Goal: Task Accomplishment & Management: Use online tool/utility

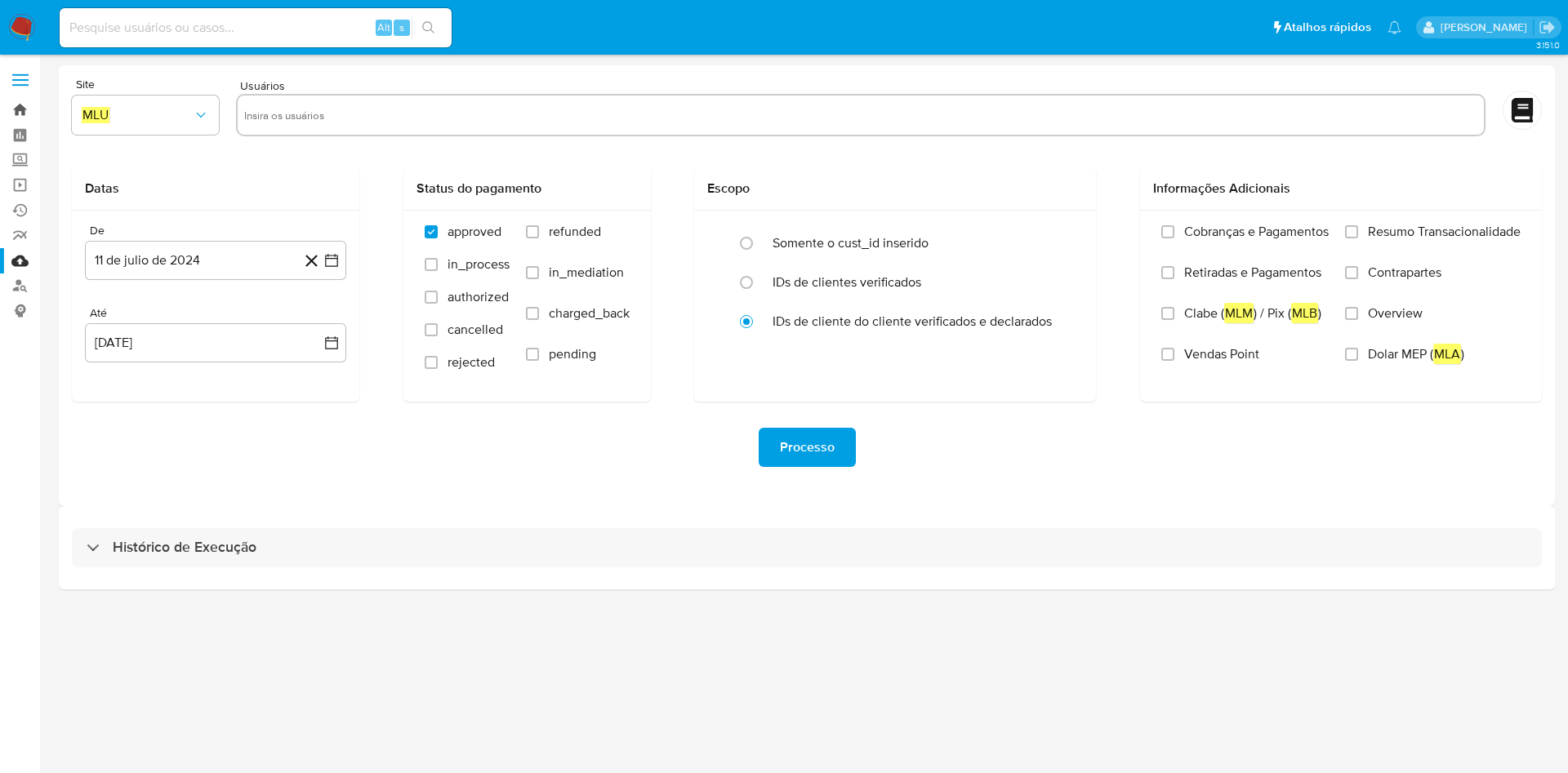
click at [11, 115] on link "Bandeja" at bounding box center [97, 110] width 195 height 25
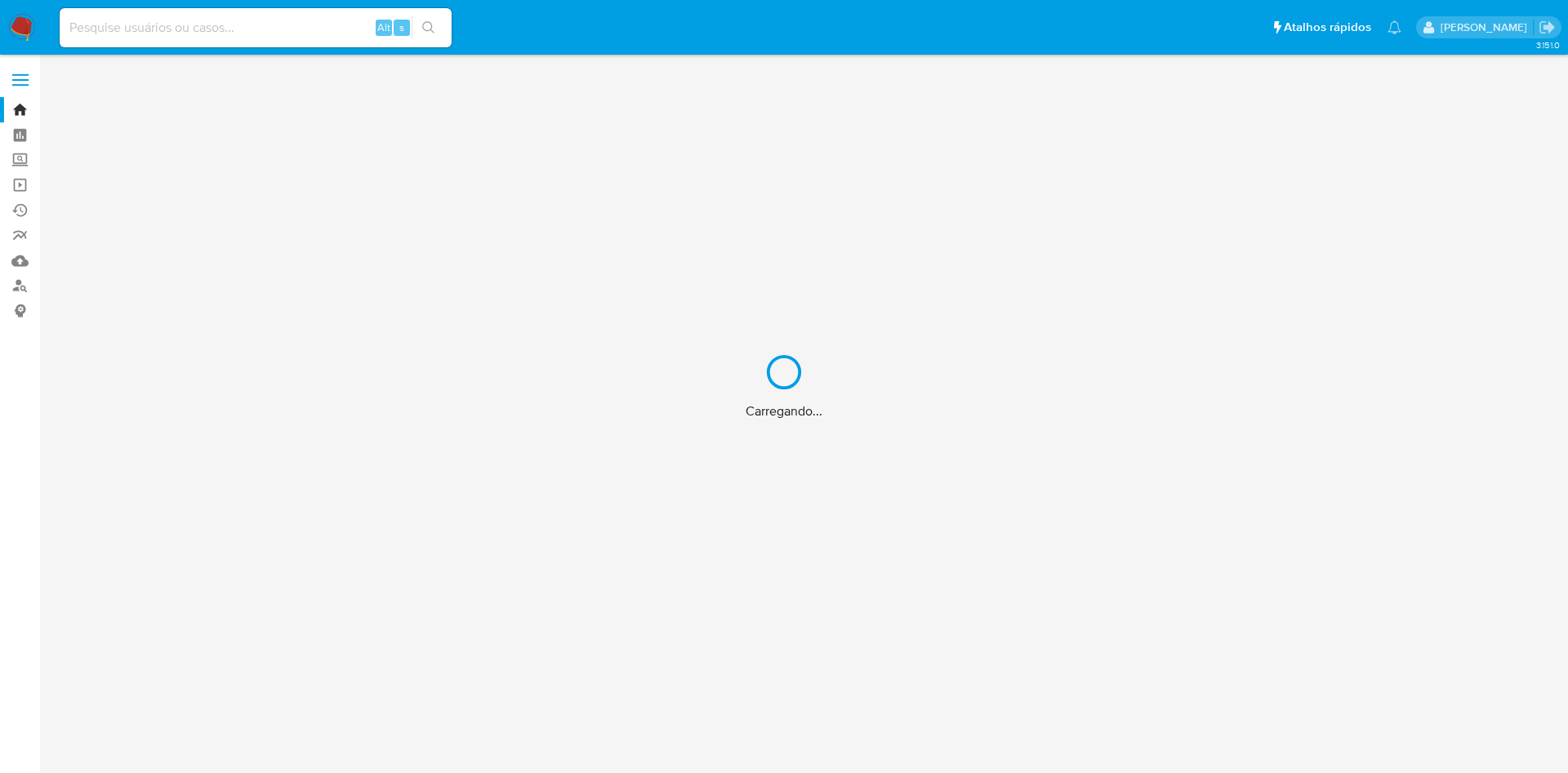
click at [249, 2] on div "Carregando..." at bounding box center [784, 386] width 1568 height 773
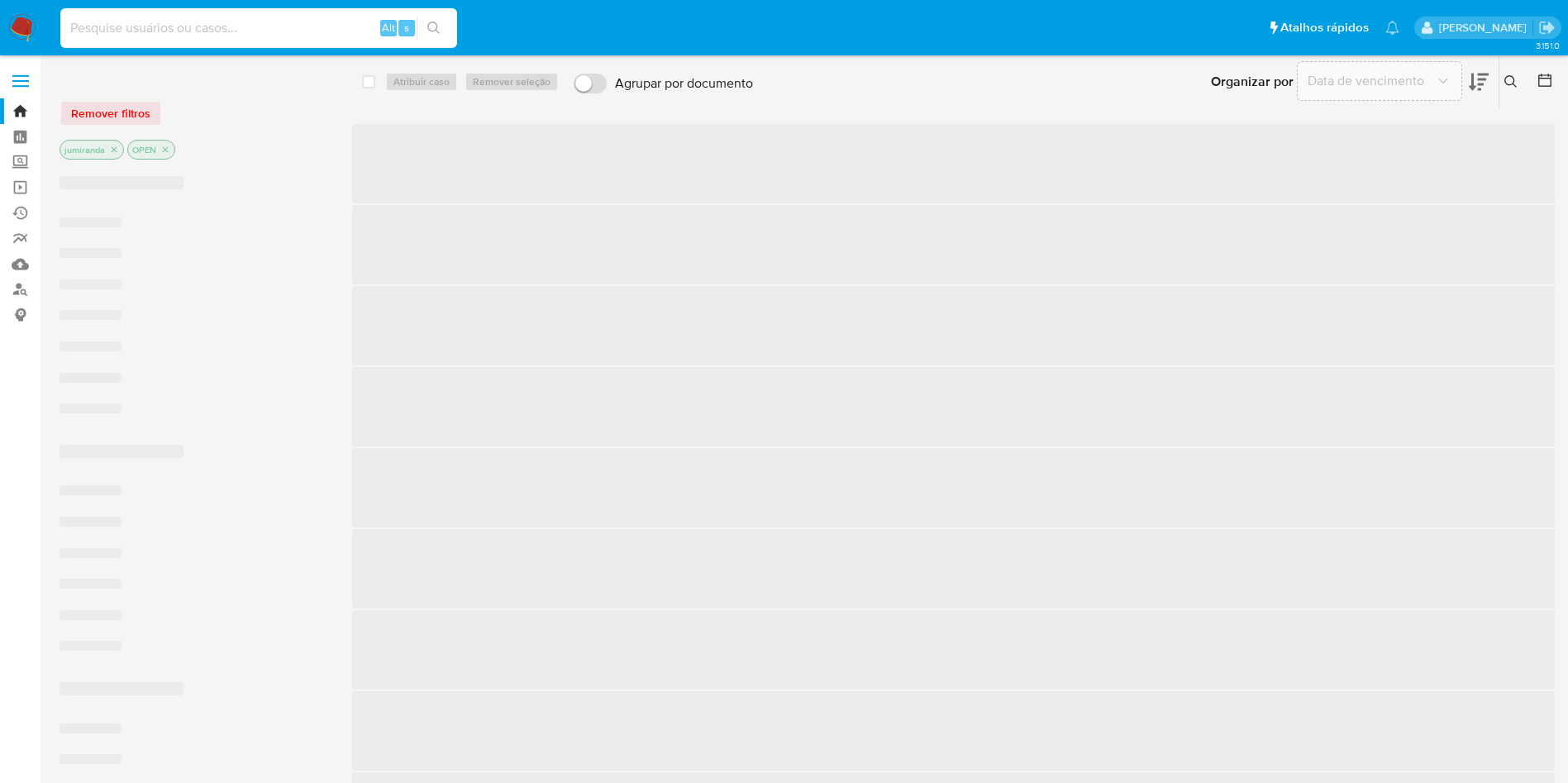
click at [280, 24] on input at bounding box center [258, 29] width 396 height 22
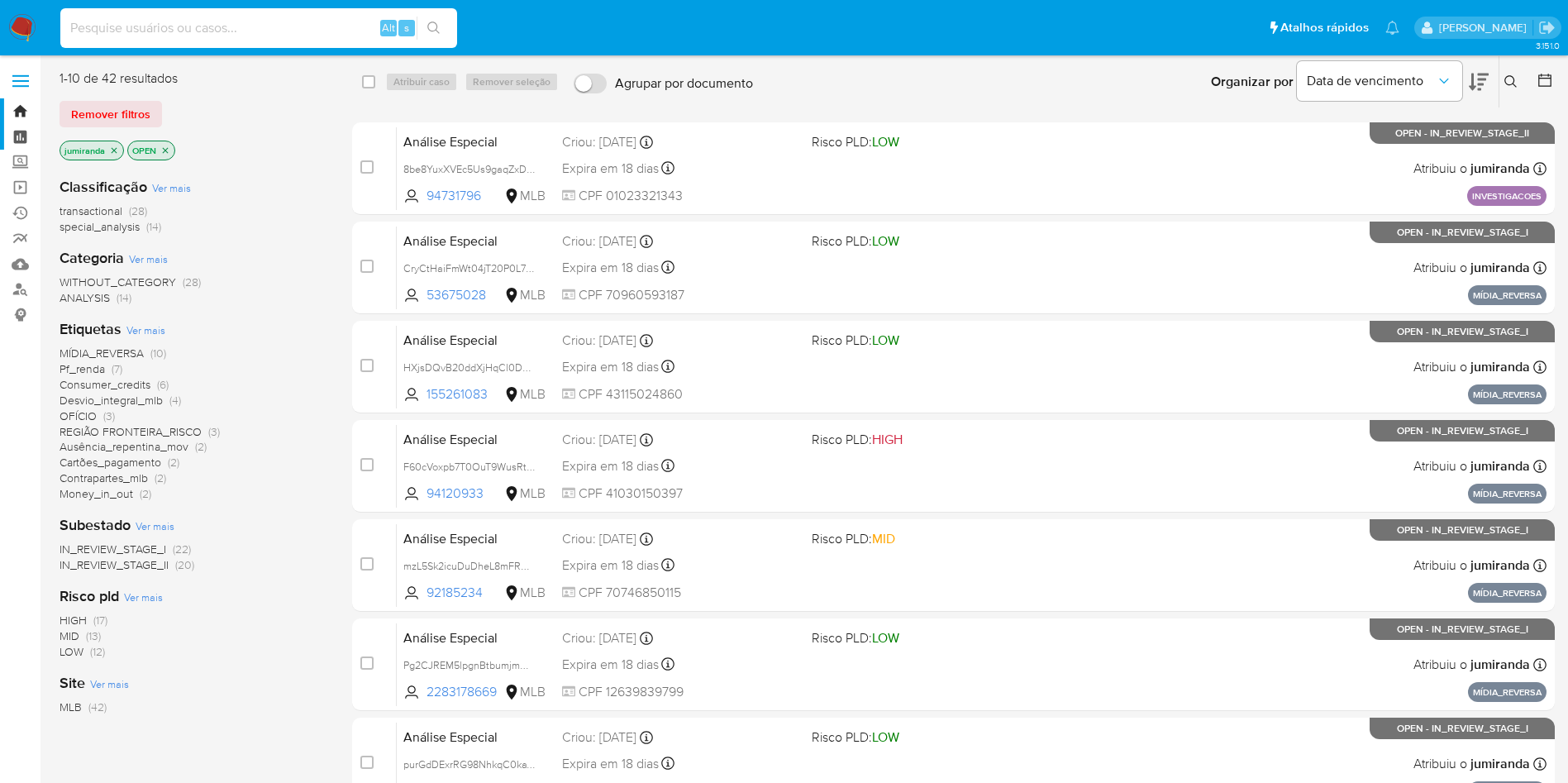
paste input "HXjsDQvB20ddXjHqCl0DSbOL"
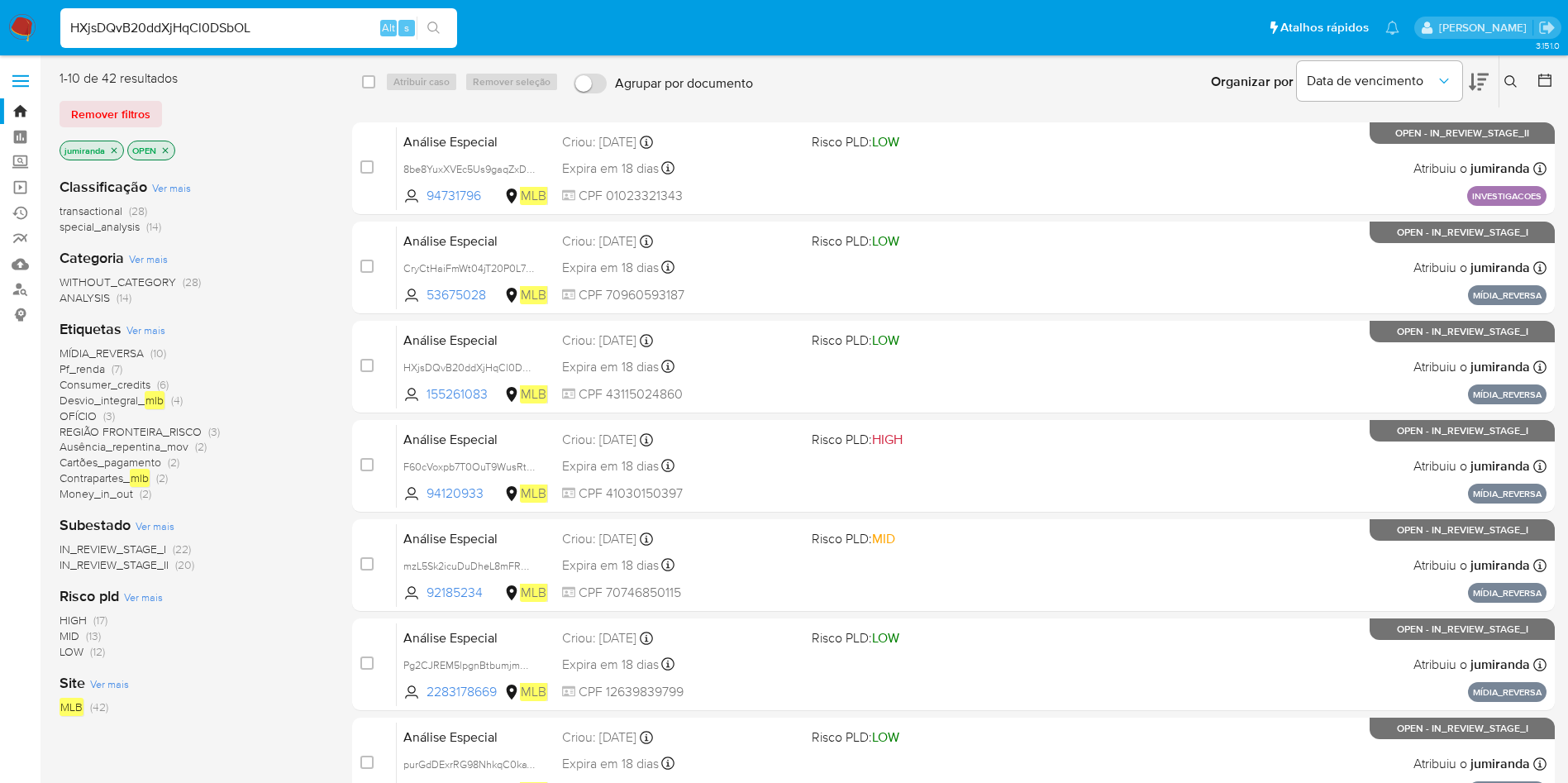
type input "HXjsDQvB20ddXjHqCl0DSbOL"
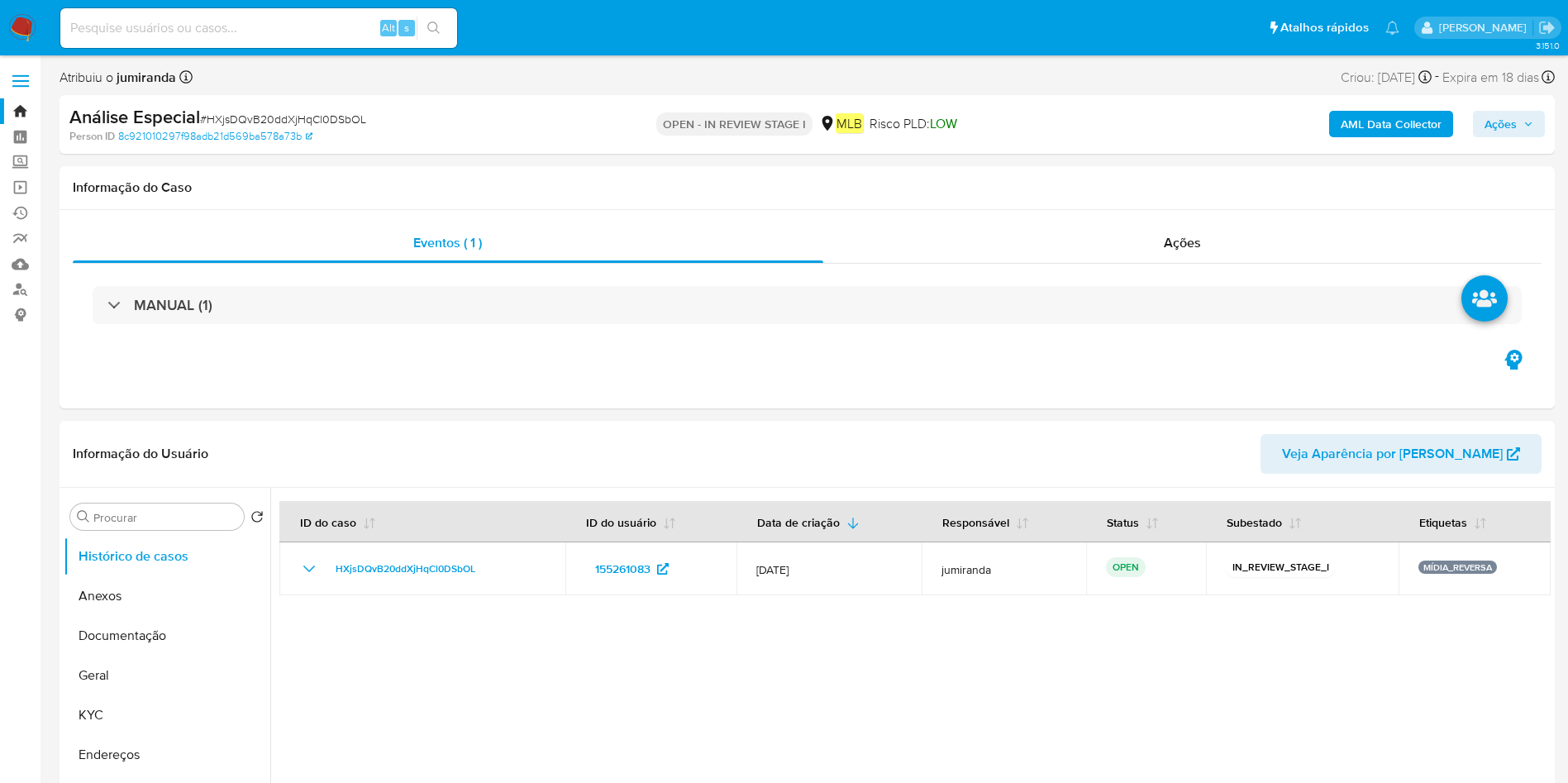
select select "10"
click at [109, 712] on button "KYC" at bounding box center [161, 715] width 194 height 40
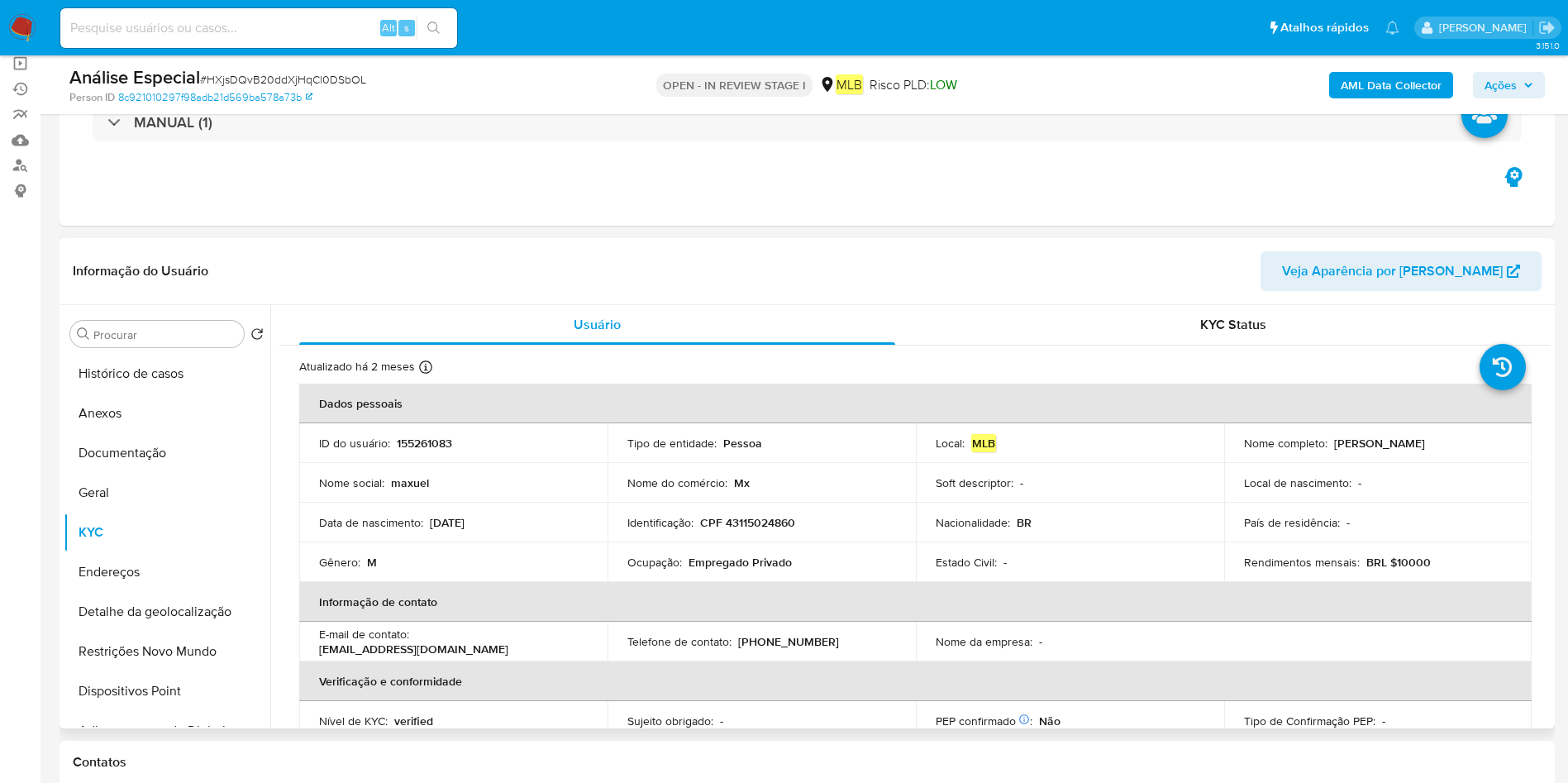
click at [741, 555] on p "Empregado Privado" at bounding box center [740, 562] width 104 height 15
click at [739, 555] on p "Empregado Privado" at bounding box center [740, 562] width 104 height 15
copy div "Ocupação : Empregado Privado"
drag, startPoint x: 171, startPoint y: 371, endPoint x: 169, endPoint y: 413, distance: 42.0
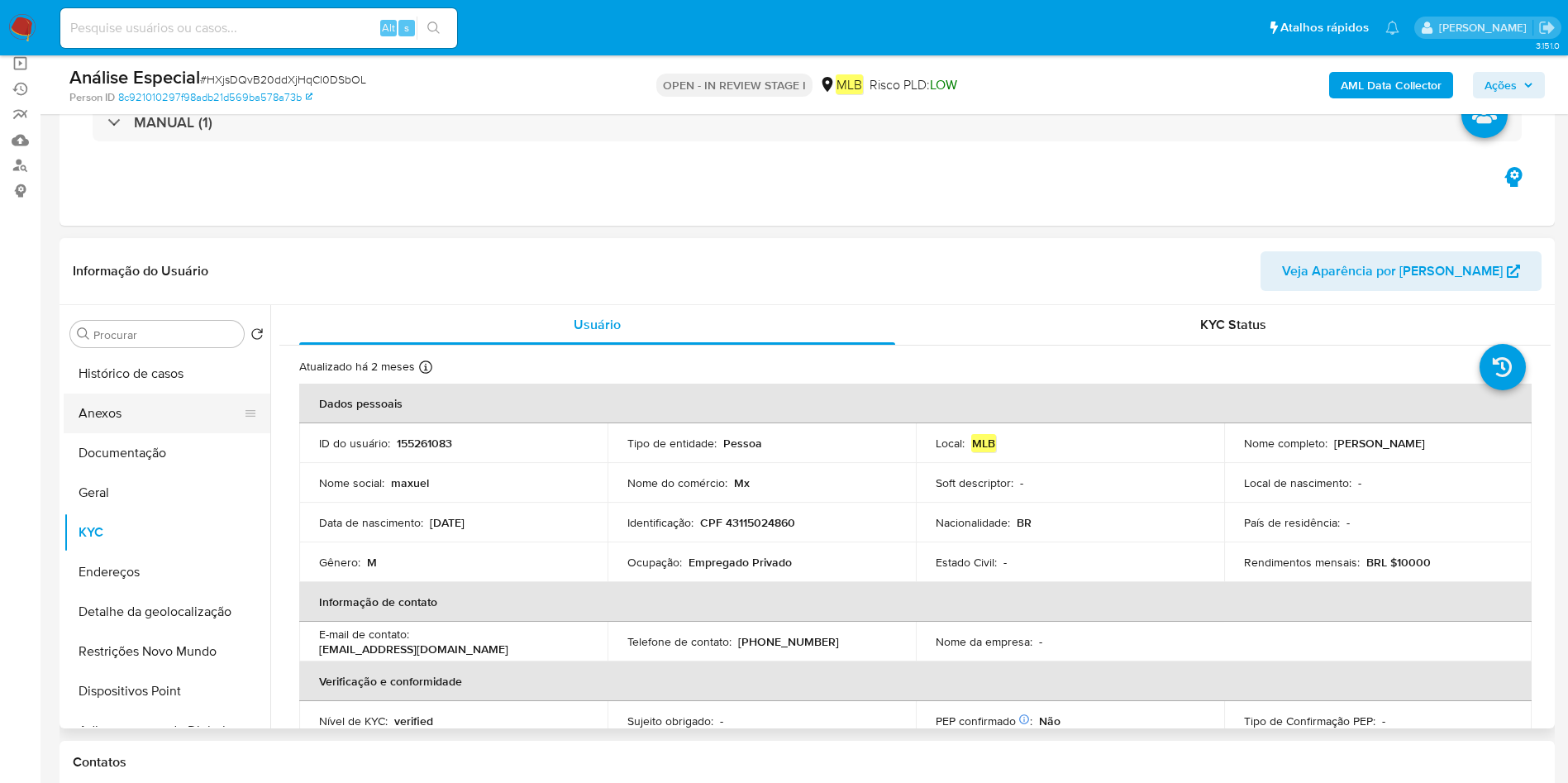
click at [172, 370] on button "Histórico de casos" at bounding box center [167, 373] width 207 height 40
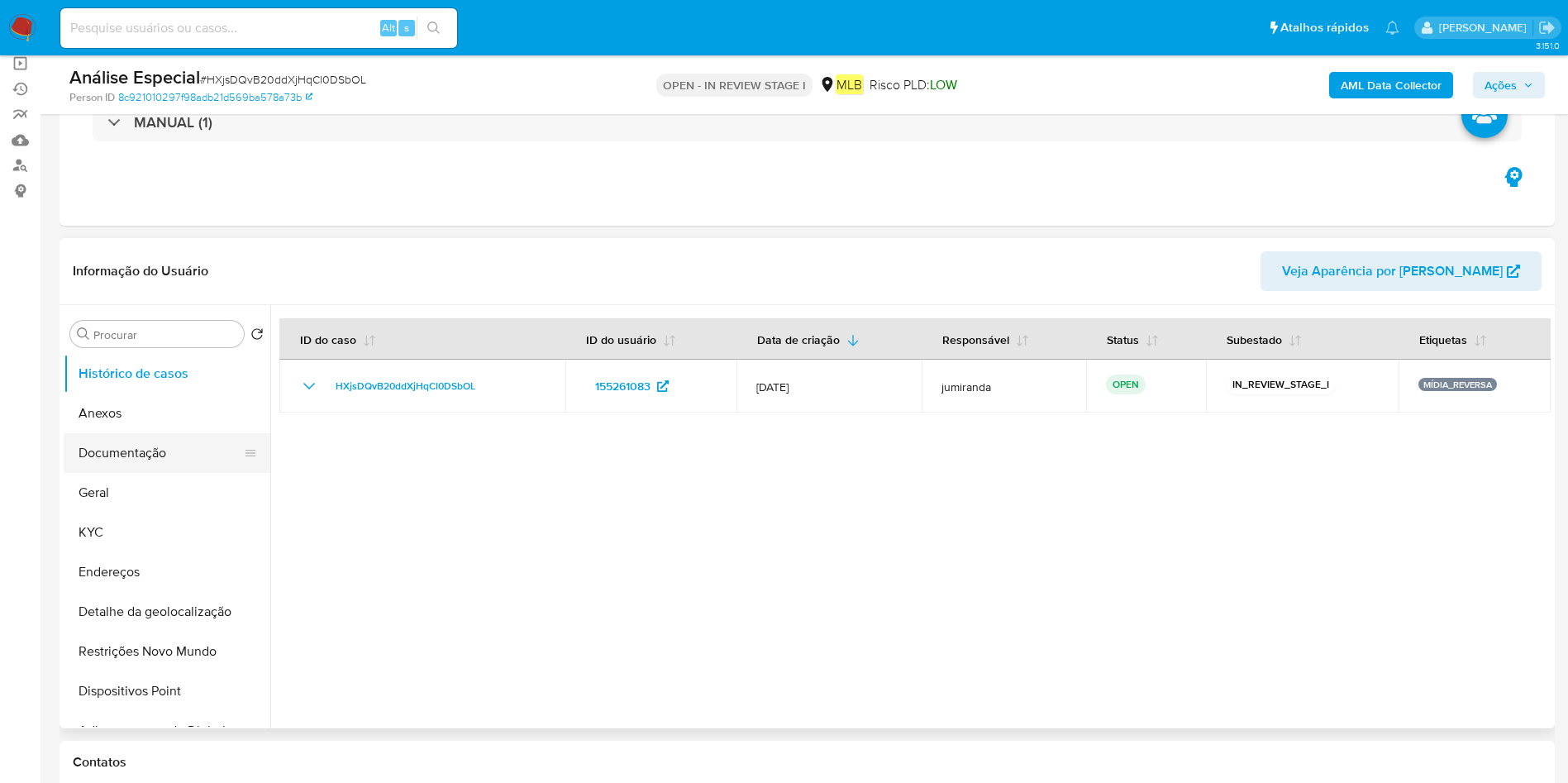
click at [153, 441] on button "Documentação" at bounding box center [161, 453] width 194 height 40
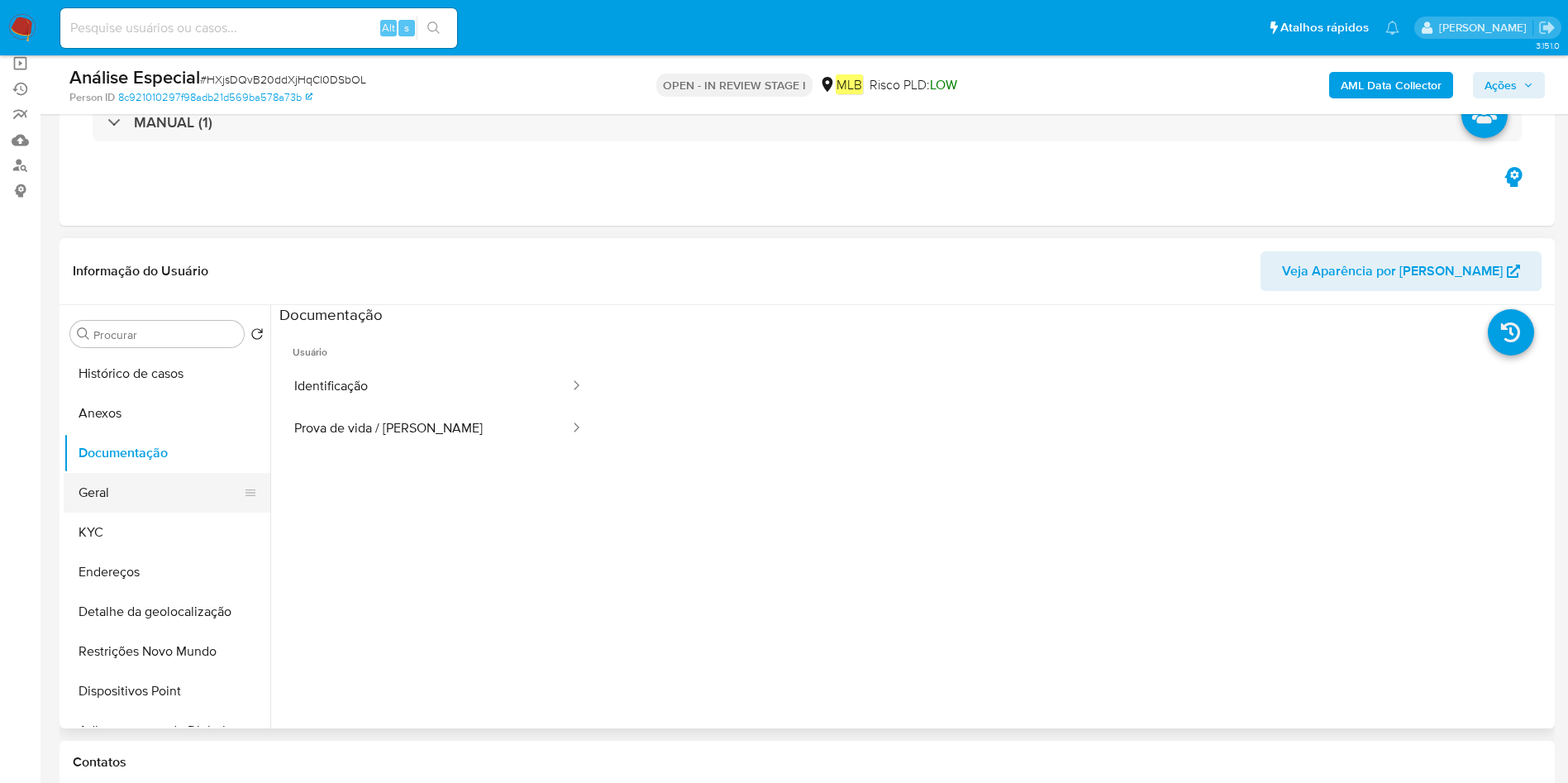
click at [135, 481] on button "Geral" at bounding box center [161, 493] width 194 height 40
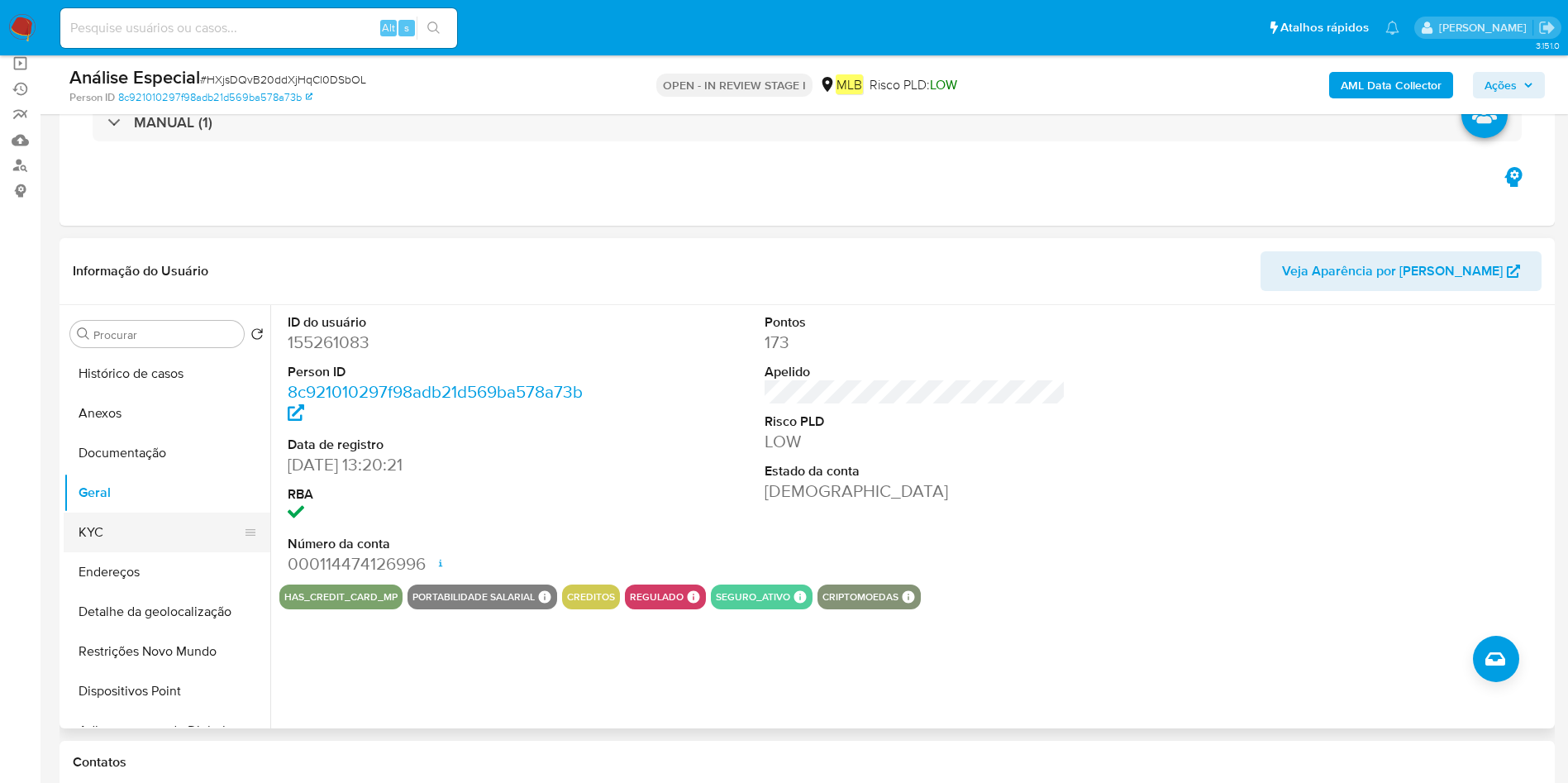
click at [140, 536] on button "KYC" at bounding box center [161, 532] width 194 height 40
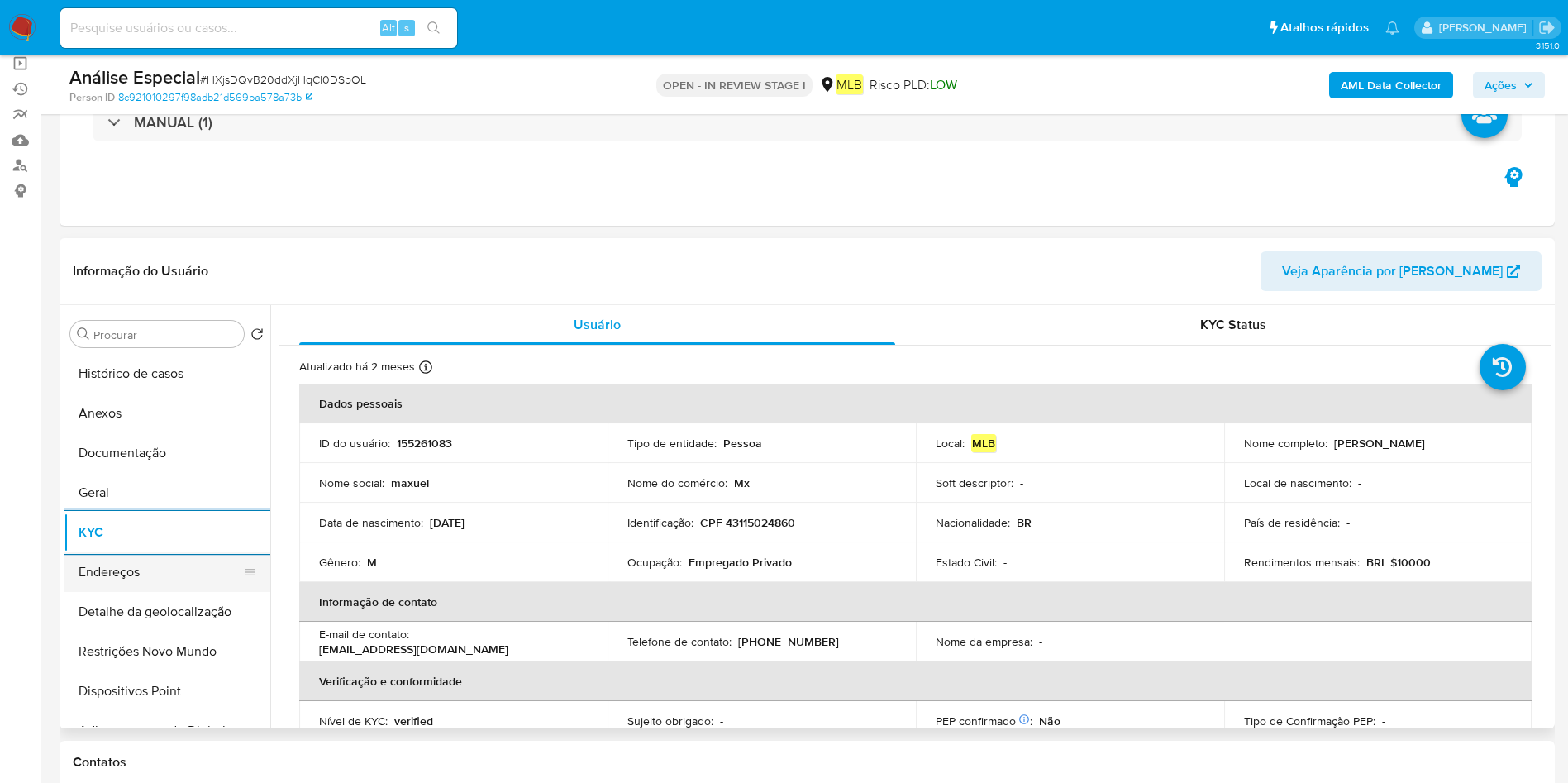
click at [96, 579] on button "Endereços" at bounding box center [161, 572] width 194 height 40
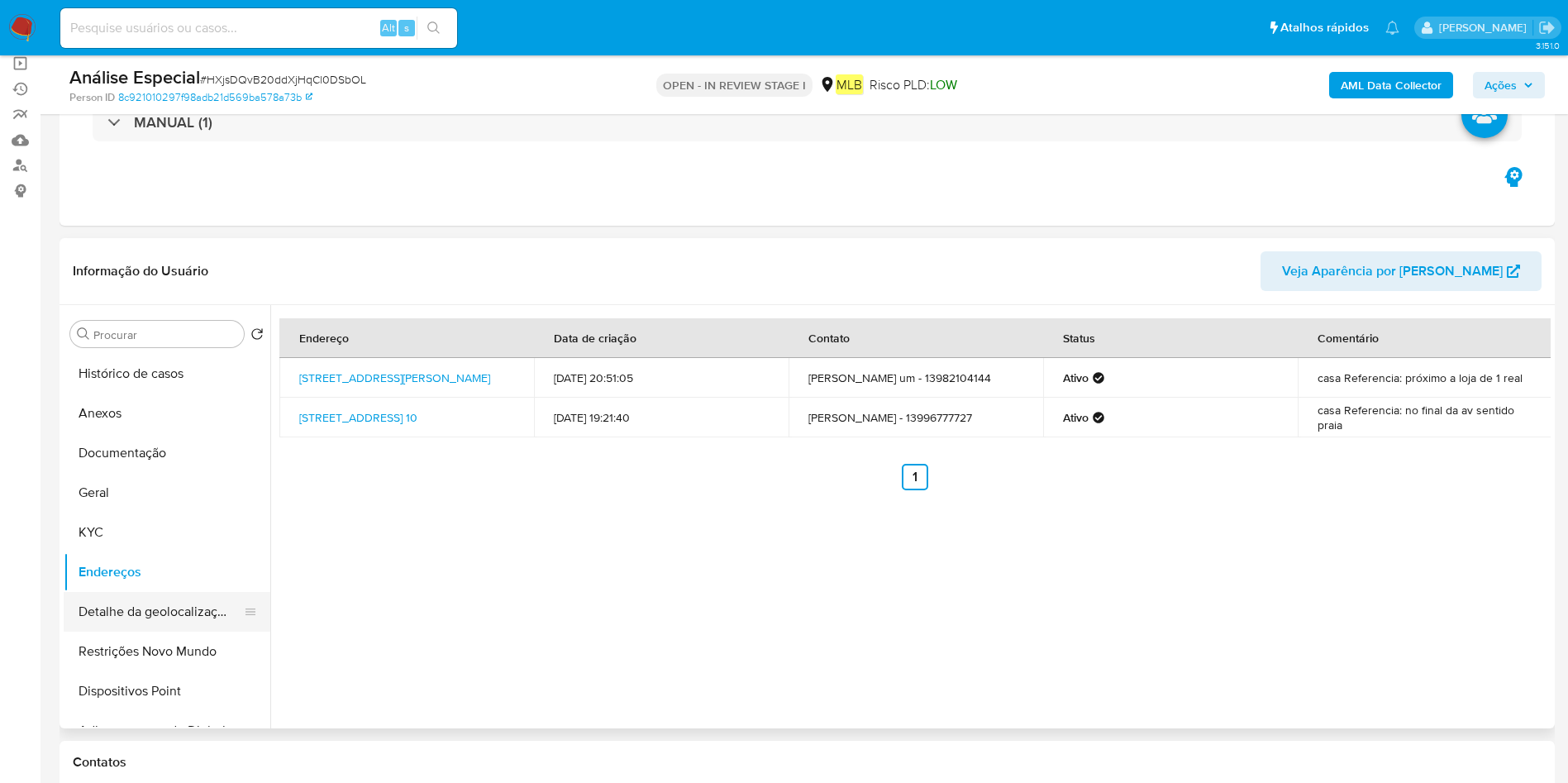
click at [162, 626] on button "Detalhe da geolocalização" at bounding box center [161, 611] width 194 height 40
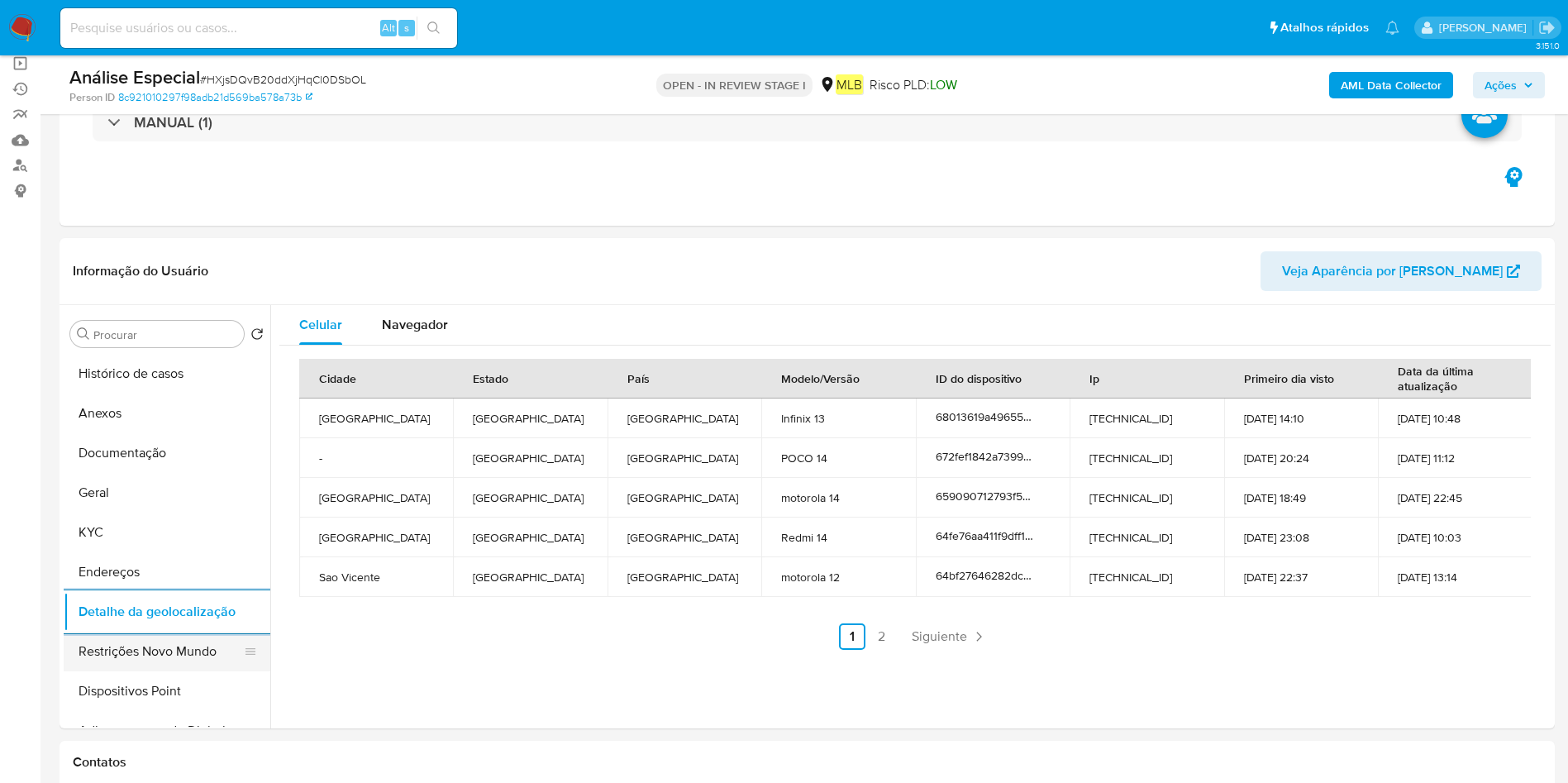
drag, startPoint x: 197, startPoint y: 647, endPoint x: 215, endPoint y: 646, distance: 18.0
click at [197, 646] on button "Restrições Novo Mundo" at bounding box center [161, 651] width 194 height 40
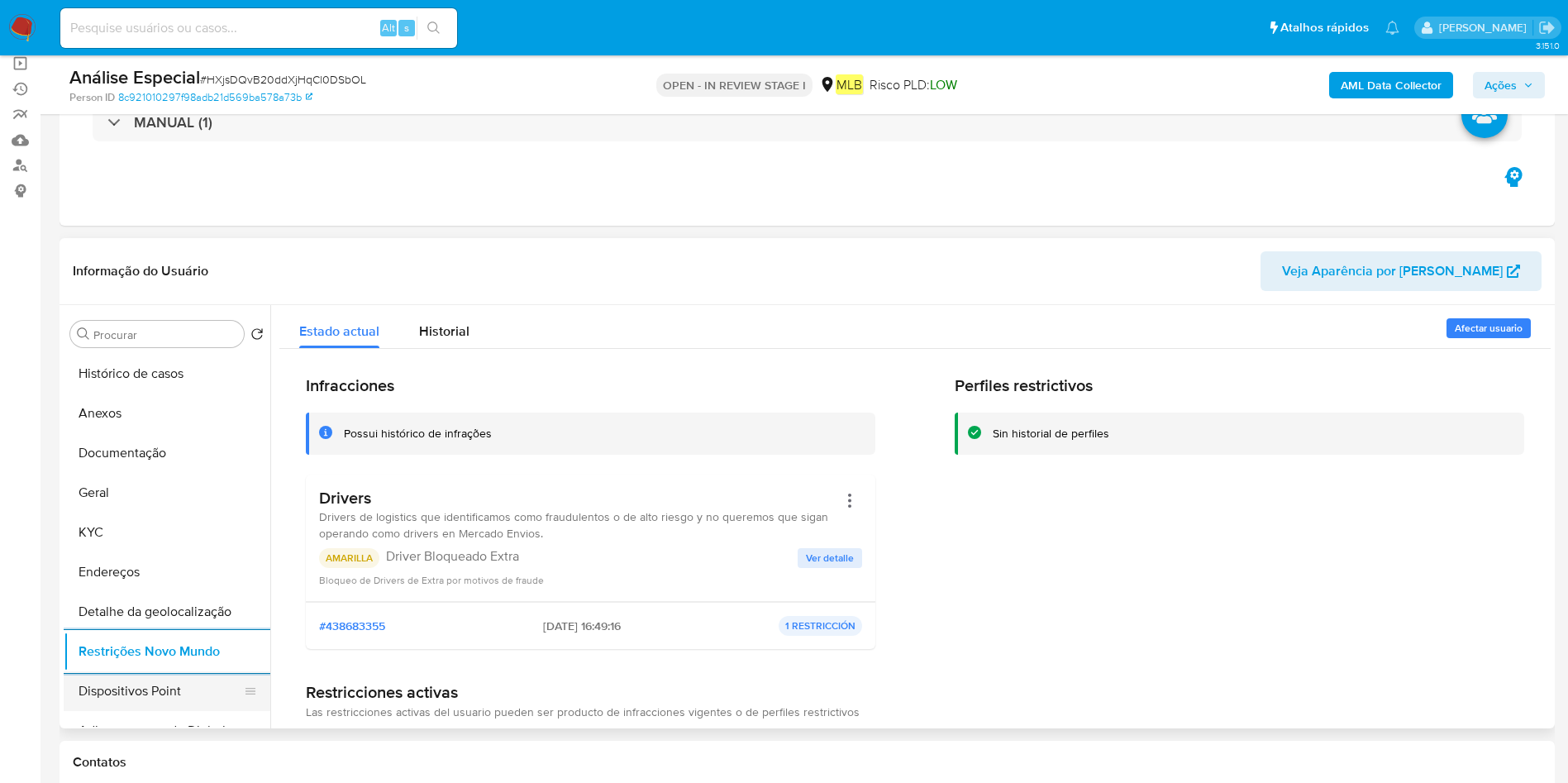
drag, startPoint x: 131, startPoint y: 683, endPoint x: 196, endPoint y: 685, distance: 65.0
click at [133, 683] on button "Dispositivos Point" at bounding box center [161, 691] width 194 height 40
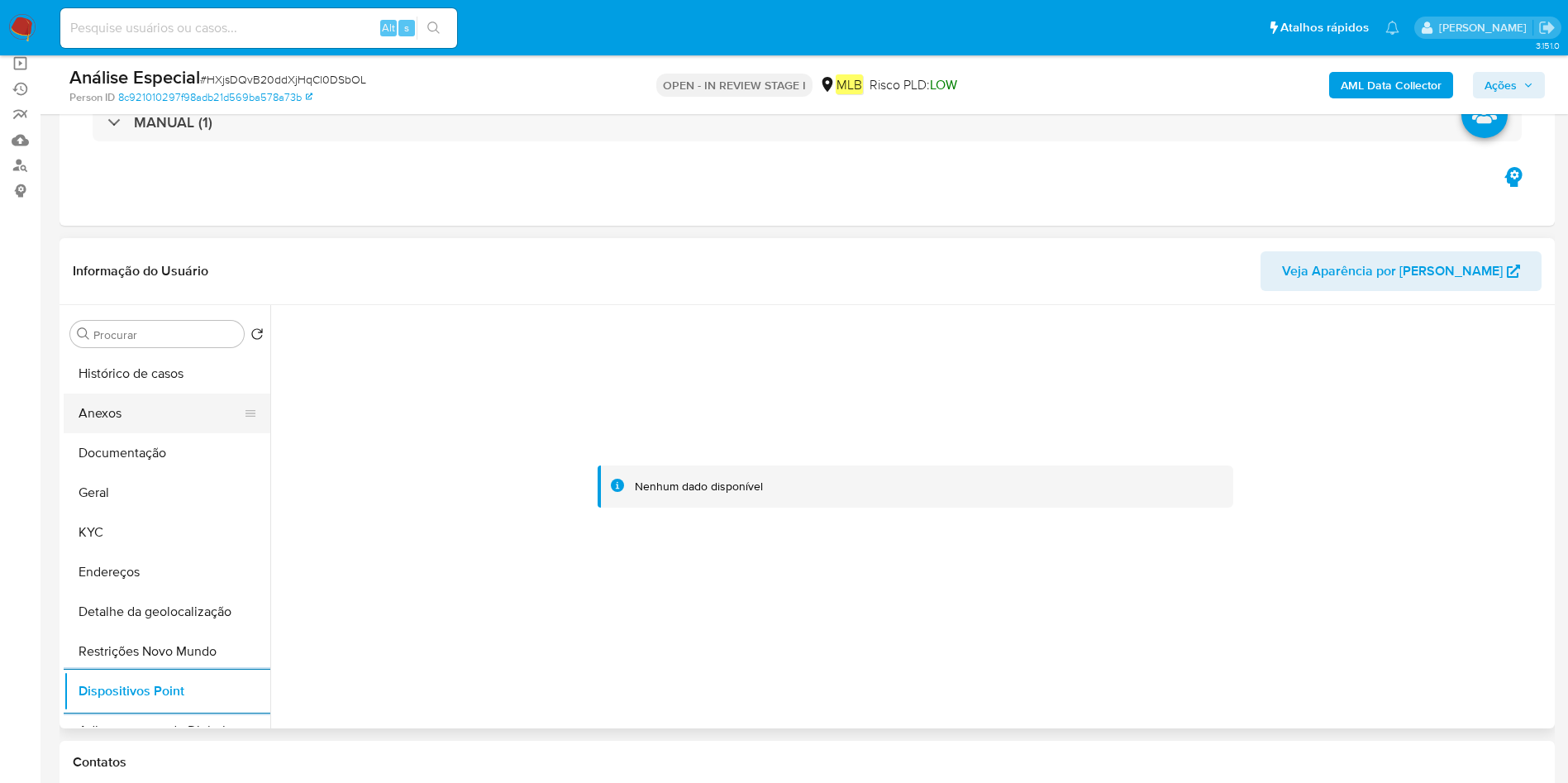
drag, startPoint x: 160, startPoint y: 418, endPoint x: 169, endPoint y: 415, distance: 9.5
click at [161, 418] on button "Anexos" at bounding box center [161, 413] width 194 height 40
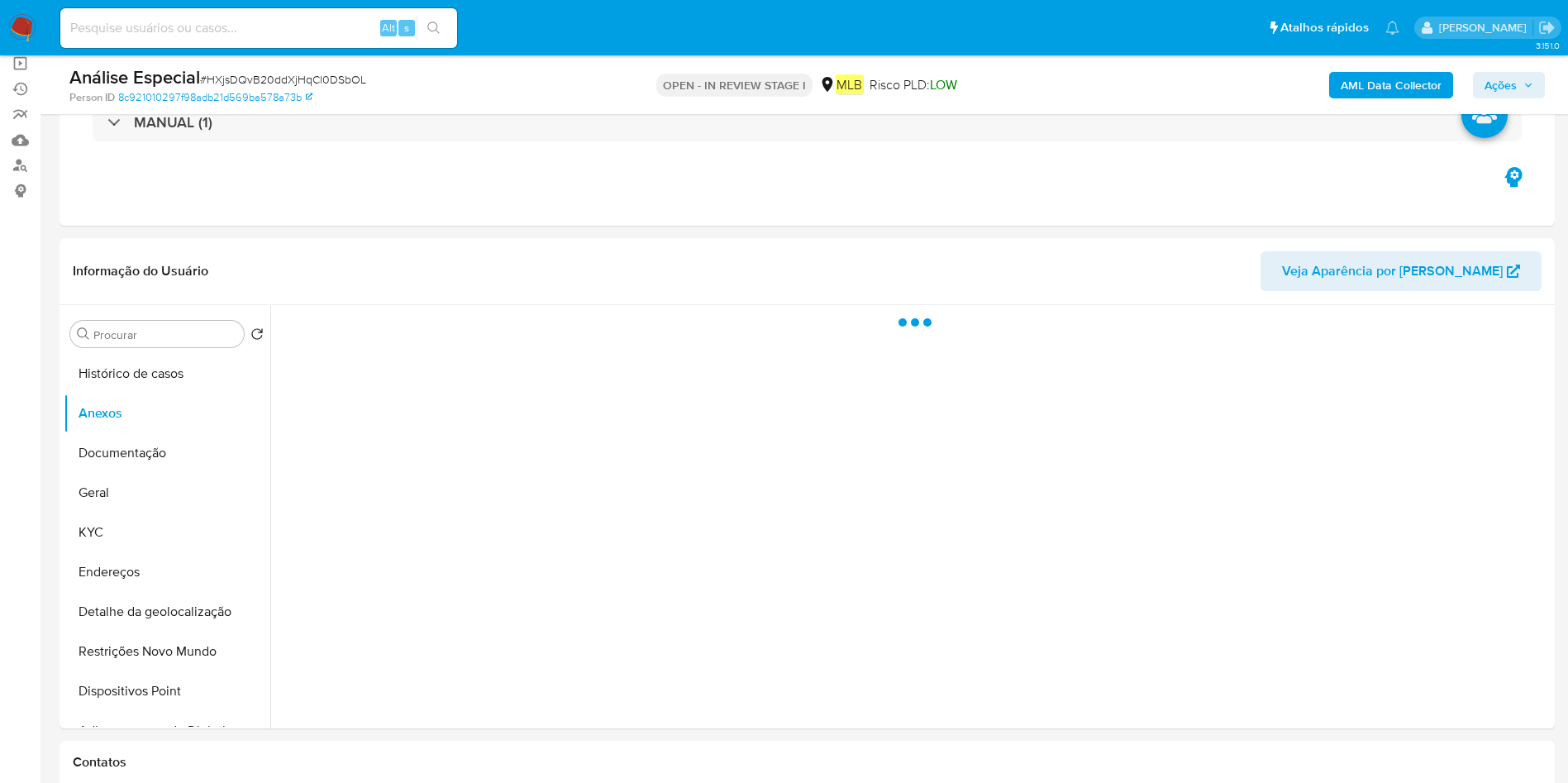
click at [1383, 93] on b "AML Data Collector" at bounding box center [1391, 84] width 101 height 26
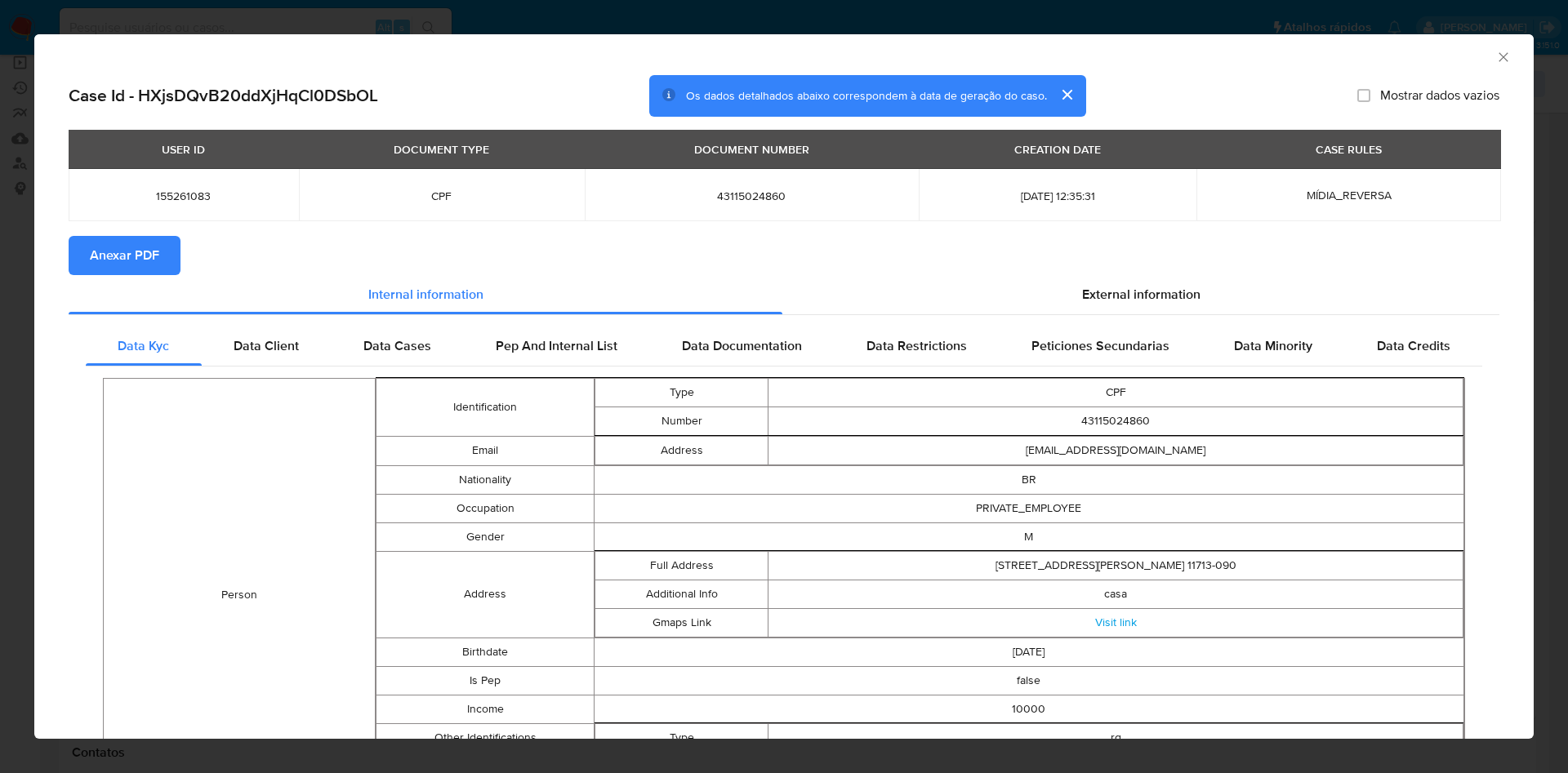
click at [89, 250] on button "Anexar PDF" at bounding box center [125, 255] width 112 height 39
click at [69, 236] on button "Anexar PDF" at bounding box center [125, 255] width 112 height 39
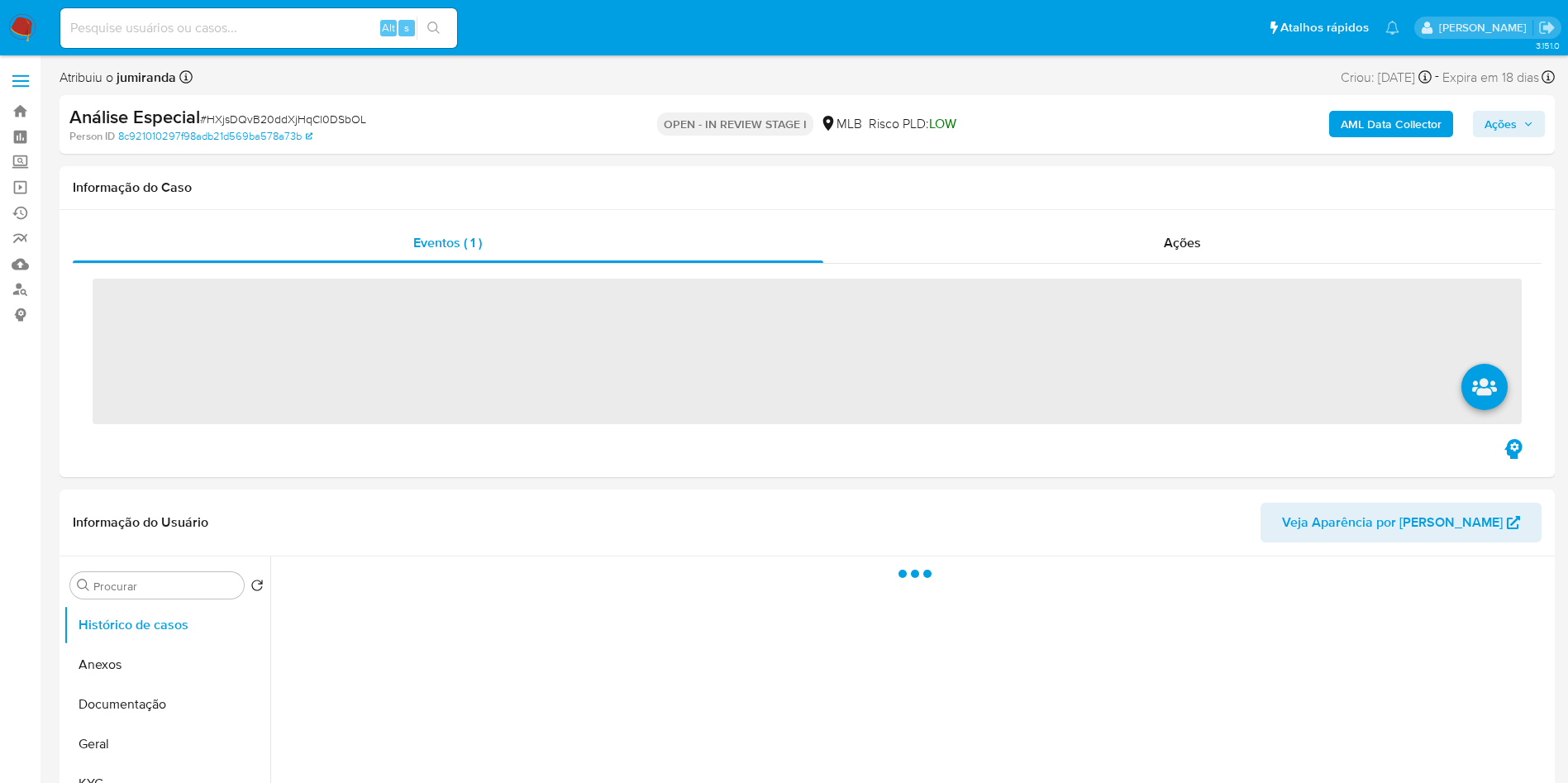
click at [326, 36] on input at bounding box center [258, 29] width 396 height 22
paste input "8be8YuxXVEc5Us9gaqZxDJCY"
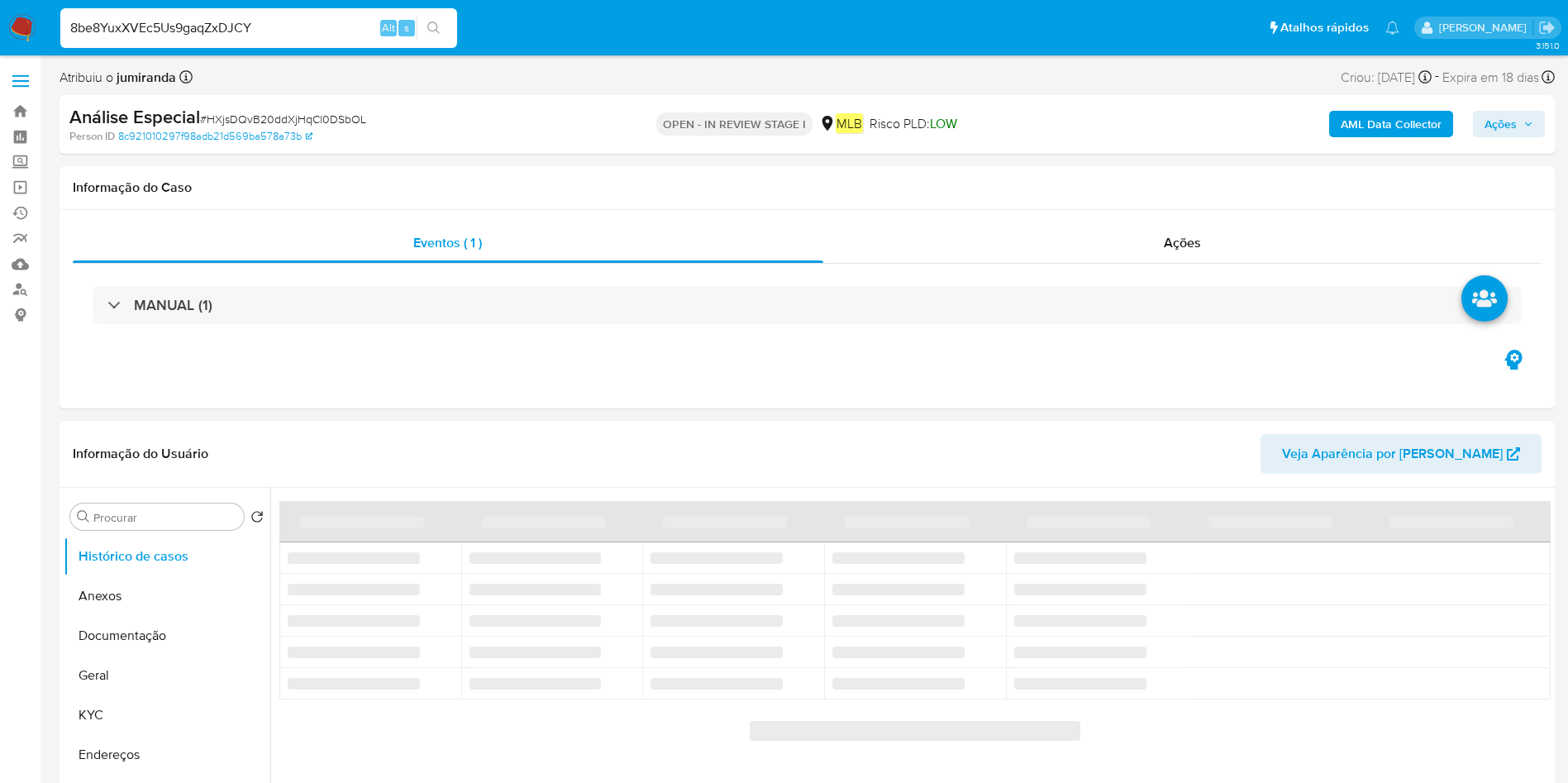
type input "8be8YuxXVEc5Us9gaqZxDJCY"
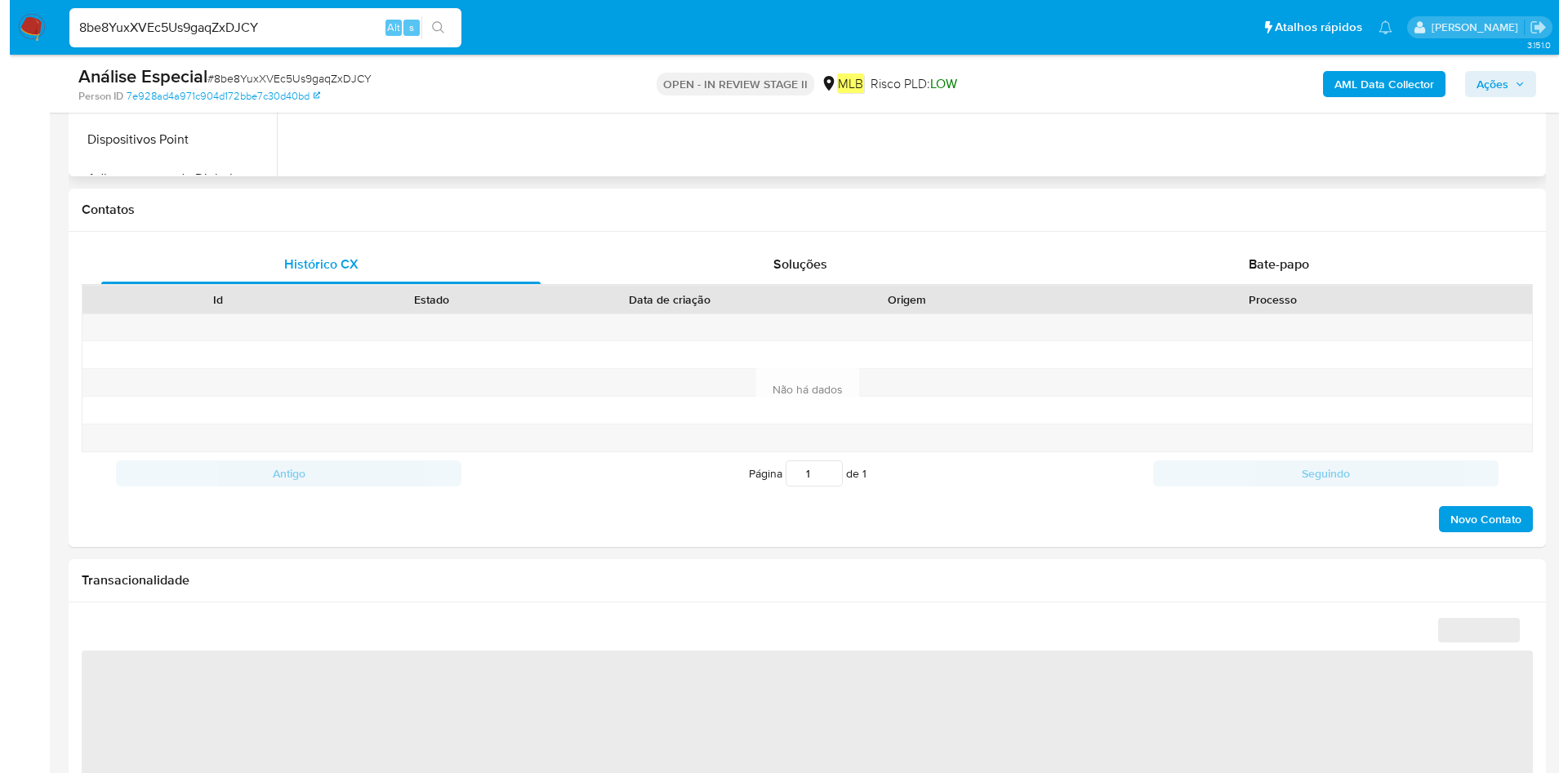
scroll to position [735, 0]
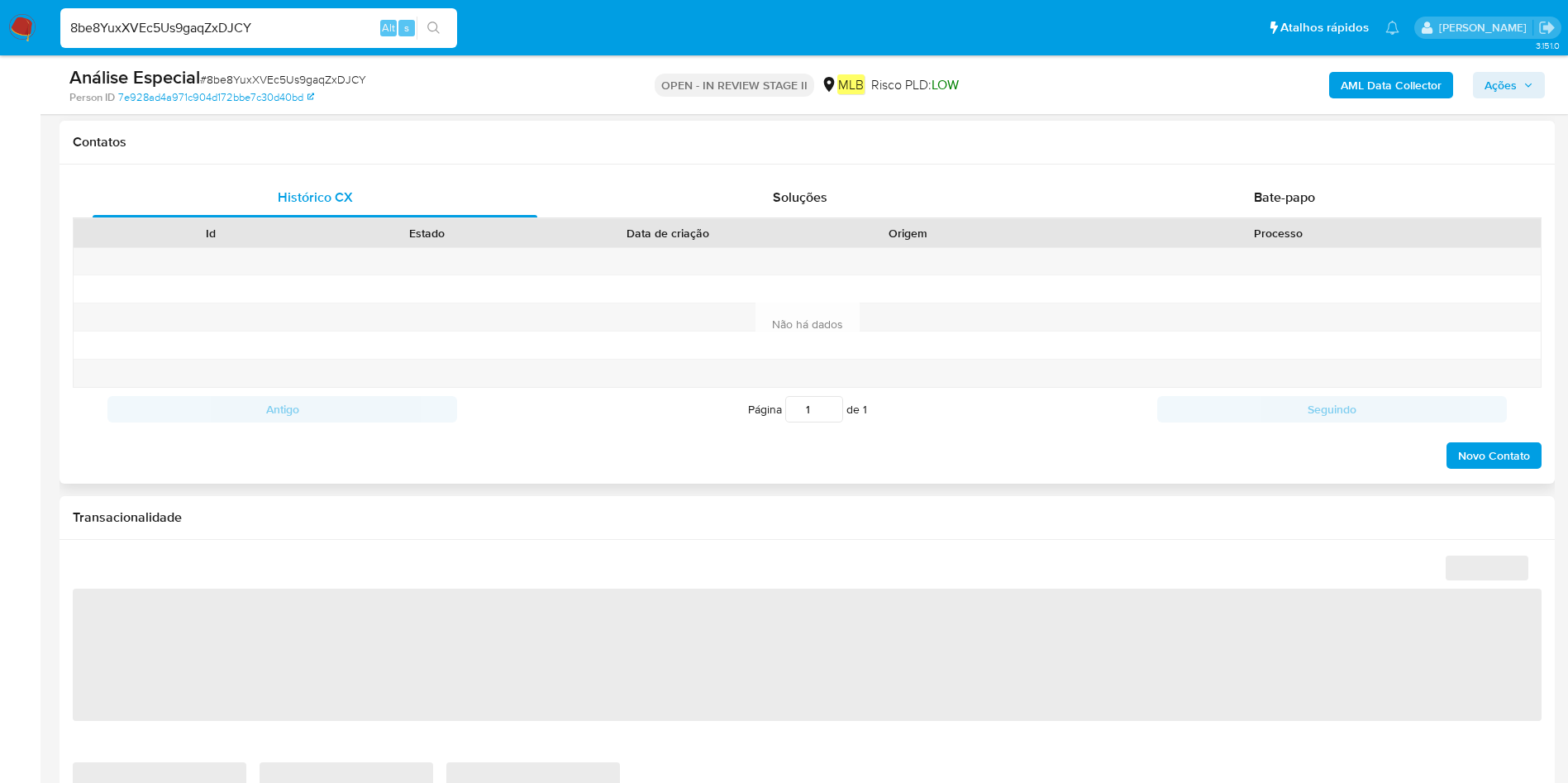
select select "10"
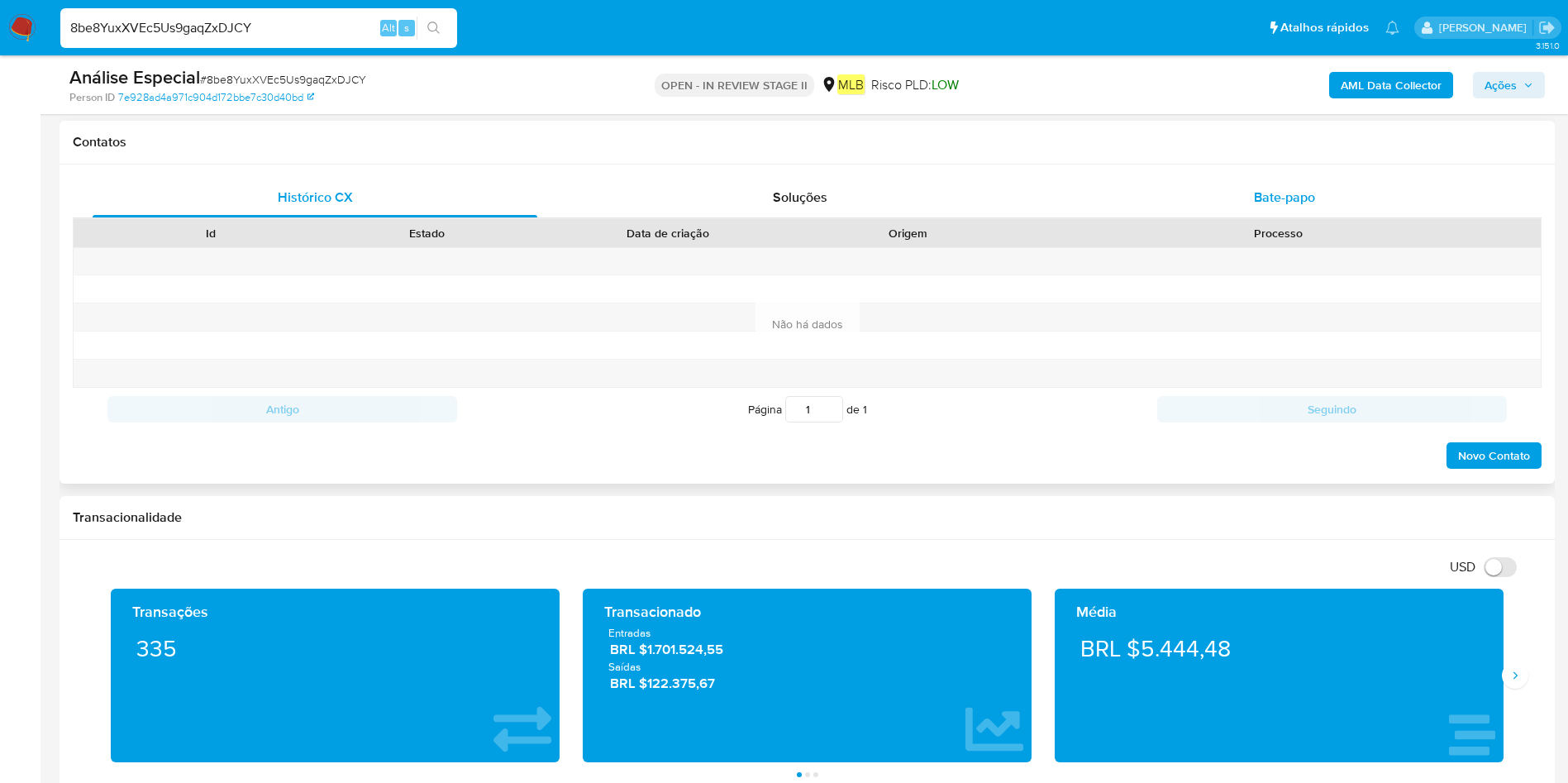
click at [1294, 197] on span "Bate-papo" at bounding box center [1284, 197] width 61 height 19
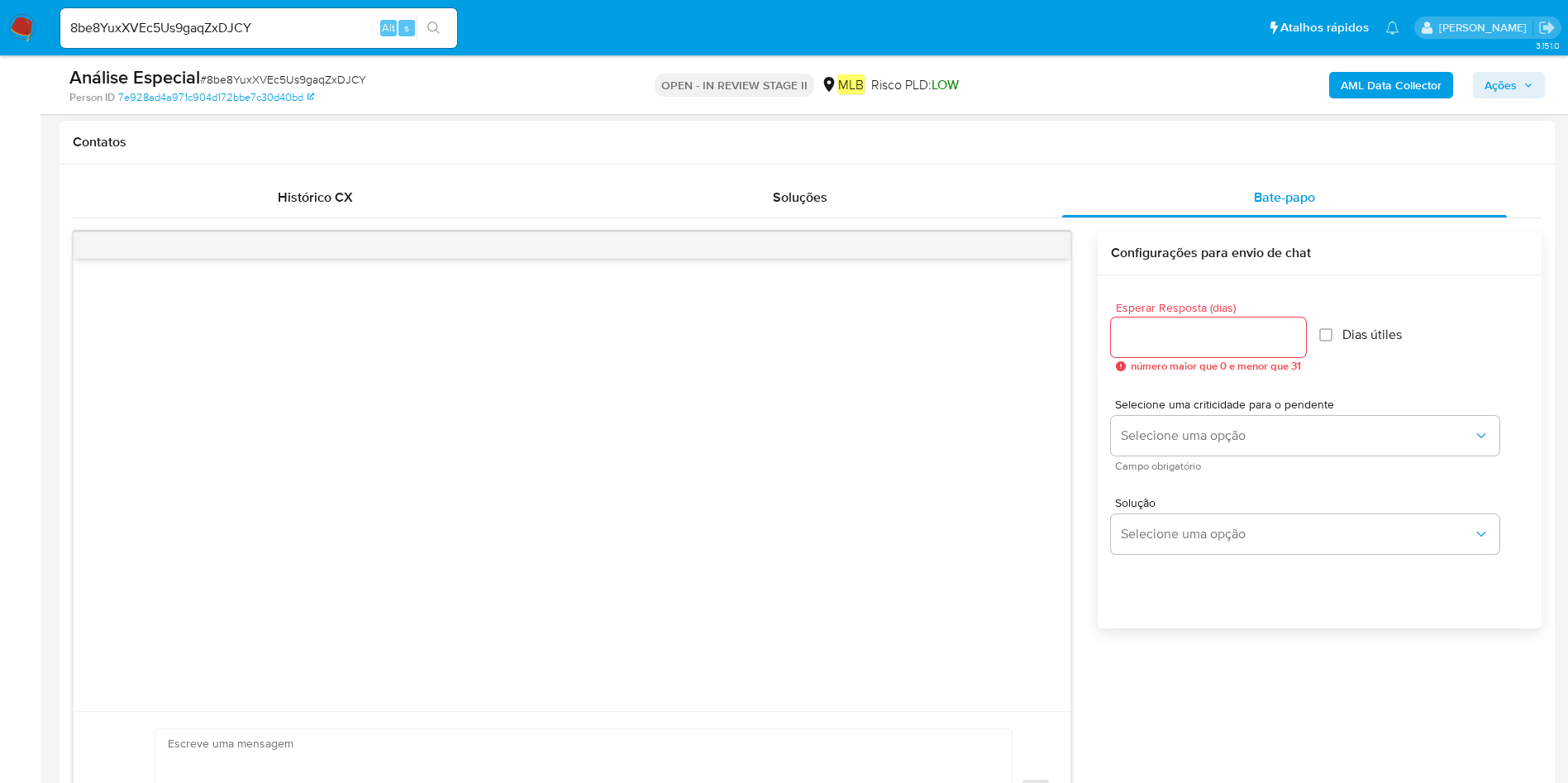
click at [1275, 330] on input "Esperar Resposta (dias)" at bounding box center [1209, 338] width 195 height 22
click at [1296, 329] on input "1" at bounding box center [1206, 338] width 190 height 22
click at [1294, 329] on input "2" at bounding box center [1206, 338] width 190 height 22
type input "3"
click at [1294, 329] on input "3" at bounding box center [1206, 338] width 190 height 22
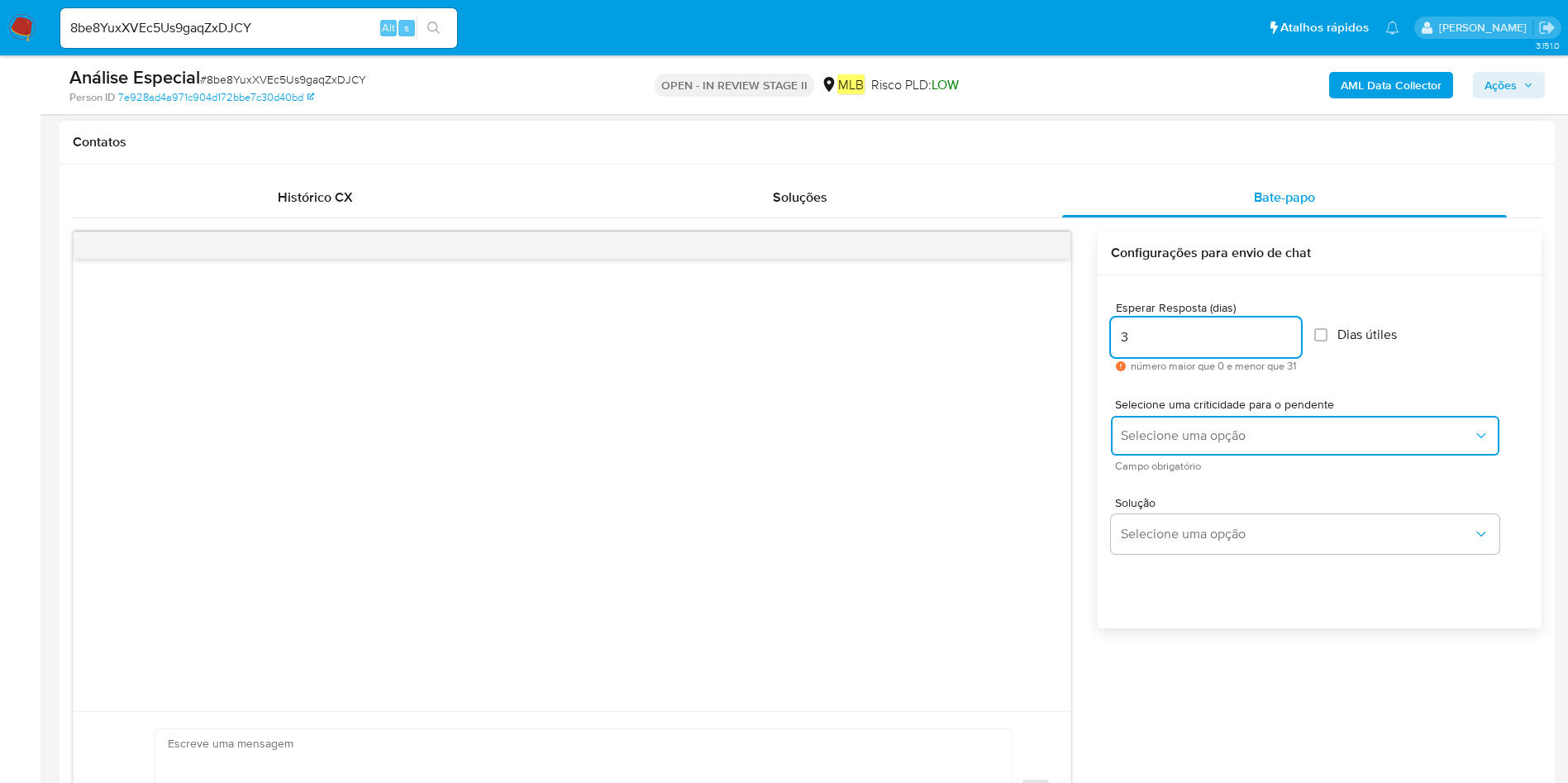
click at [1280, 438] on span "Selecione uma opção" at bounding box center [1297, 436] width 352 height 17
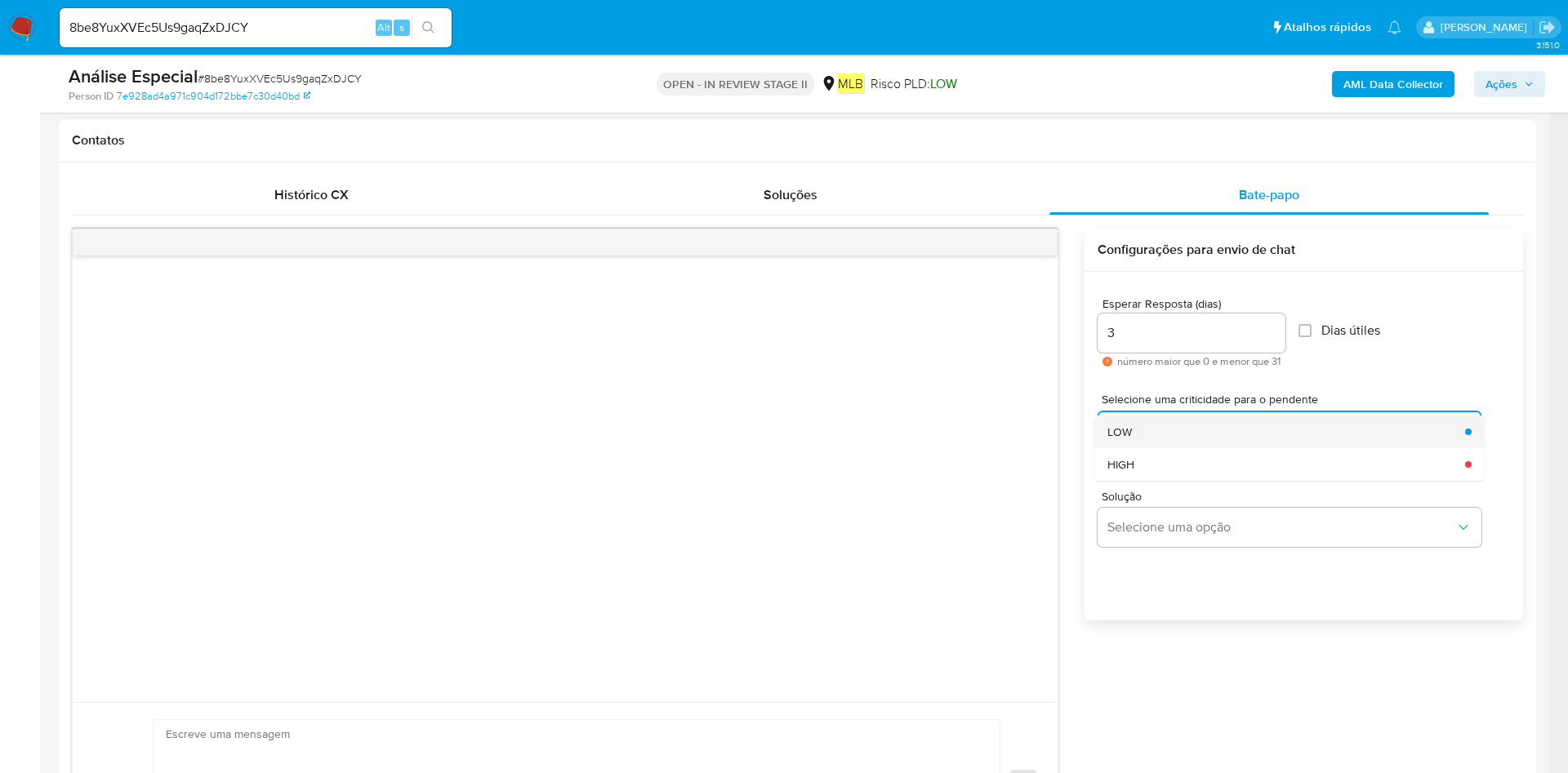
click at [1257, 432] on div "LOW" at bounding box center [1281, 431] width 348 height 32
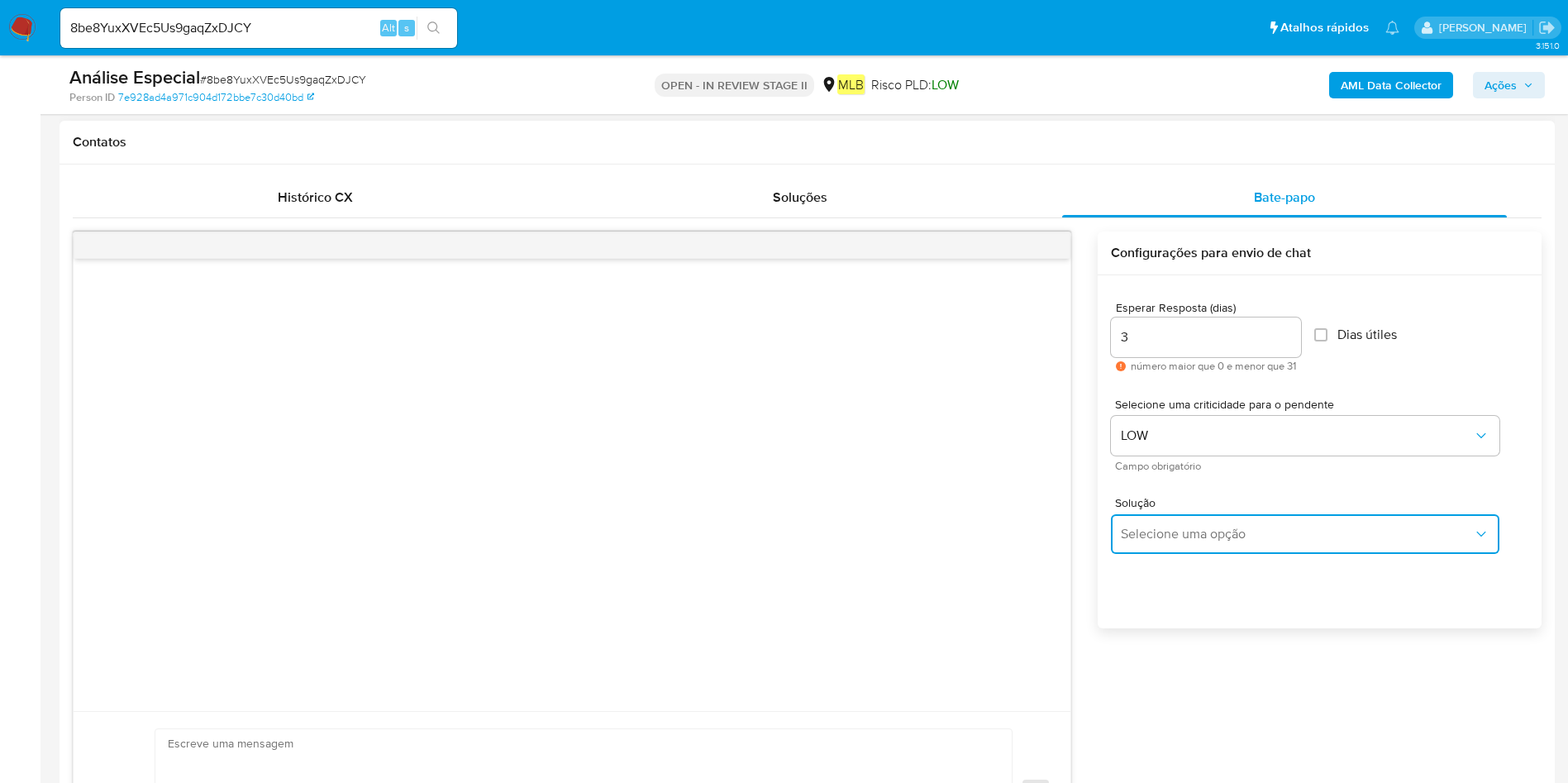
click at [1233, 530] on span "Selecione uma opção" at bounding box center [1297, 535] width 352 height 17
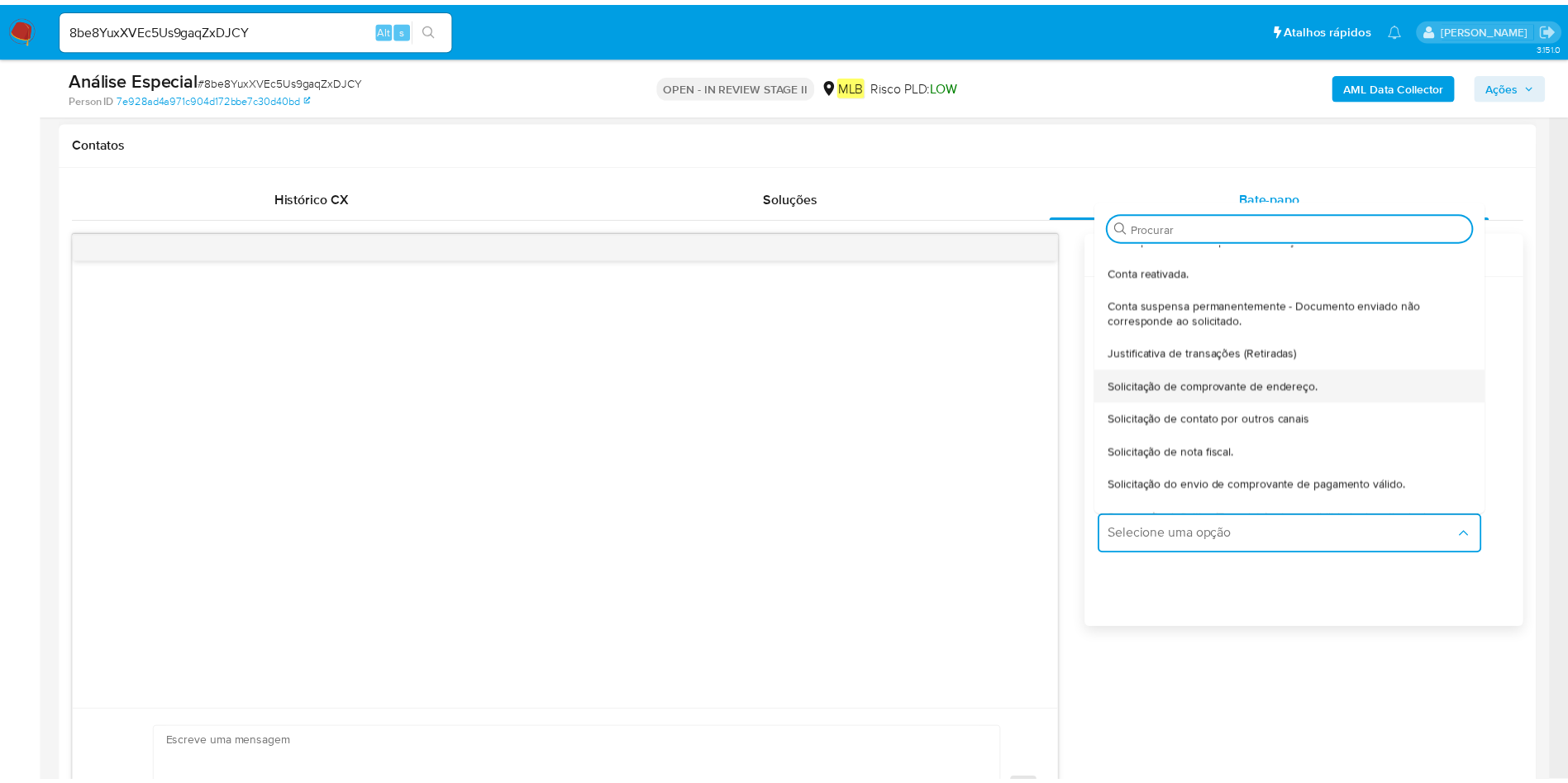
scroll to position [124, 0]
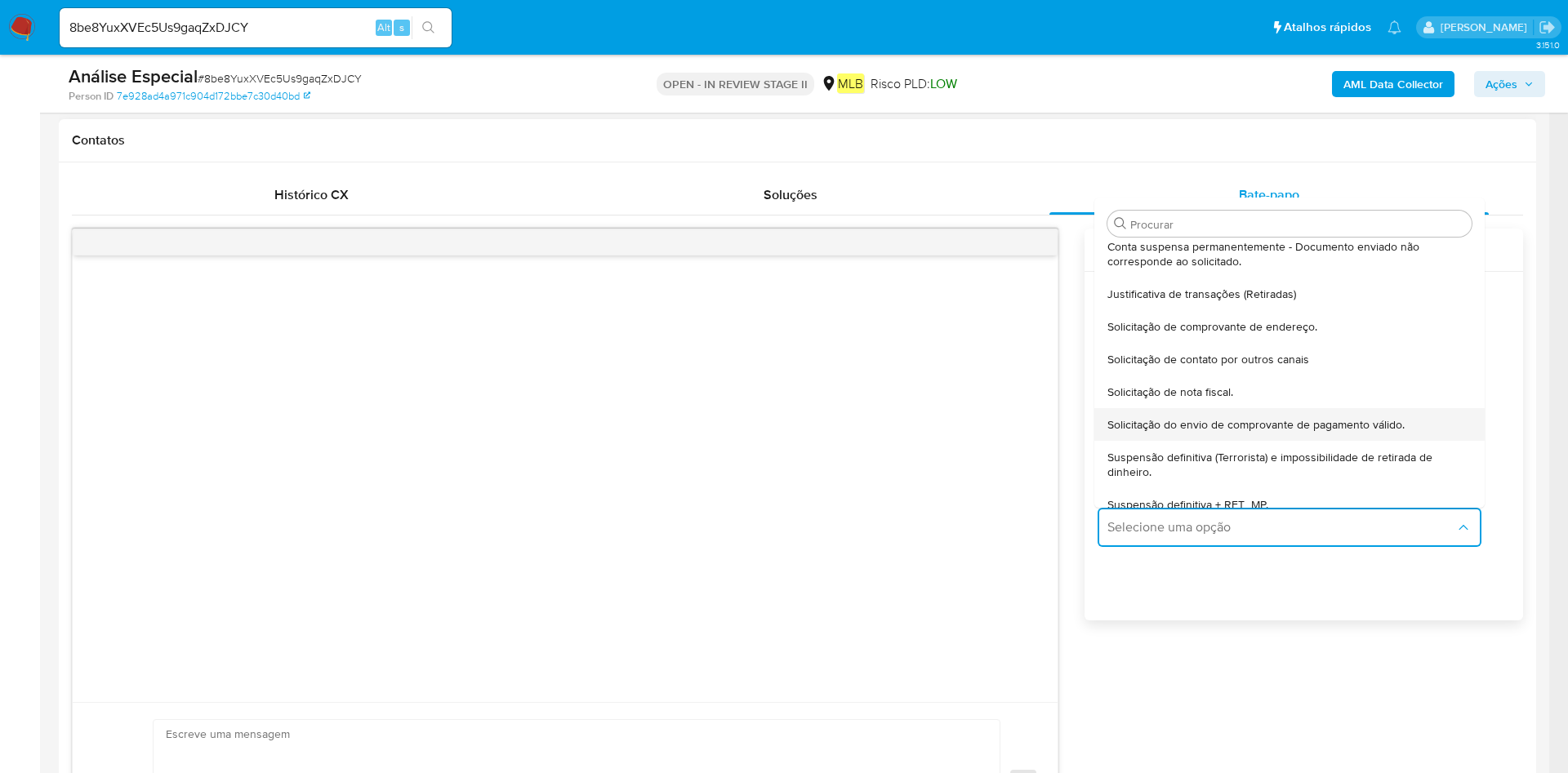
click at [1337, 429] on span "Solicitação do envio de comprovante de pagamento válido." at bounding box center [1256, 425] width 298 height 15
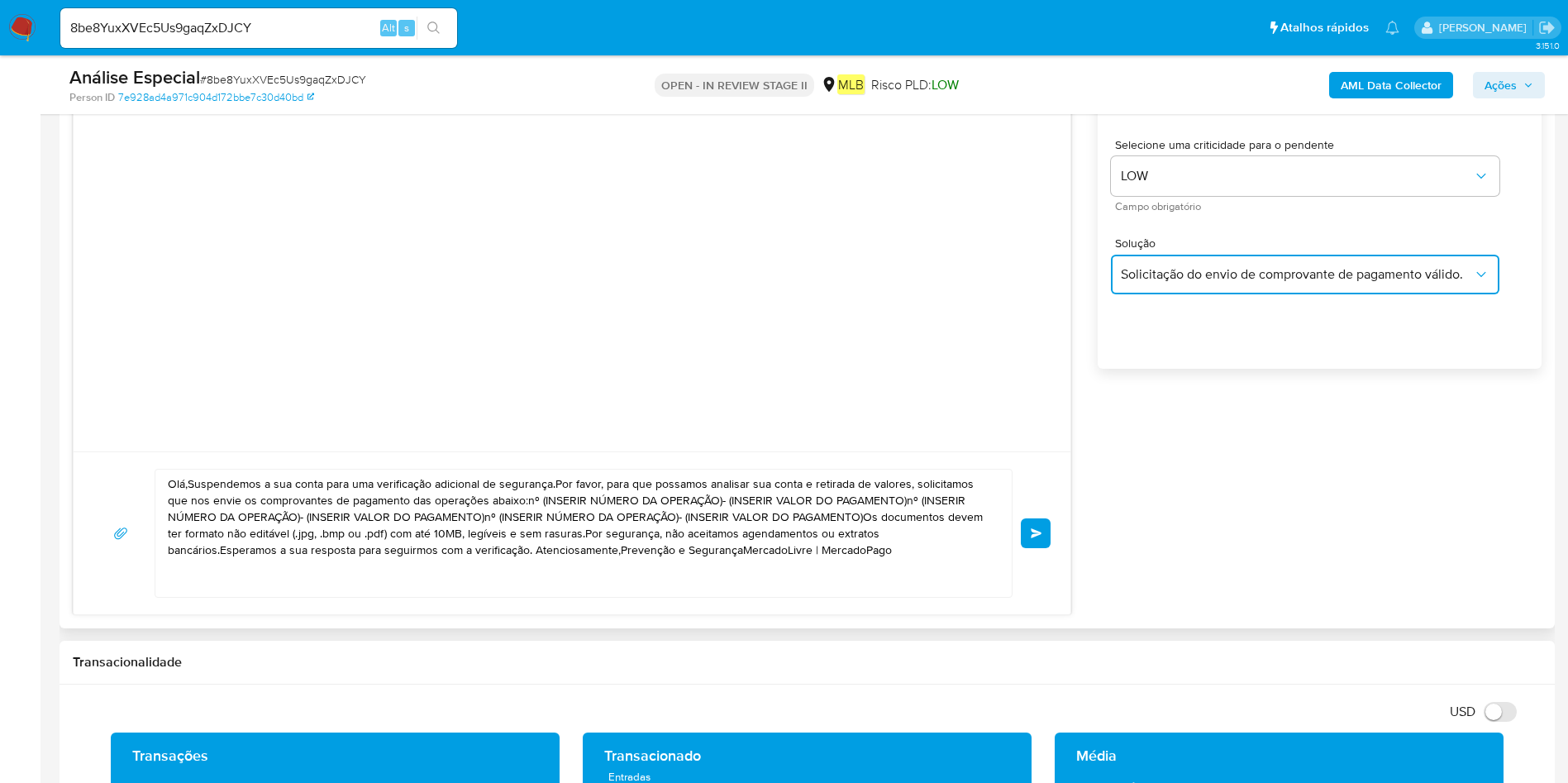
scroll to position [1116, 0]
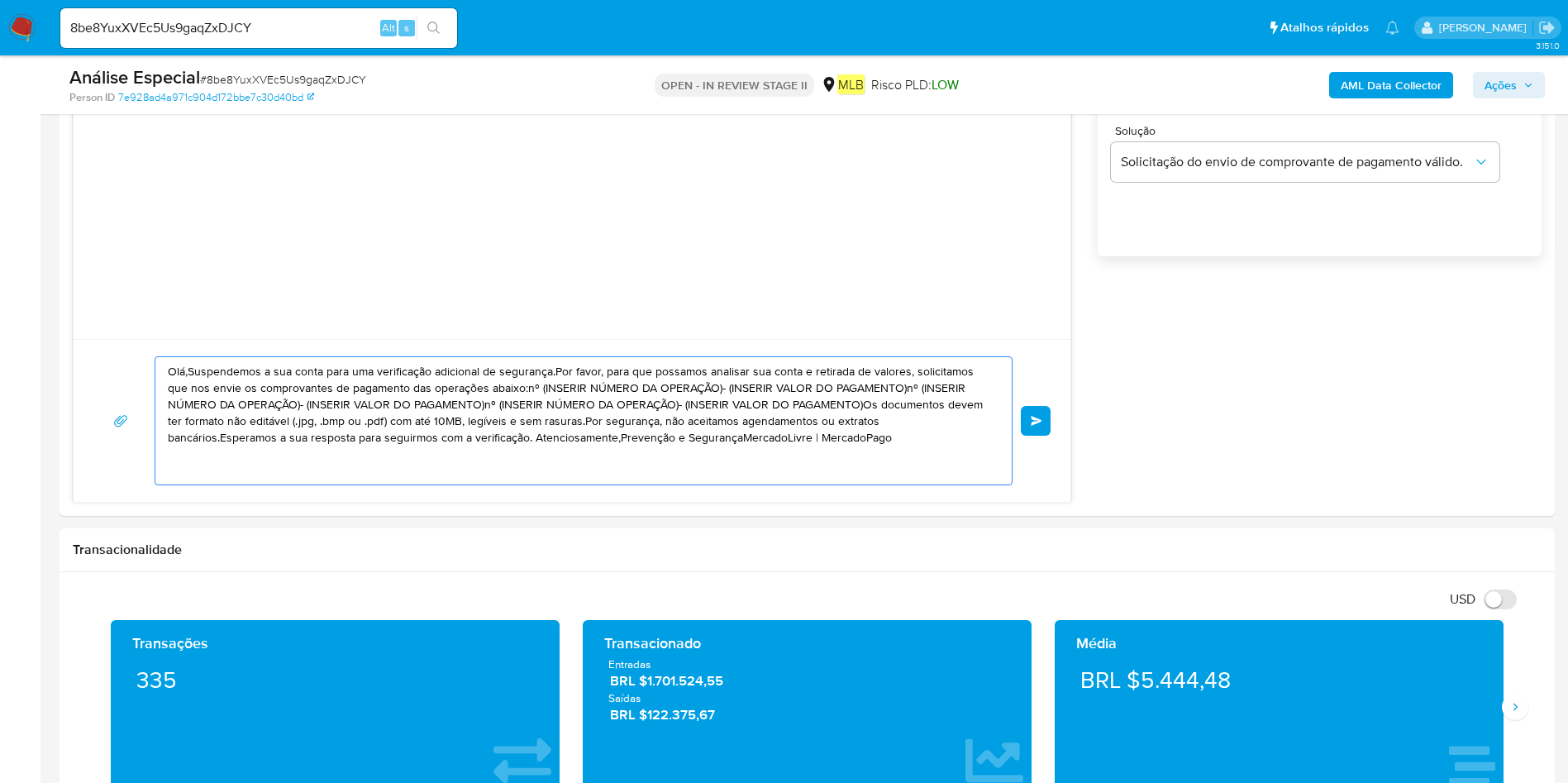
drag, startPoint x: 567, startPoint y: 436, endPoint x: 0, endPoint y: 314, distance: 580.0
click at [0, 314] on section "Bandeja Painel Screening Pesquisa em Listas Watchlist Ferramentas Operações em …" at bounding box center [784, 764] width 1568 height 3760
paste textarea "! Estamos realizando uma verificação adicional de segurança em contas de usuári…"
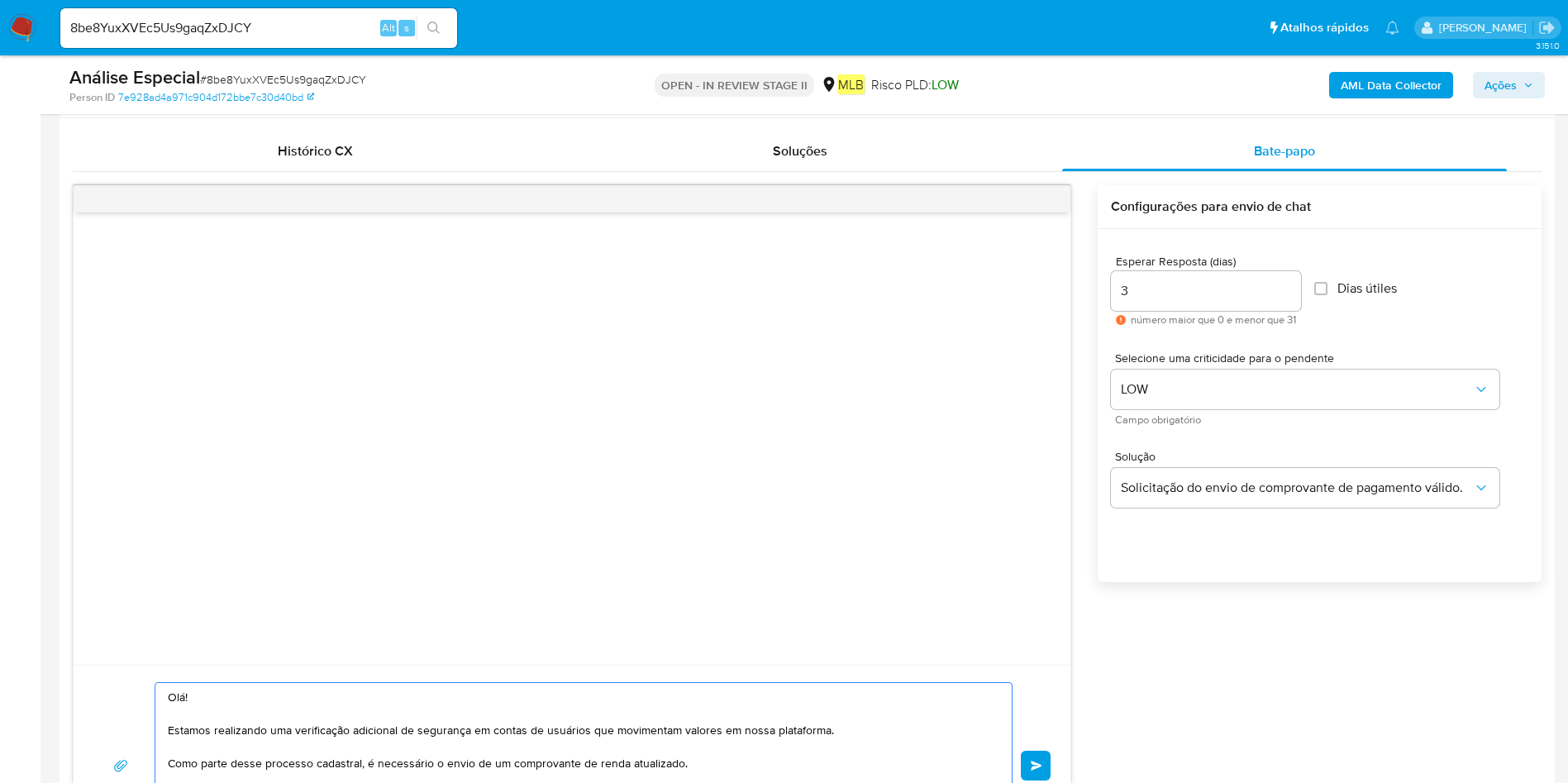
scroll to position [621, 0]
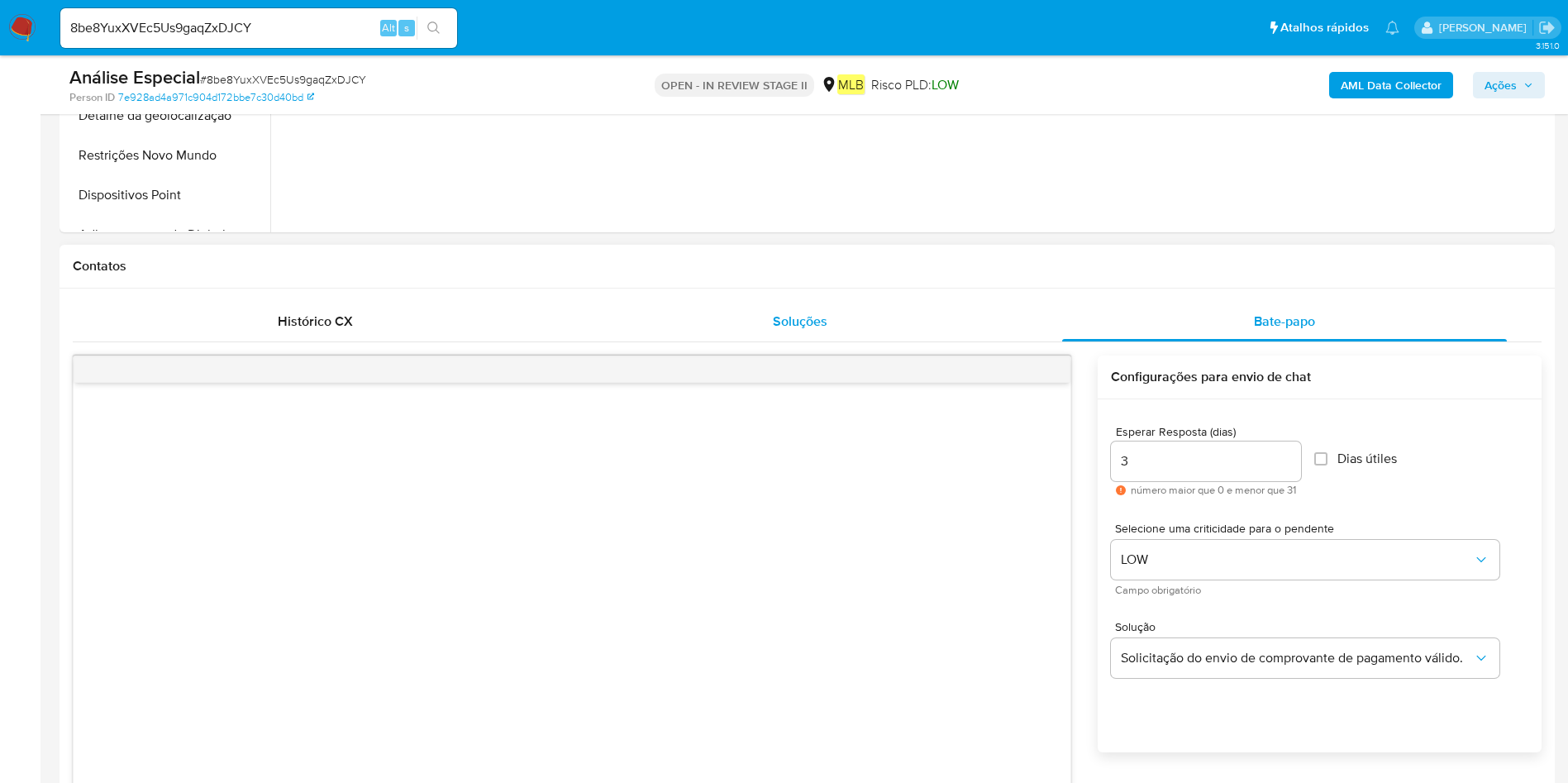
type textarea "Olá! Estamos realizando uma verificação adicional de segurança em contas de usu…"
click at [885, 323] on div "Soluções" at bounding box center [800, 322] width 444 height 40
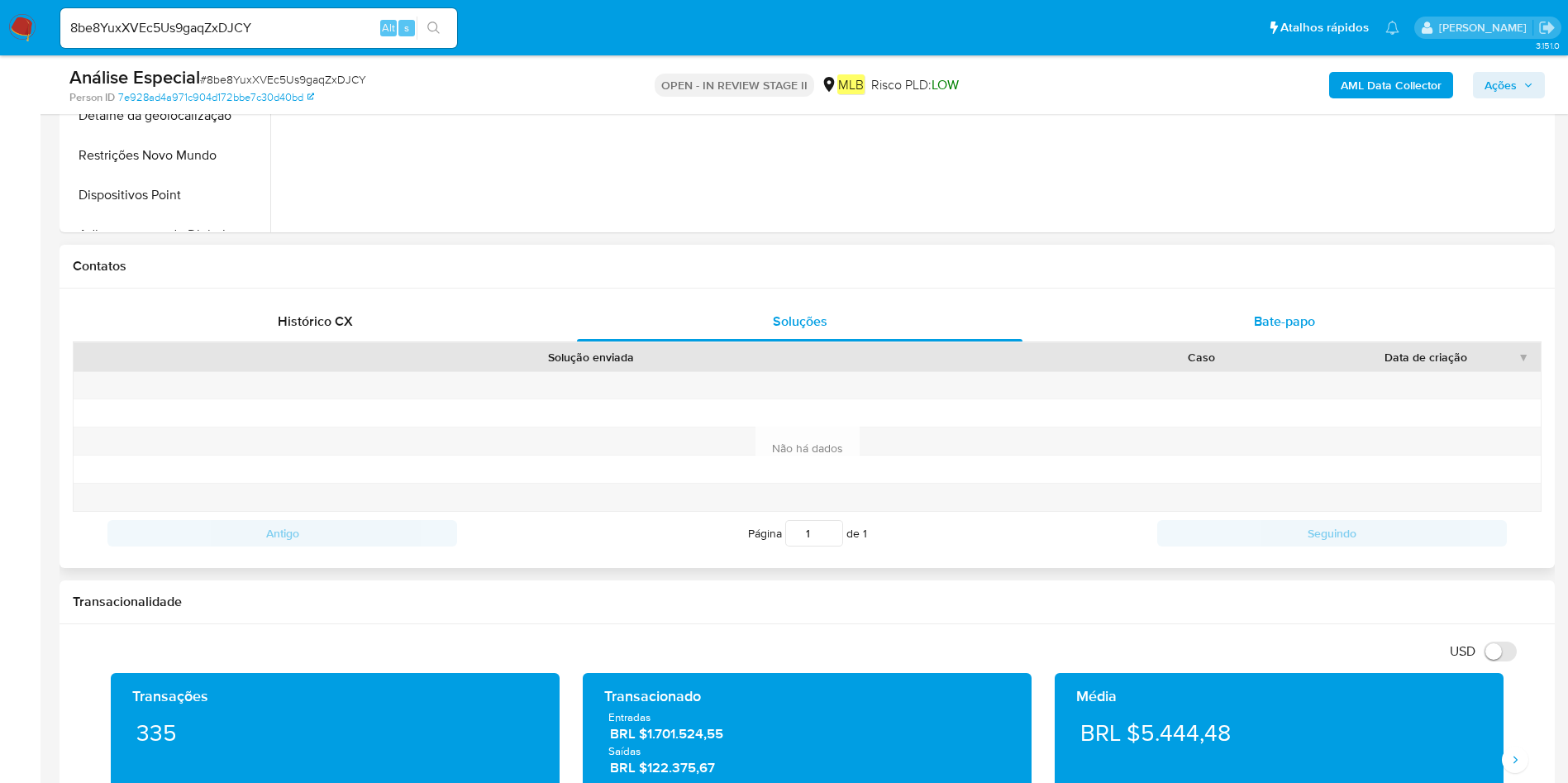
click at [1239, 324] on div "Bate-papo" at bounding box center [1284, 322] width 444 height 40
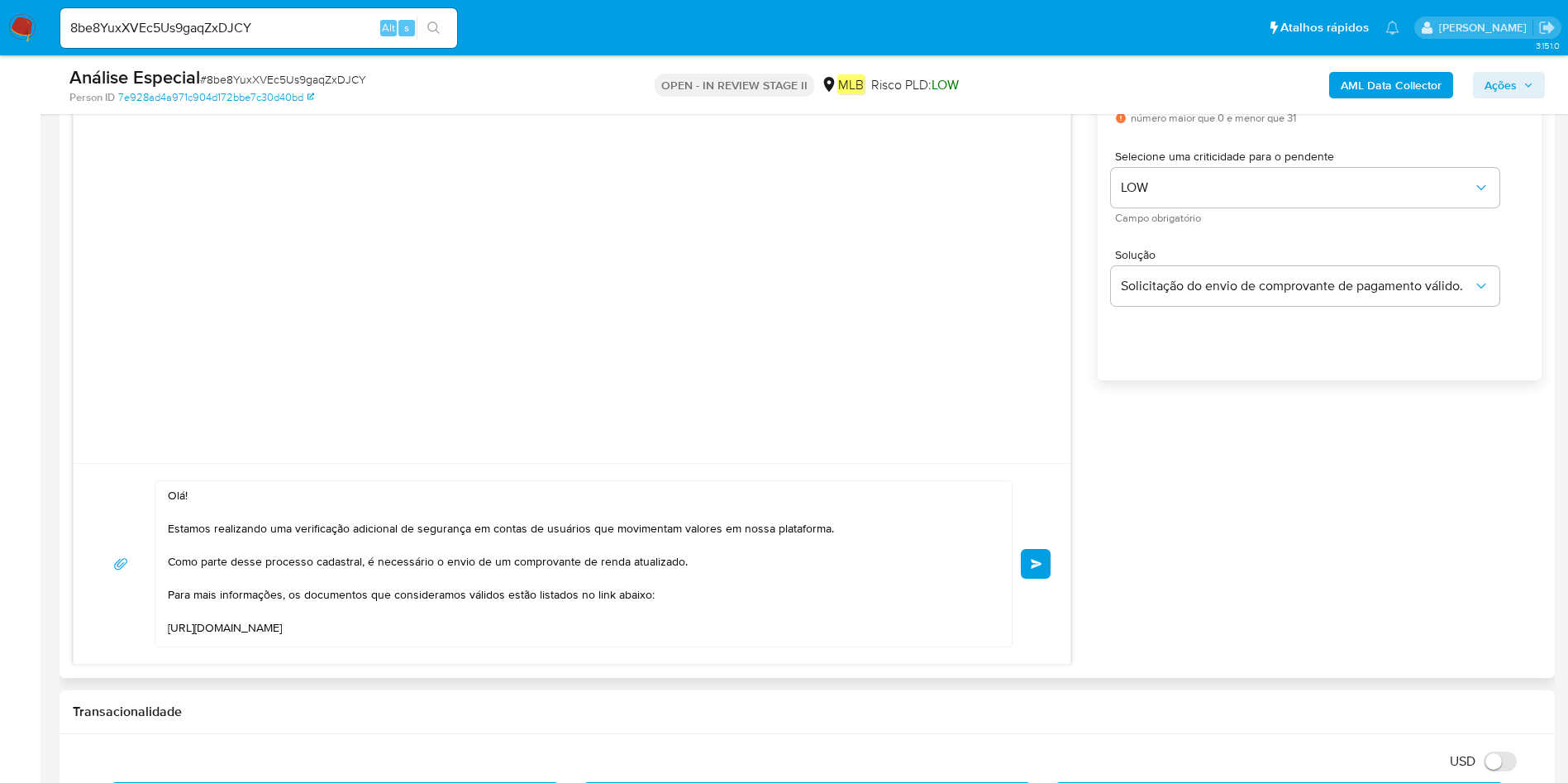
scroll to position [744, 0]
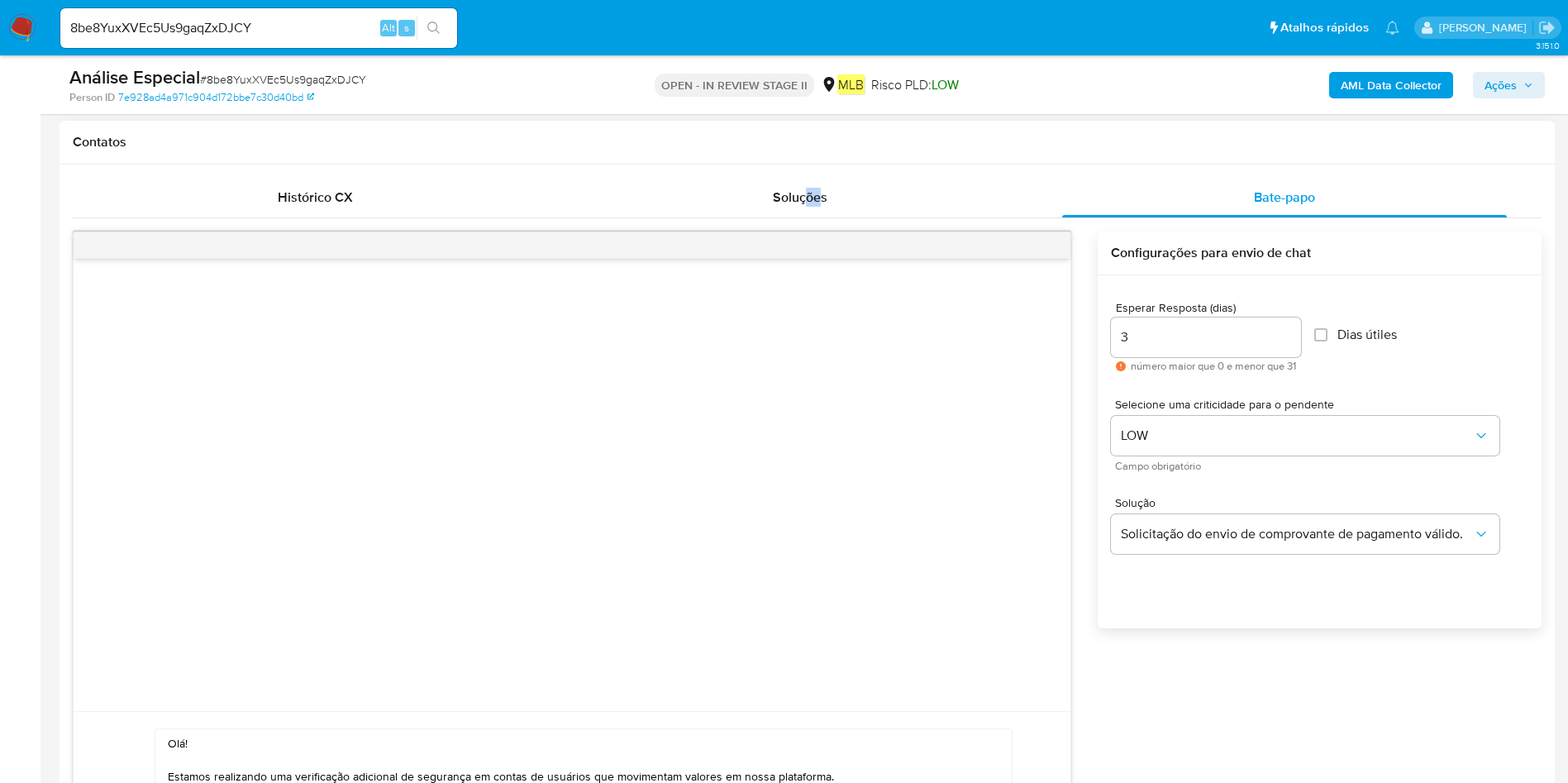
click at [809, 176] on div "Histórico CX Soluções Bate-papo Id Estado Data de criação Origem Processo Antig…" at bounding box center [807, 545] width 1496 height 762
click at [823, 192] on span "Soluções" at bounding box center [800, 197] width 55 height 19
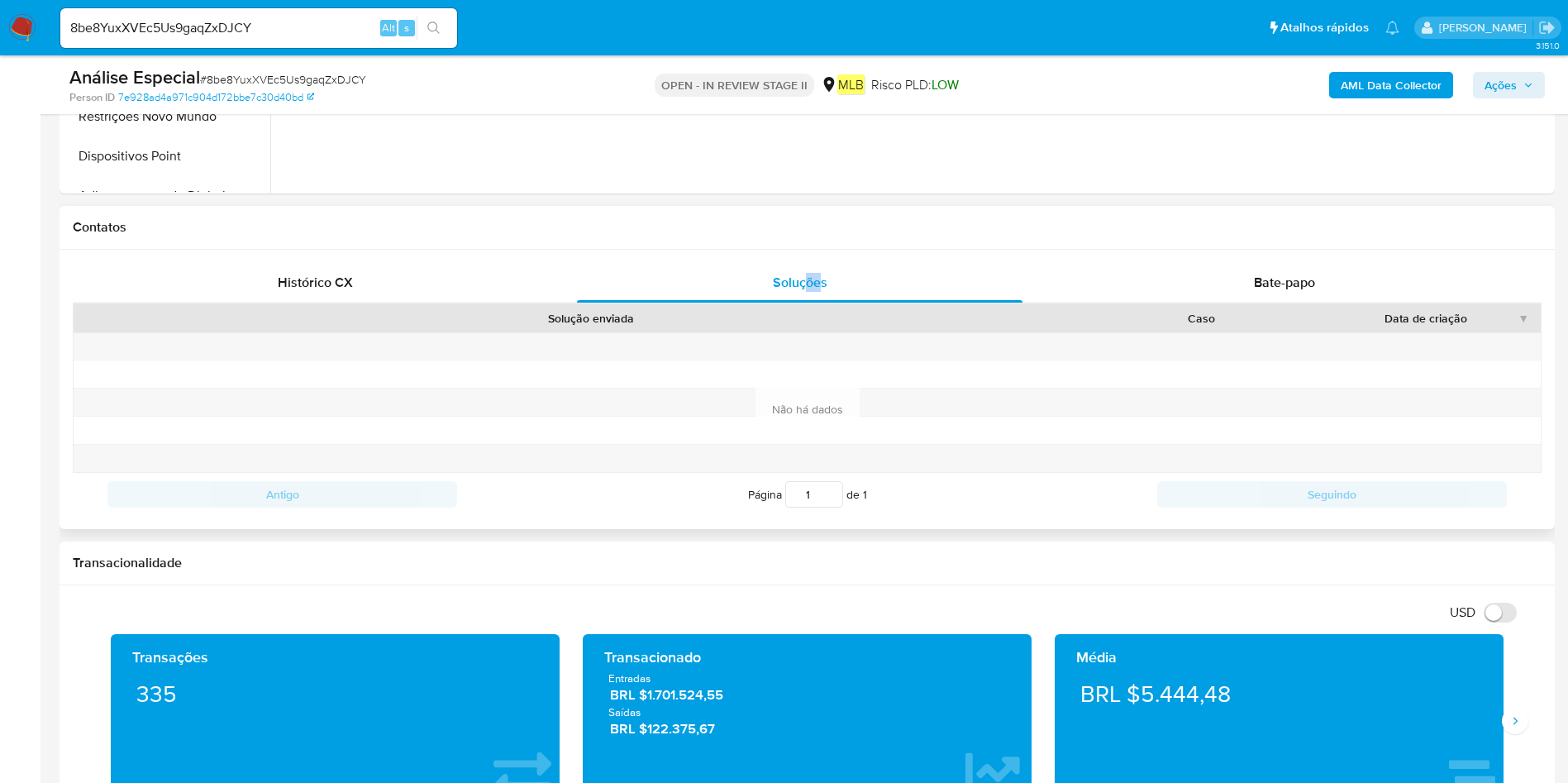
scroll to position [621, 0]
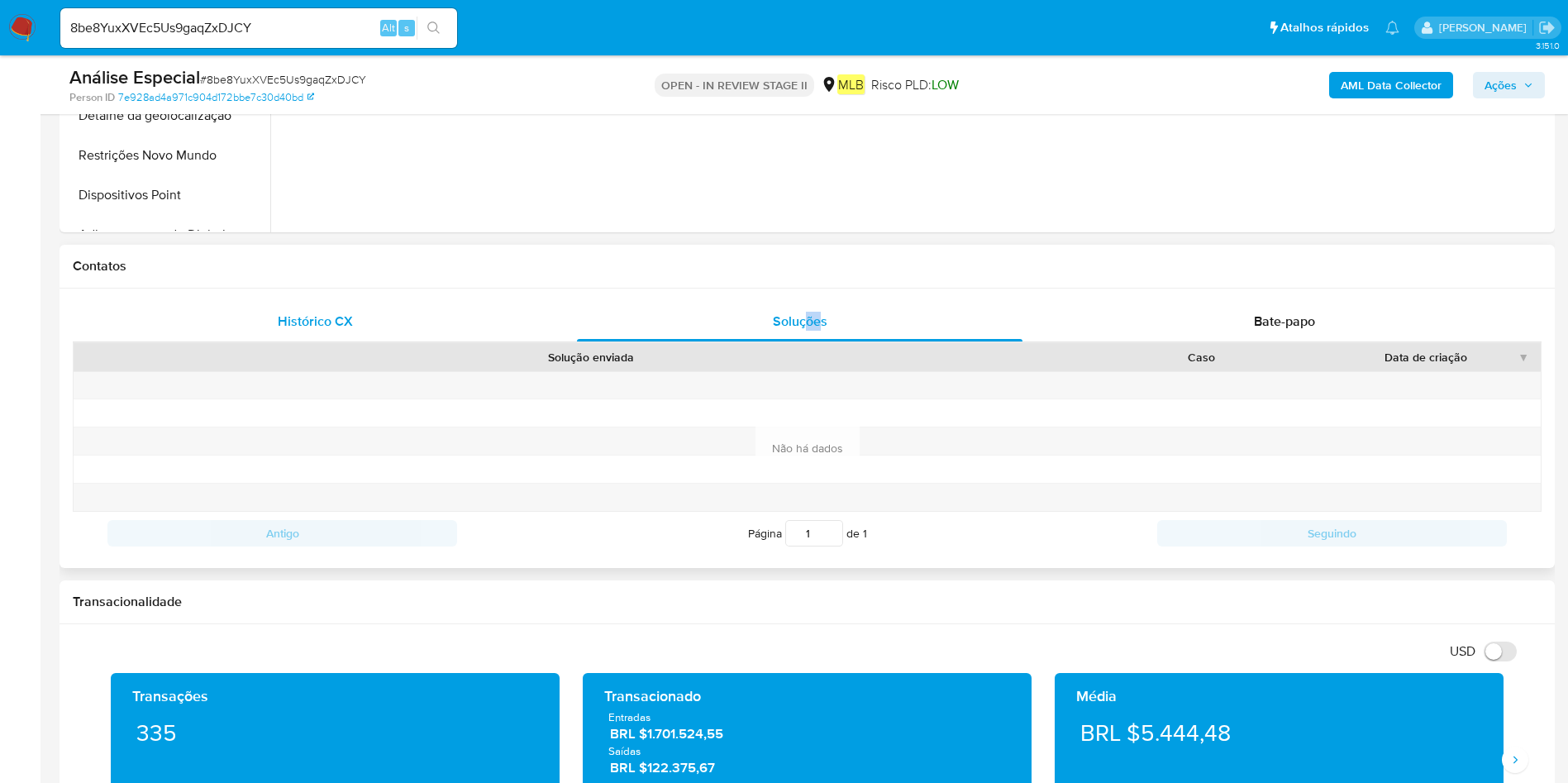
click at [316, 318] on span "Histórico CX" at bounding box center [315, 321] width 75 height 19
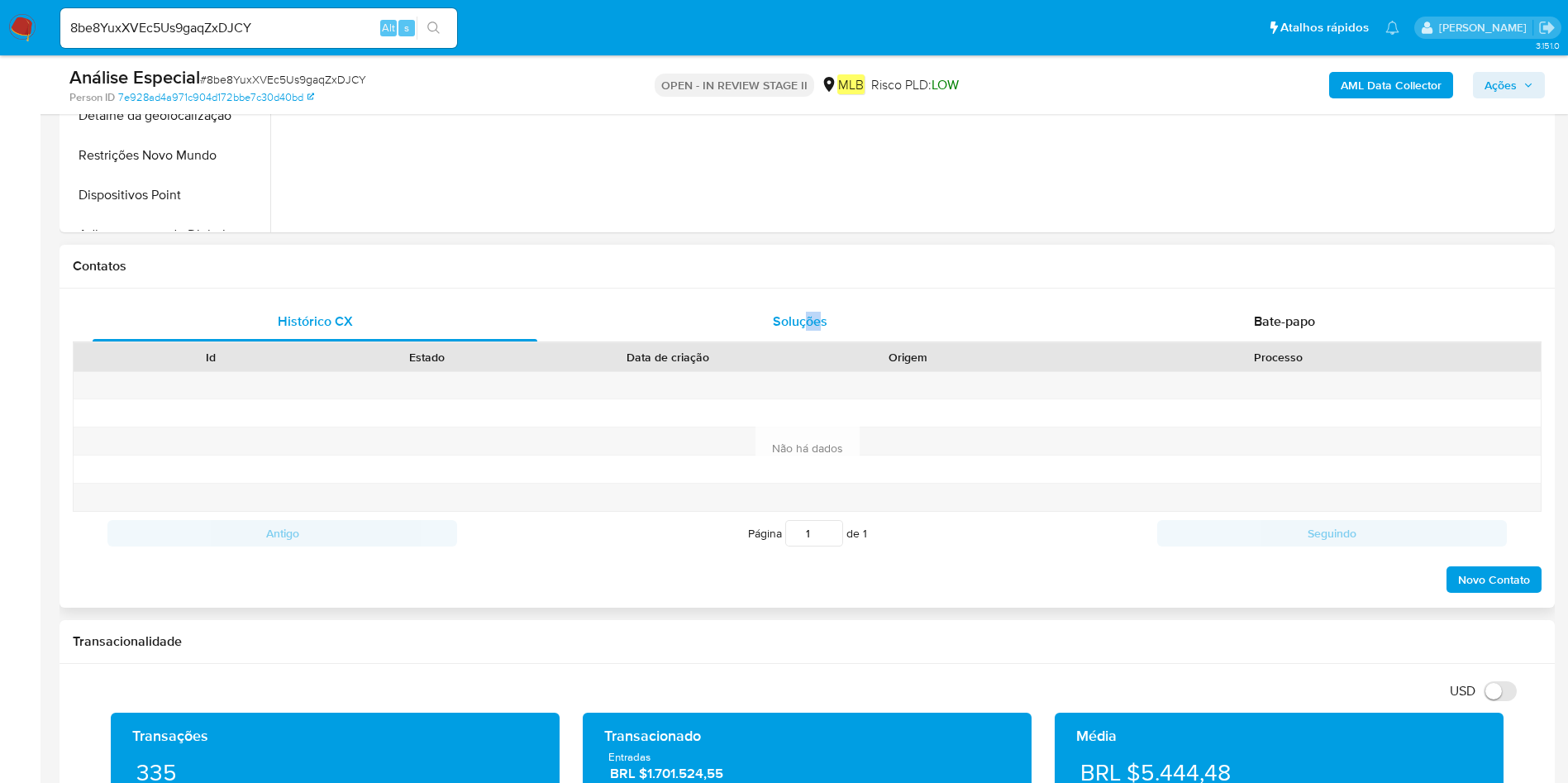
click at [729, 321] on div "Soluções" at bounding box center [800, 322] width 444 height 40
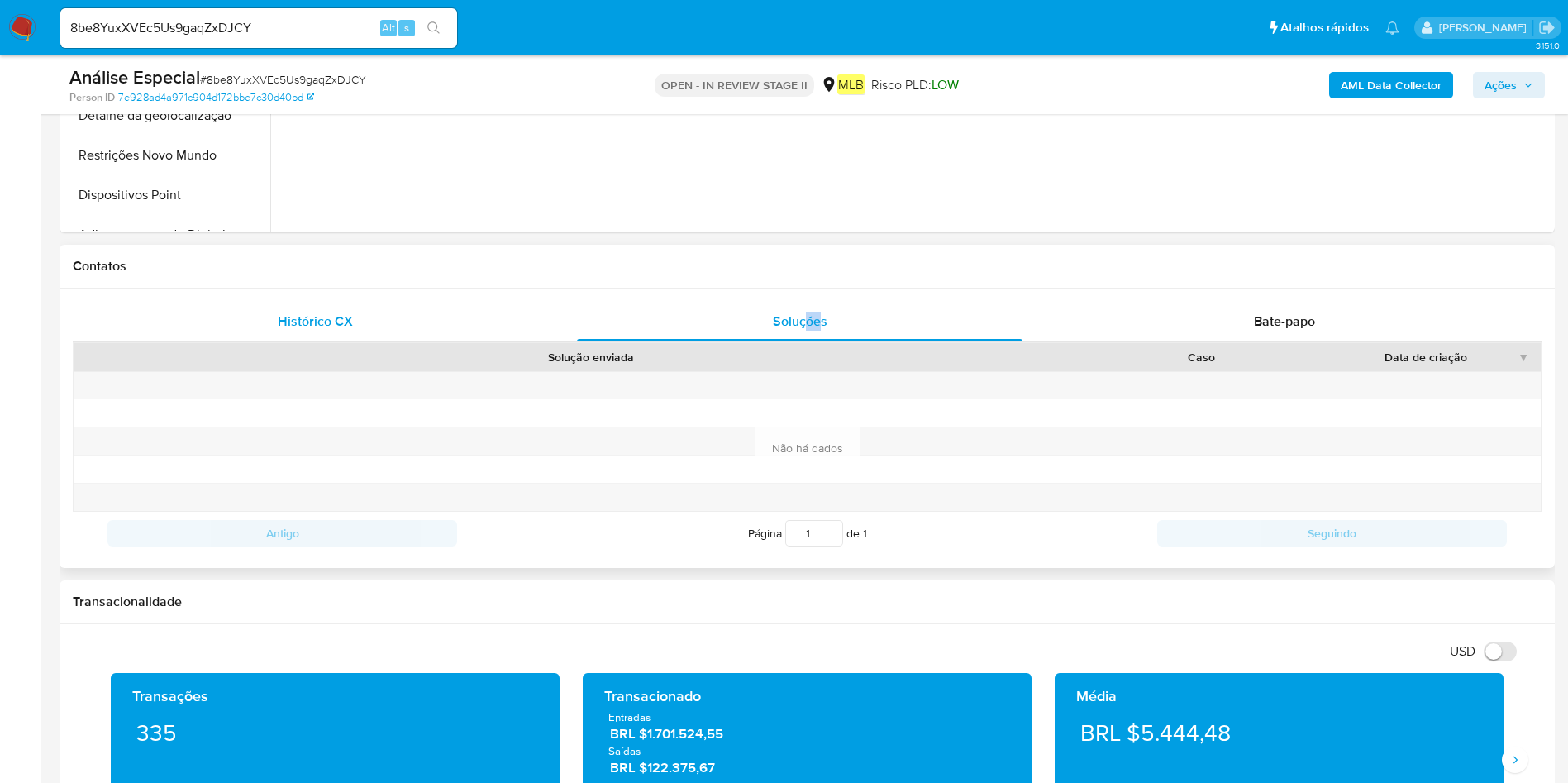
click at [357, 337] on div "Histórico CX" at bounding box center [315, 322] width 444 height 40
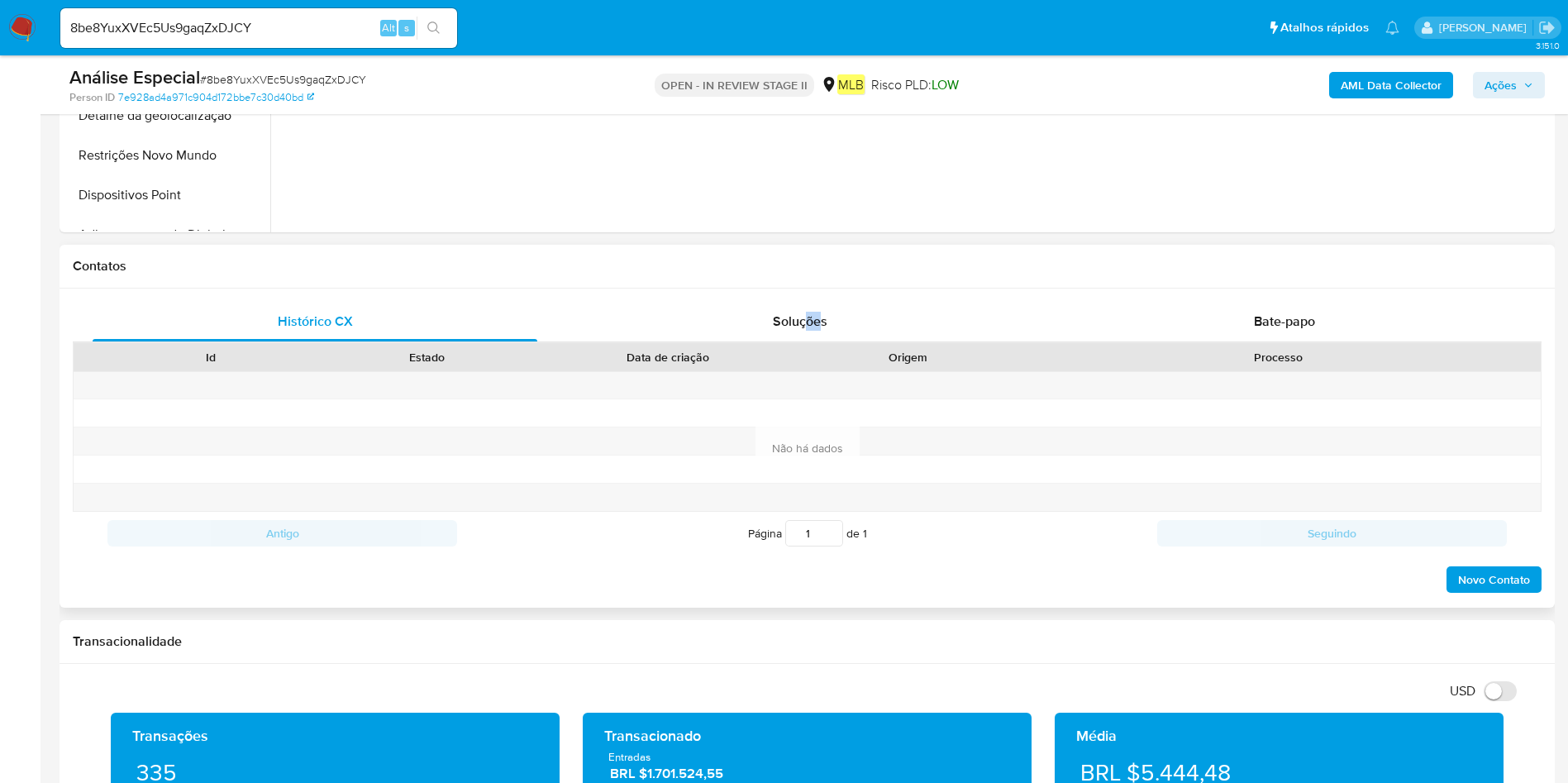
click at [1481, 579] on span "Novo Contato" at bounding box center [1494, 580] width 72 height 24
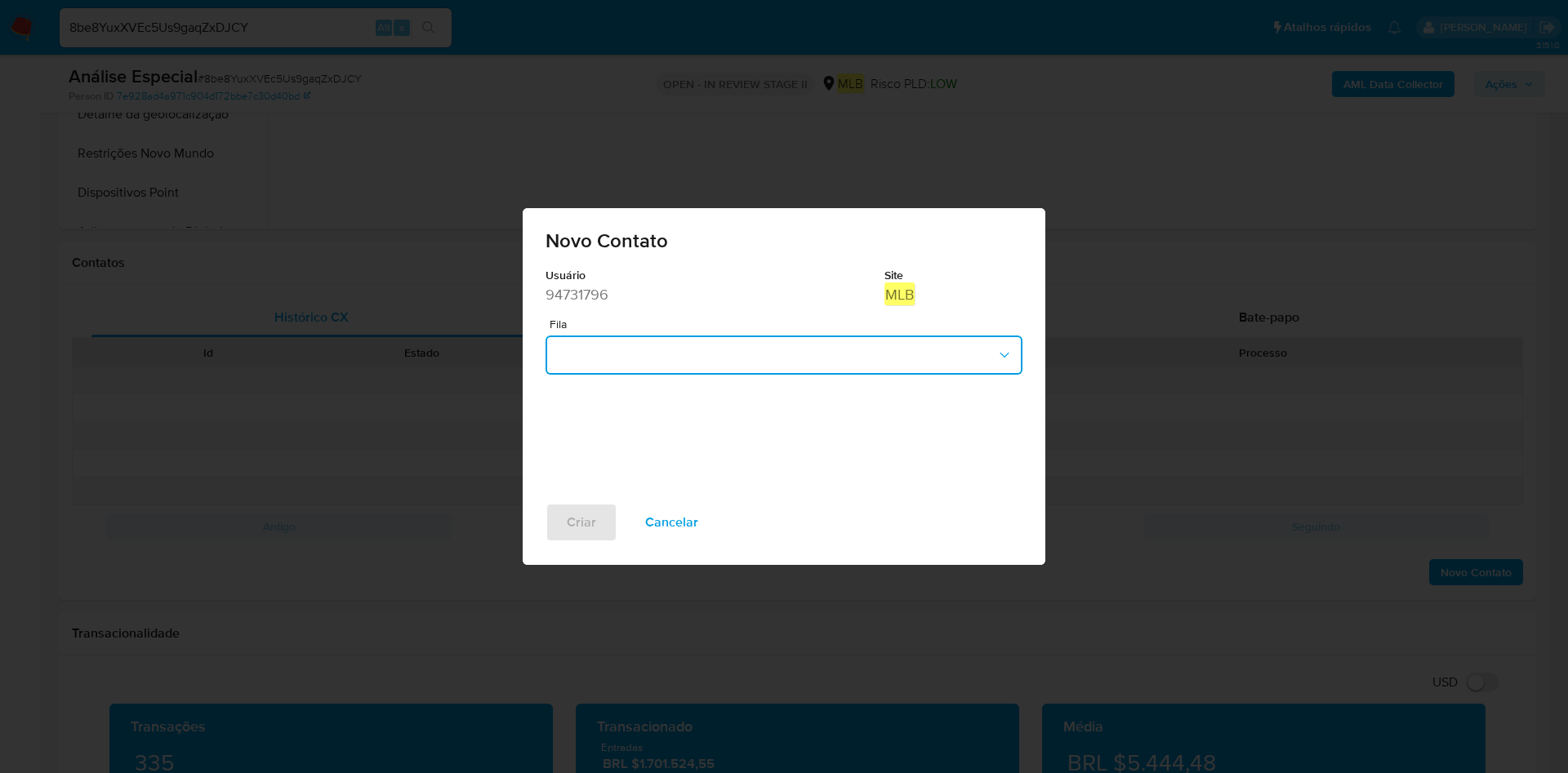
click at [839, 372] on button "button" at bounding box center [784, 355] width 477 height 39
click at [841, 401] on div "HSP_AML_Prev_Lavado_Dinero_Respuesta" at bounding box center [779, 399] width 447 height 39
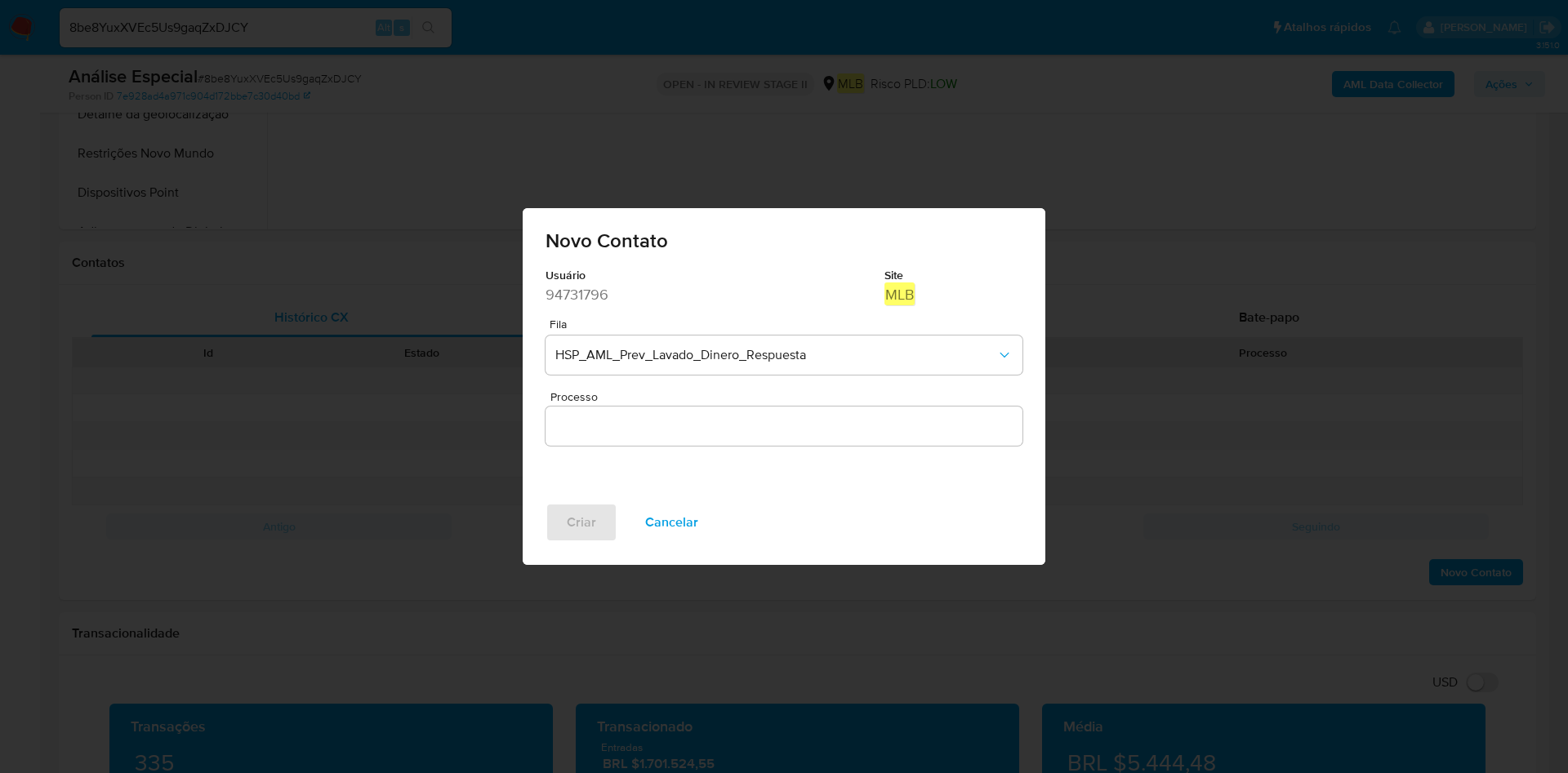
click at [714, 418] on input "Processo" at bounding box center [784, 426] width 477 height 22
click at [773, 356] on span "HSP_AML_Prev_Lavado_Dinero_Respuesta" at bounding box center [776, 355] width 441 height 17
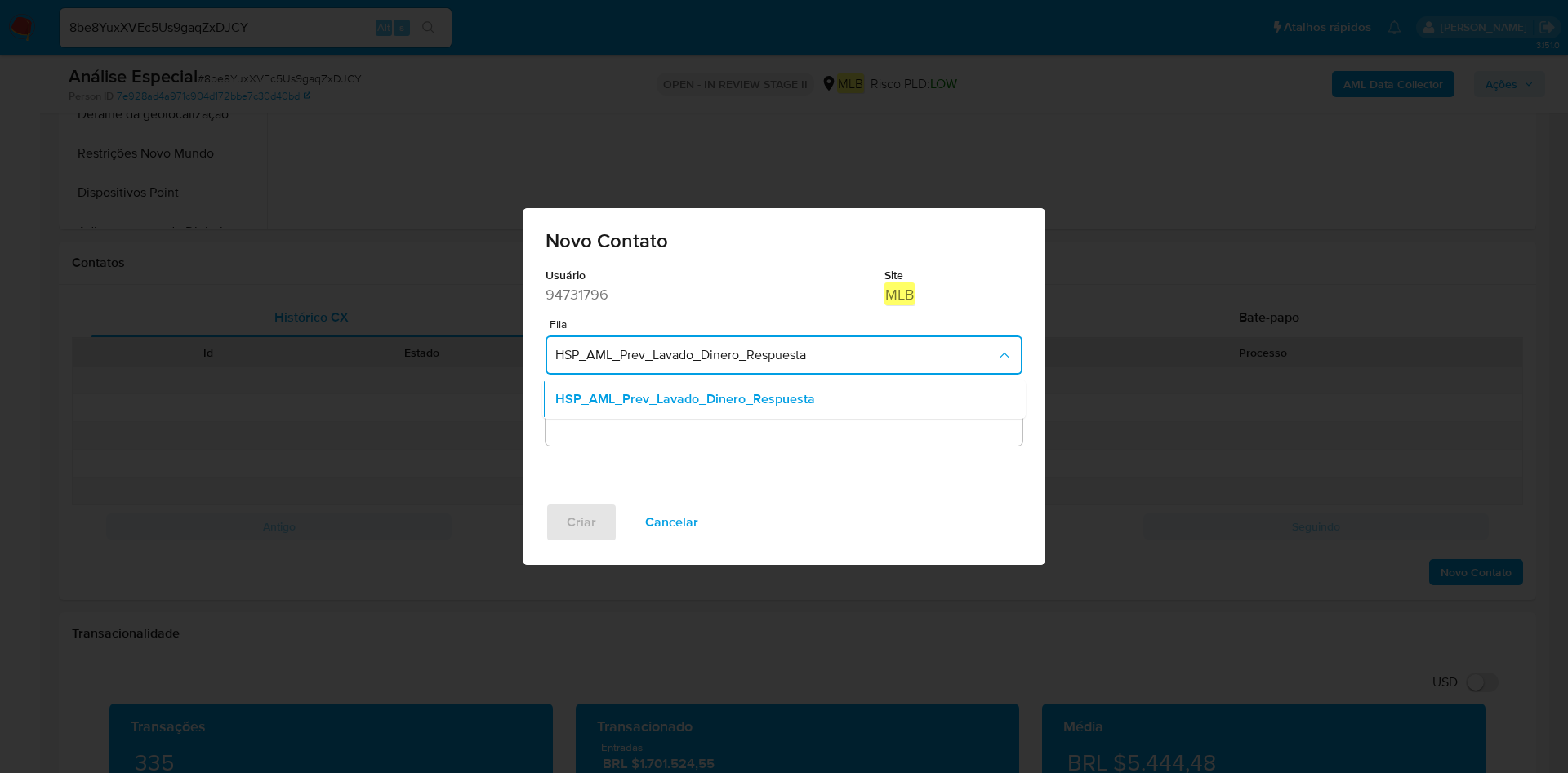
click at [777, 352] on span "HSP_AML_Prev_Lavado_Dinero_Respuesta" at bounding box center [776, 355] width 441 height 17
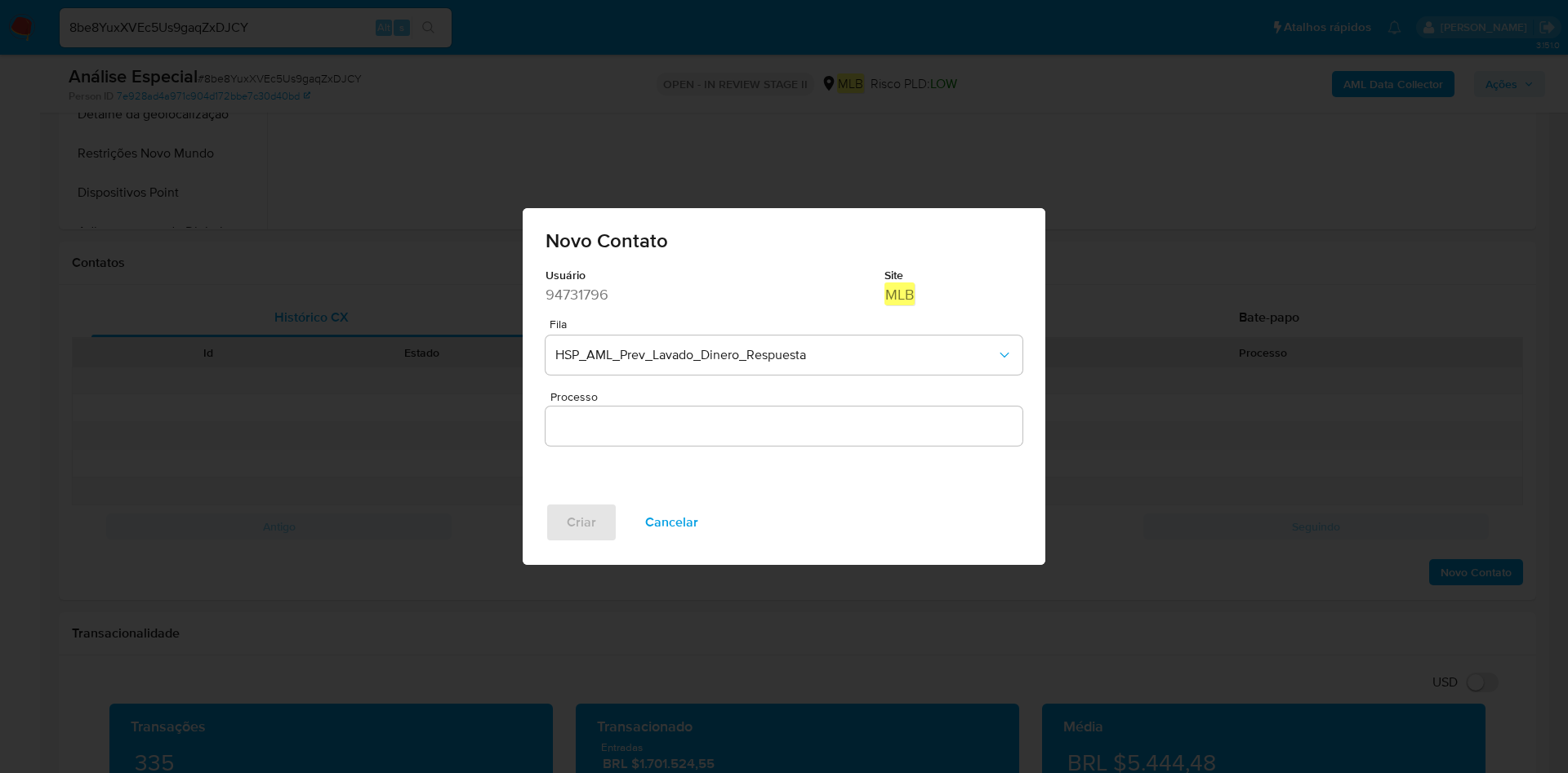
click at [774, 420] on input "Processo" at bounding box center [784, 426] width 477 height 22
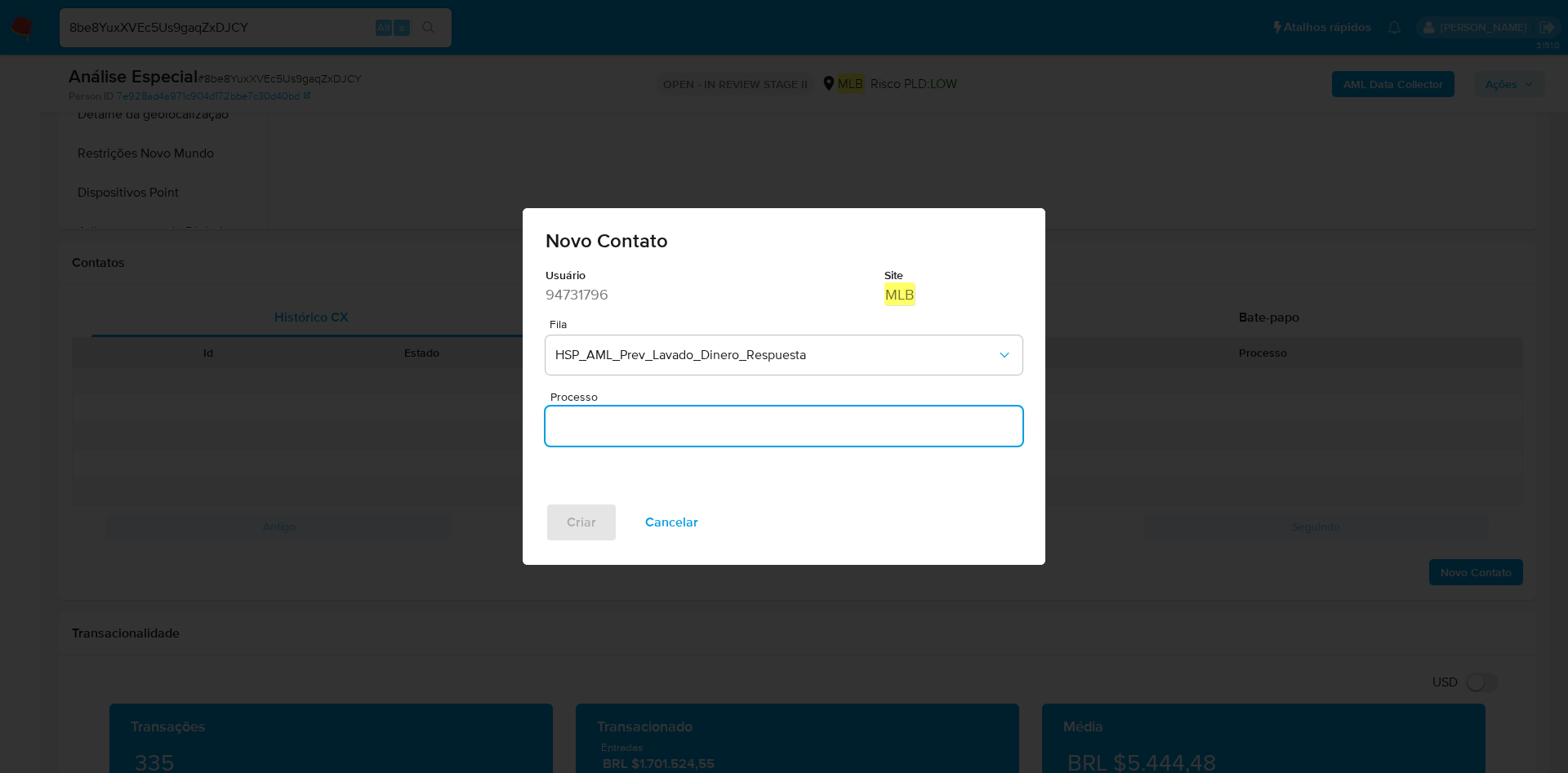
type input "\"
click at [1333, 334] on div "Novo Contato Usuário 94731796 Site MLB Fila HSP_AML_Prev_Lavado_Dinero_Respuest…" at bounding box center [784, 386] width 1568 height 773
click at [1340, 312] on div "Novo Contato Usuário 94731796 Site MLB Fila HSP_AML_Prev_Lavado_Dinero_Respuest…" at bounding box center [784, 386] width 1568 height 773
click at [703, 521] on button "Cancelar" at bounding box center [671, 522] width 96 height 39
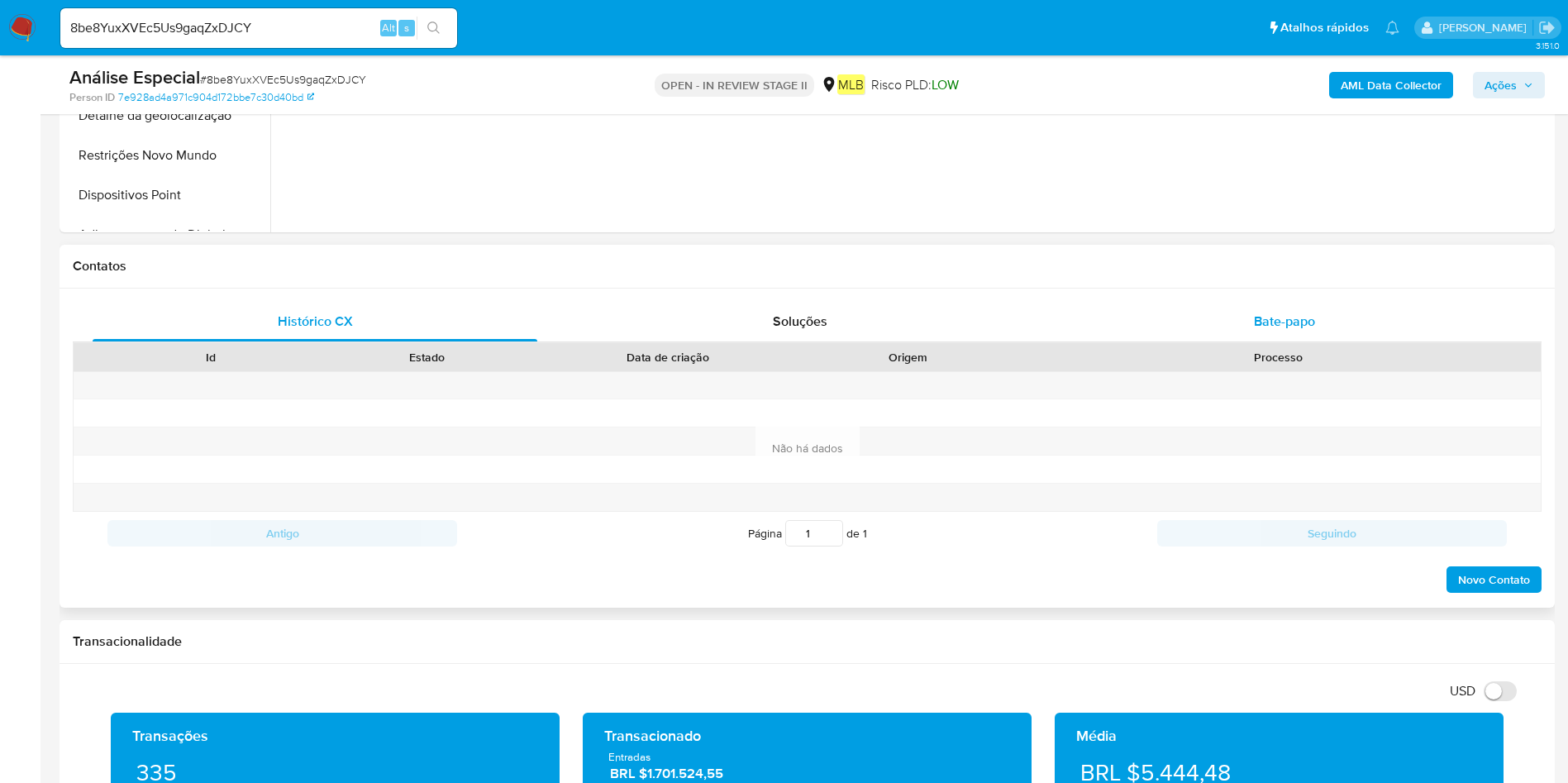
click at [1268, 316] on span "Bate-papo" at bounding box center [1284, 321] width 61 height 19
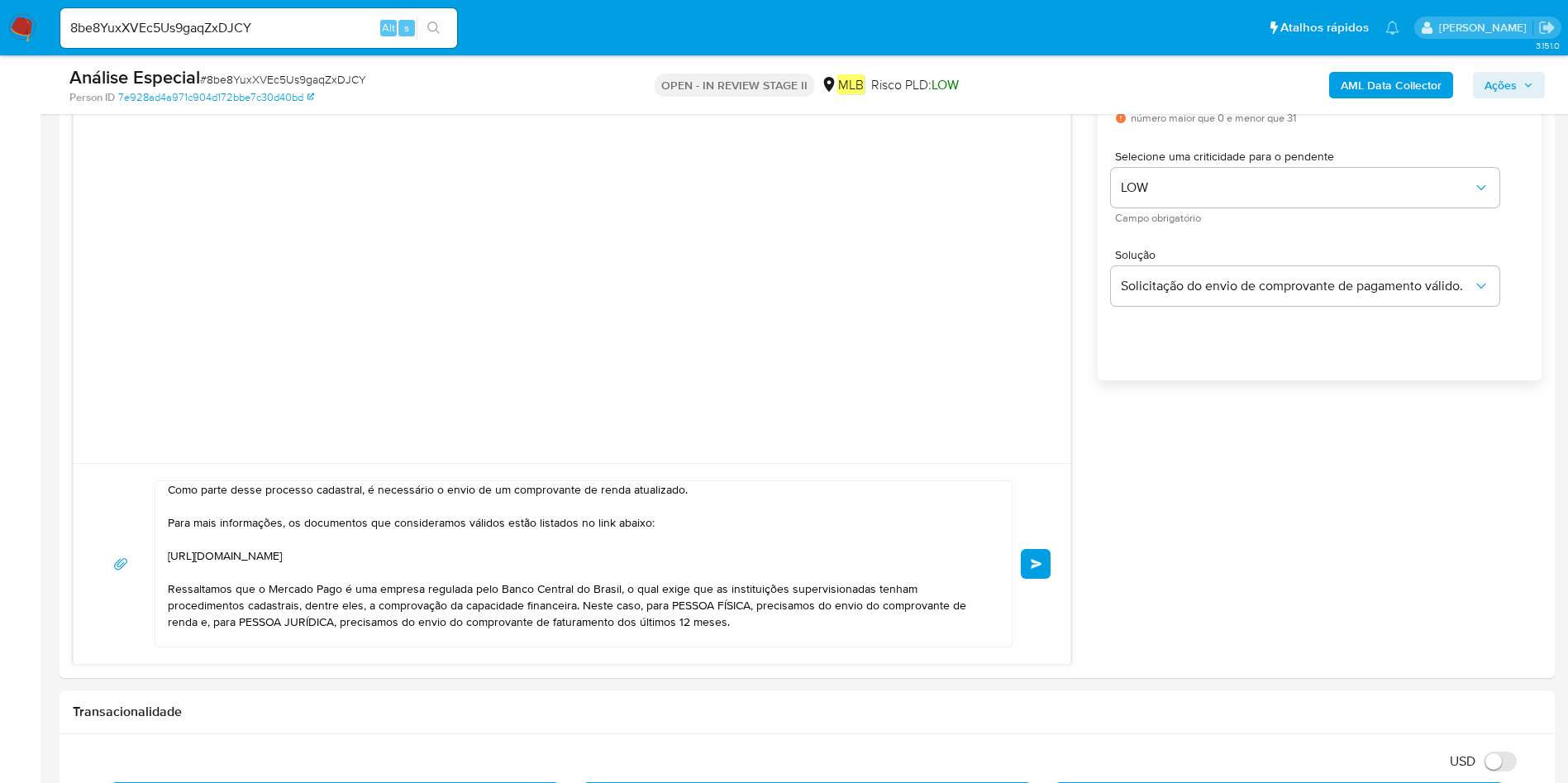
scroll to position [0, 0]
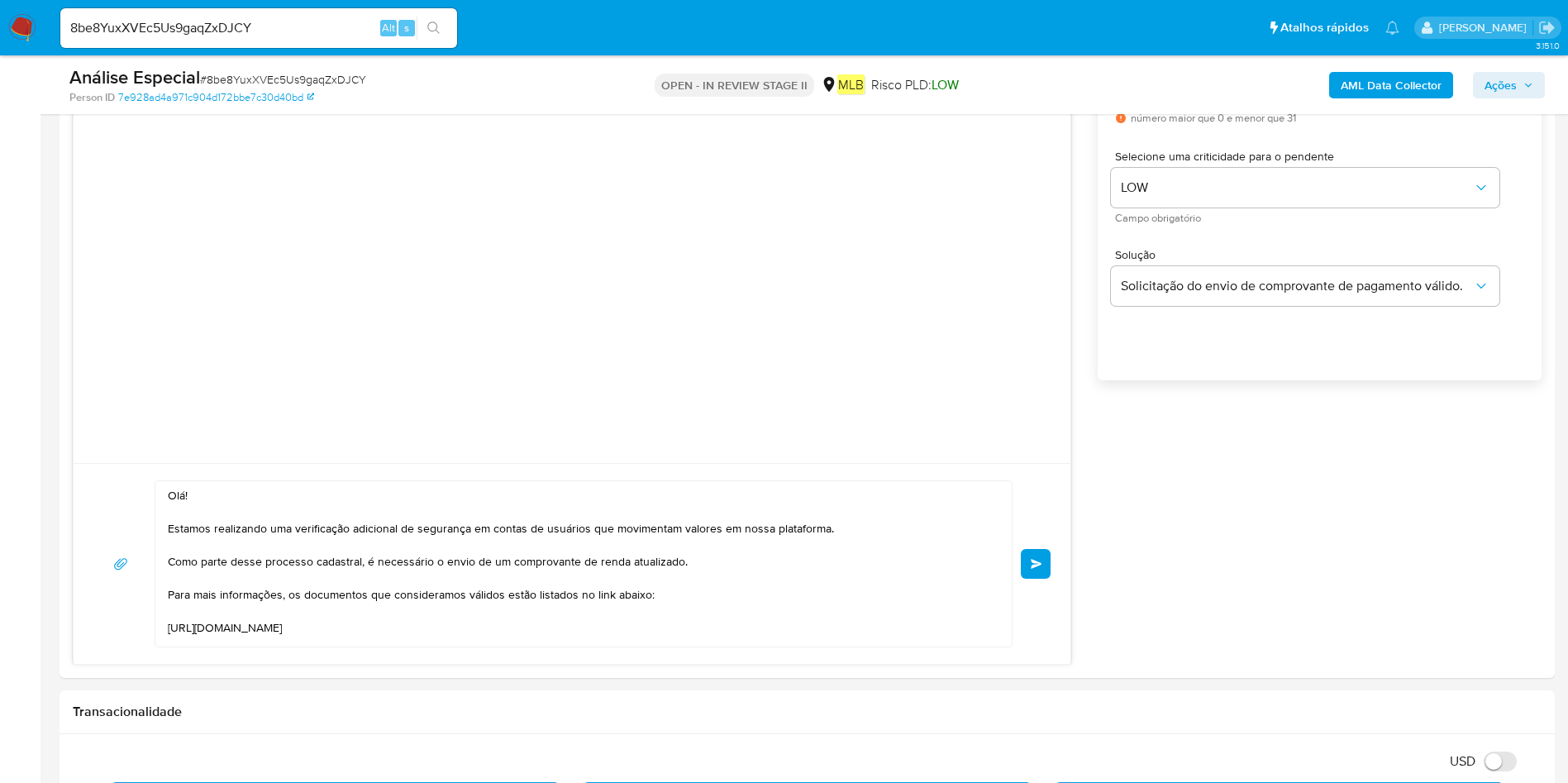
click at [1034, 564] on span "common.send" at bounding box center [1037, 564] width 12 height 10
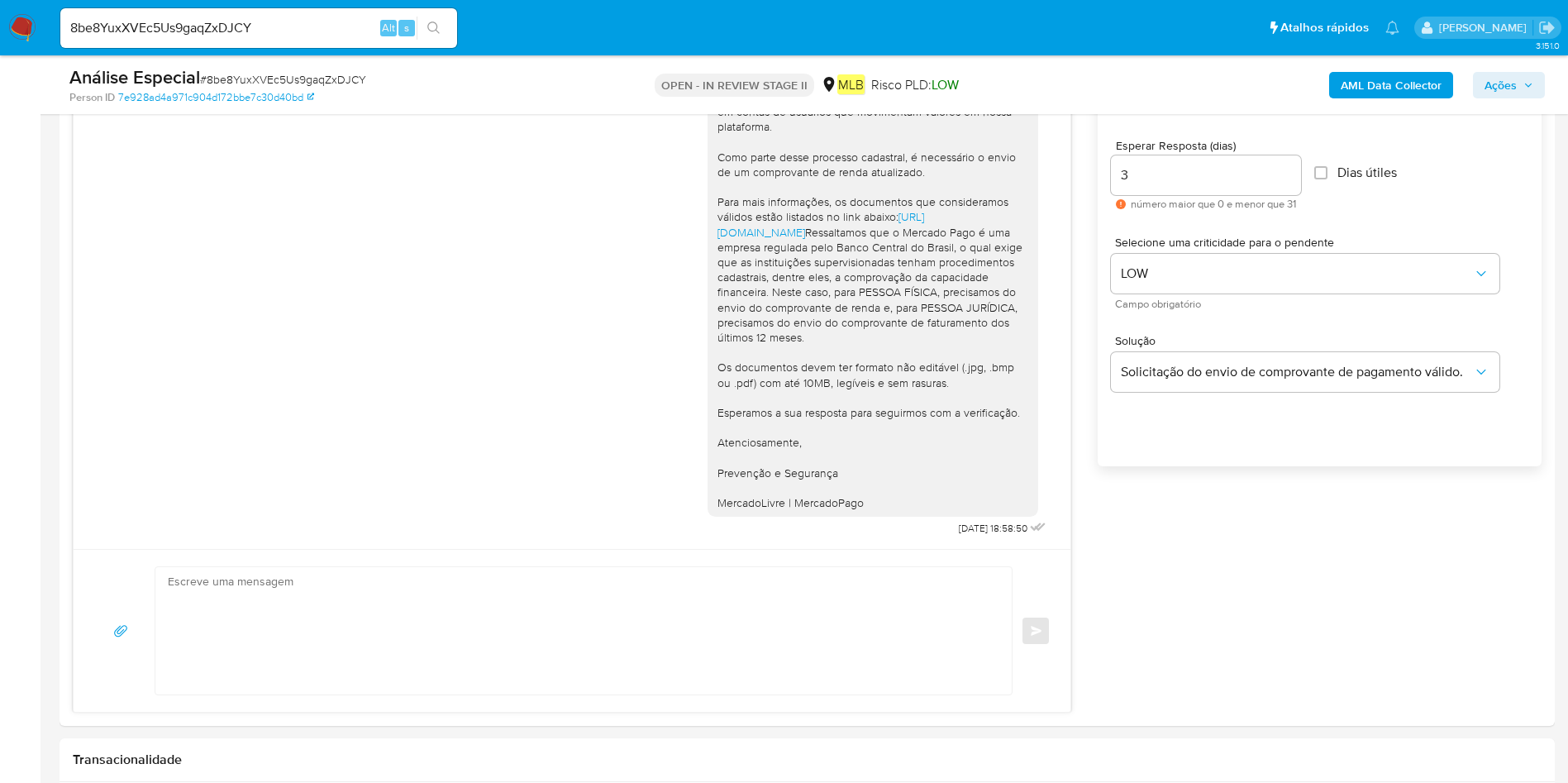
scroll to position [868, 0]
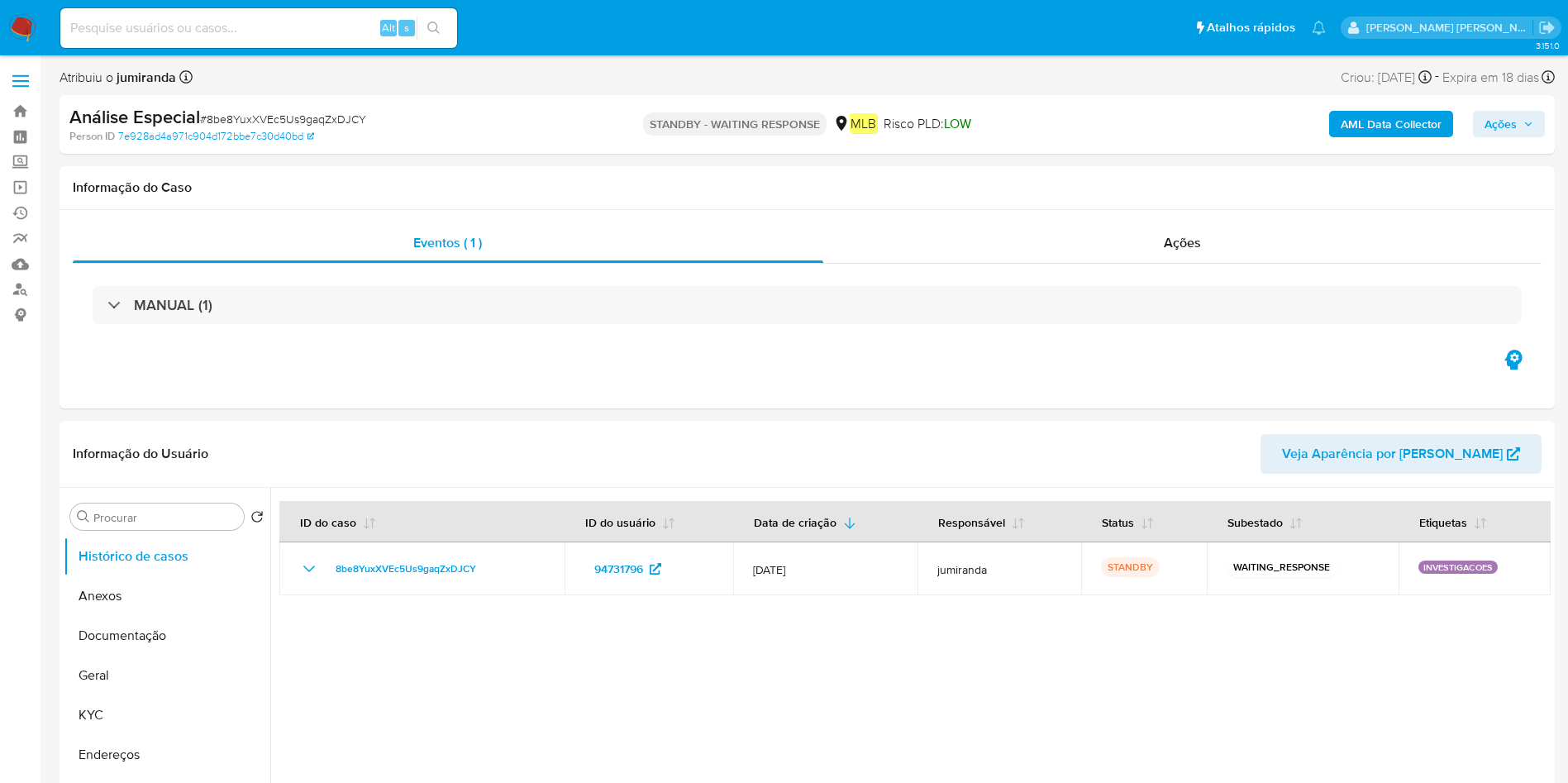
select select "10"
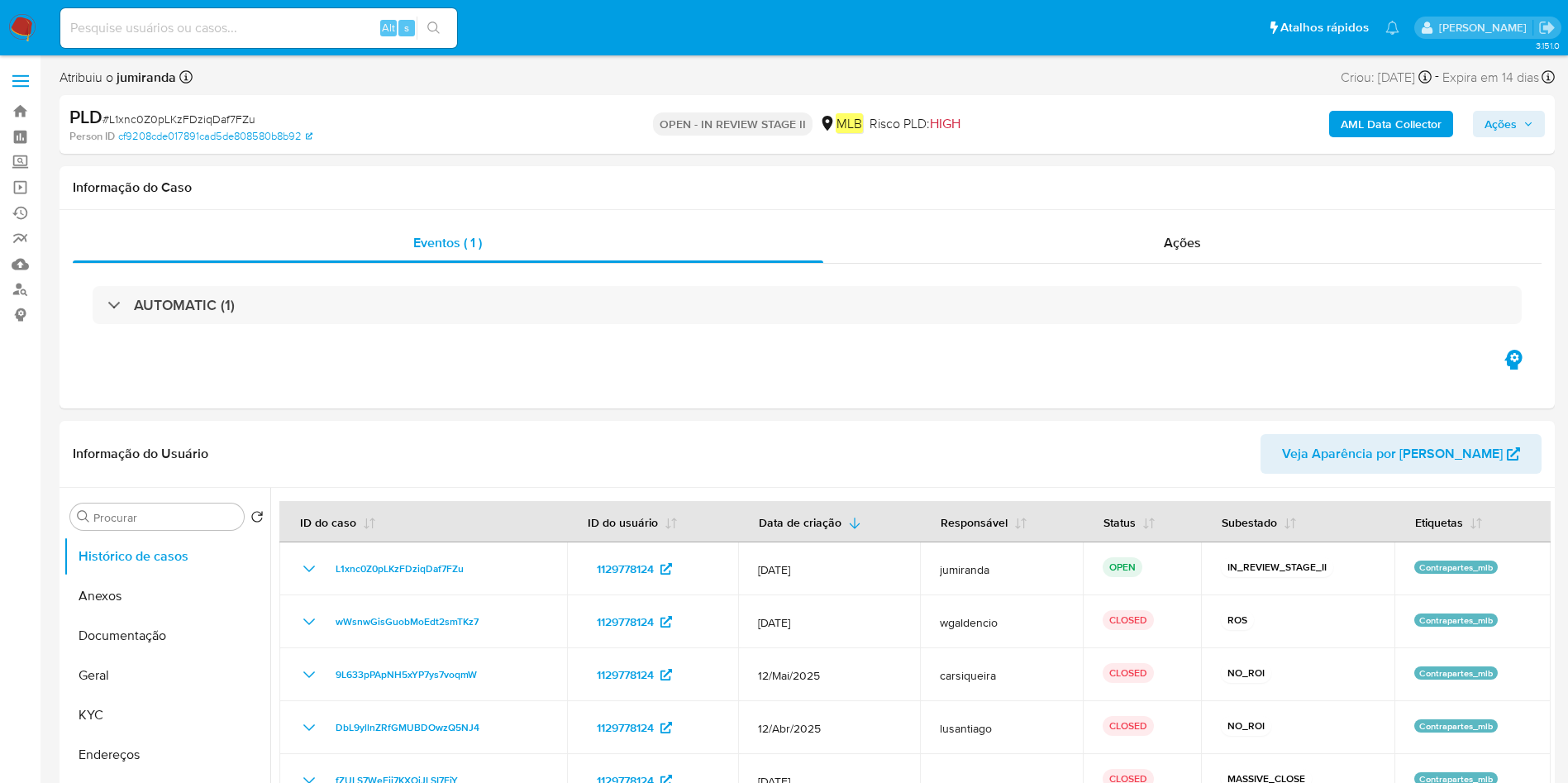
select select "10"
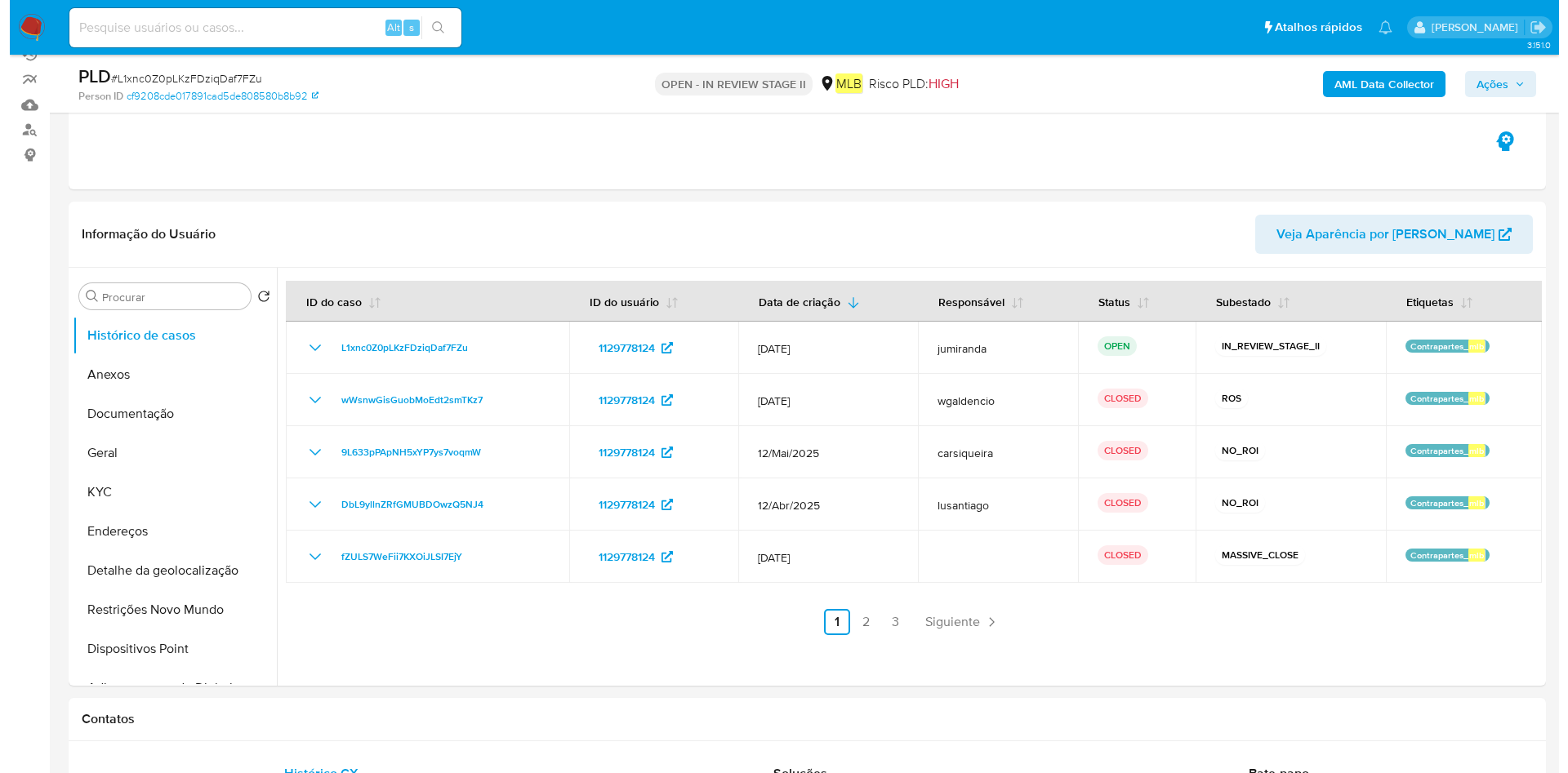
scroll to position [245, 0]
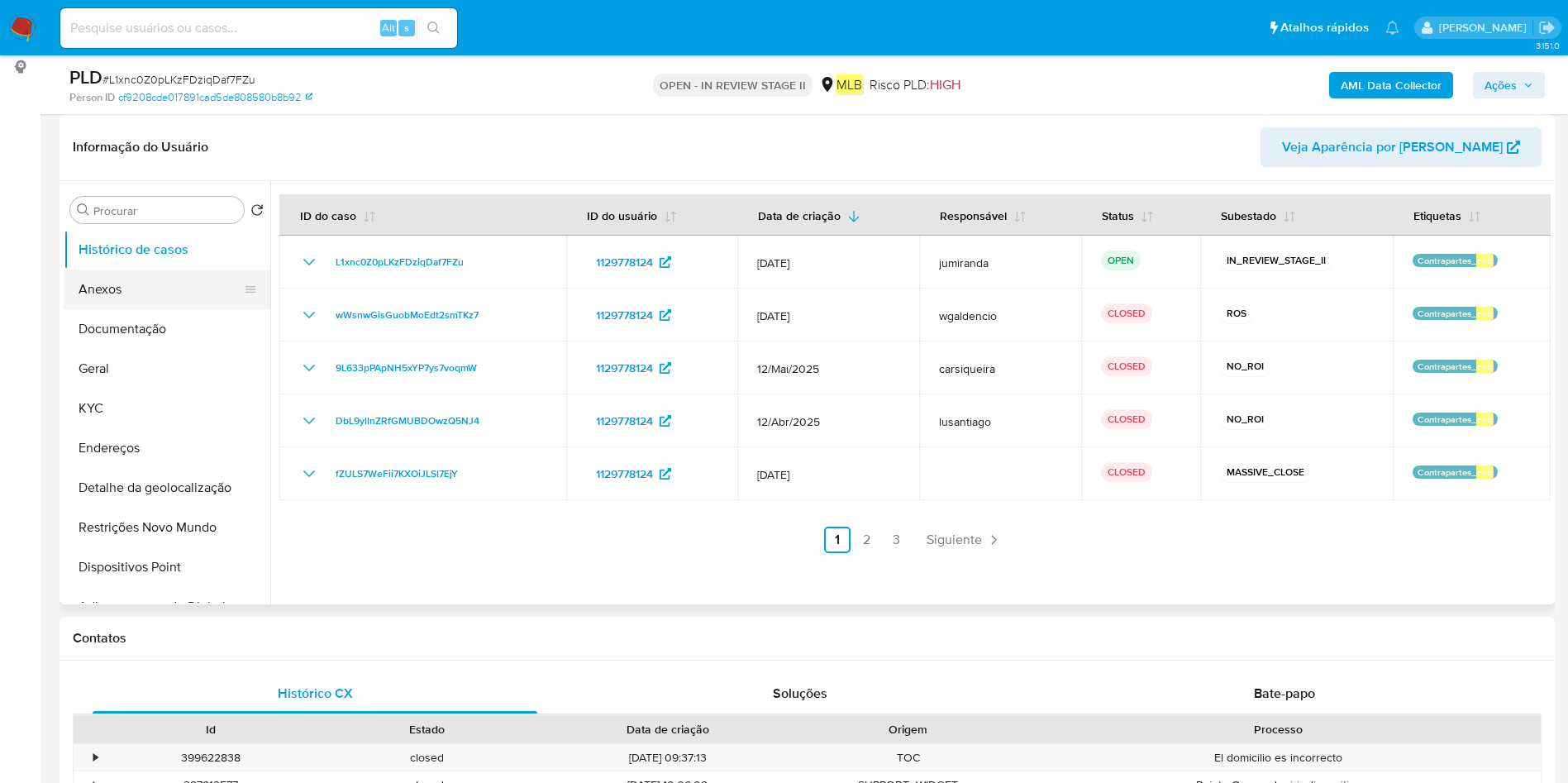
click at [136, 286] on button "Anexos" at bounding box center [161, 289] width 194 height 40
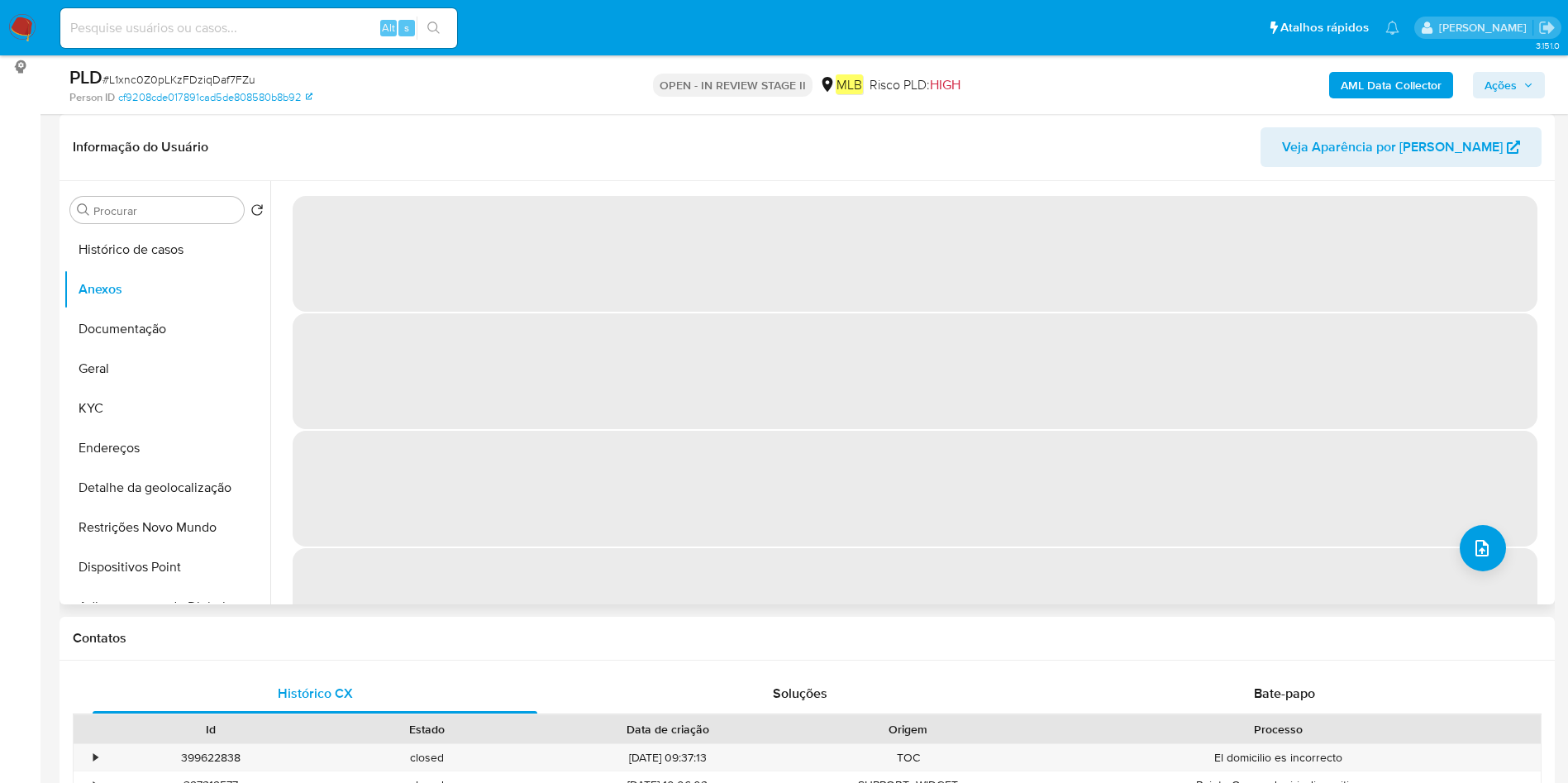
click at [1437, 532] on span "‌" at bounding box center [915, 489] width 1245 height 116
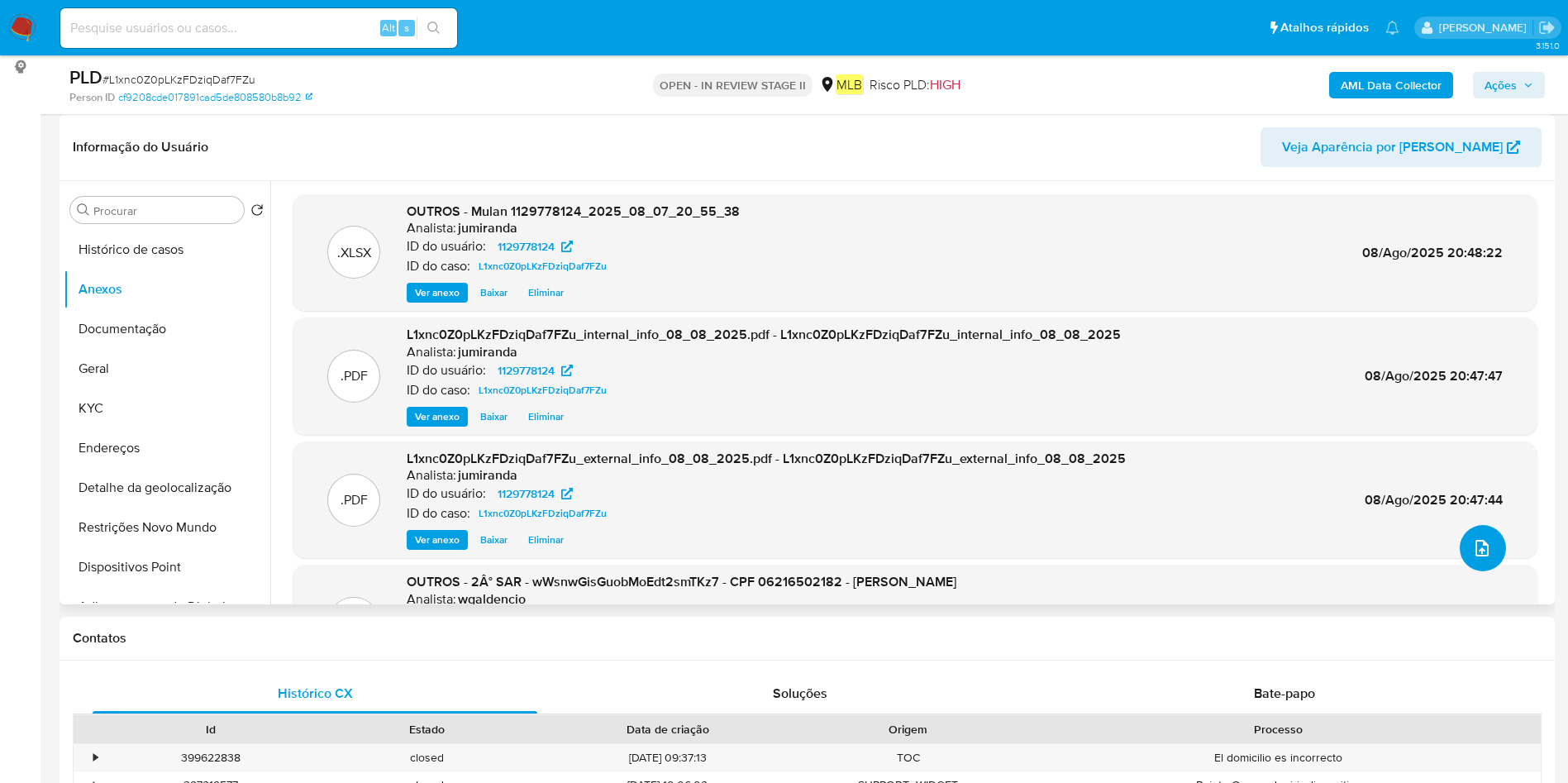
click at [1486, 535] on button "upload-file" at bounding box center [1483, 548] width 46 height 46
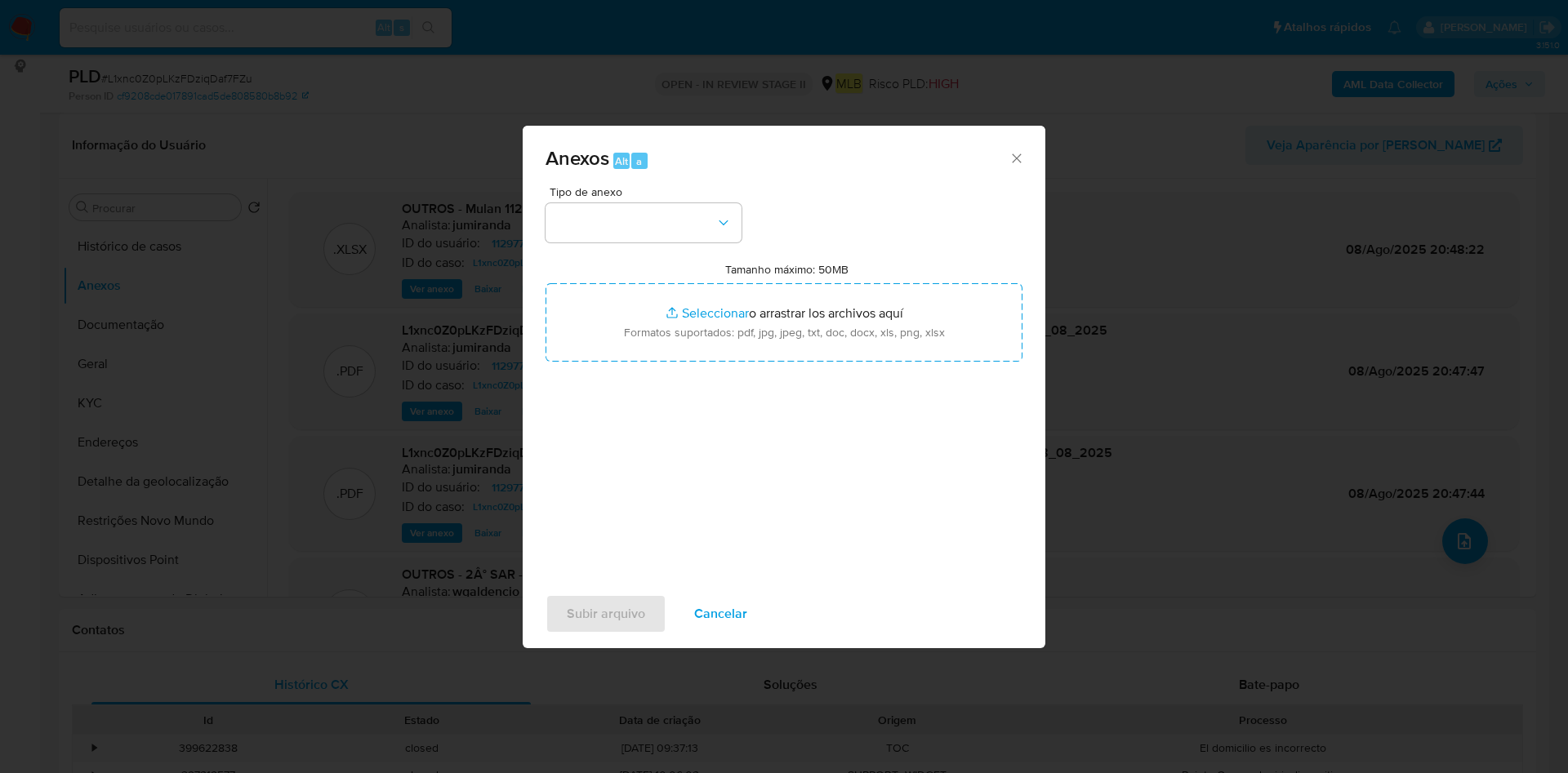
click at [607, 217] on button "button" at bounding box center [643, 223] width 196 height 39
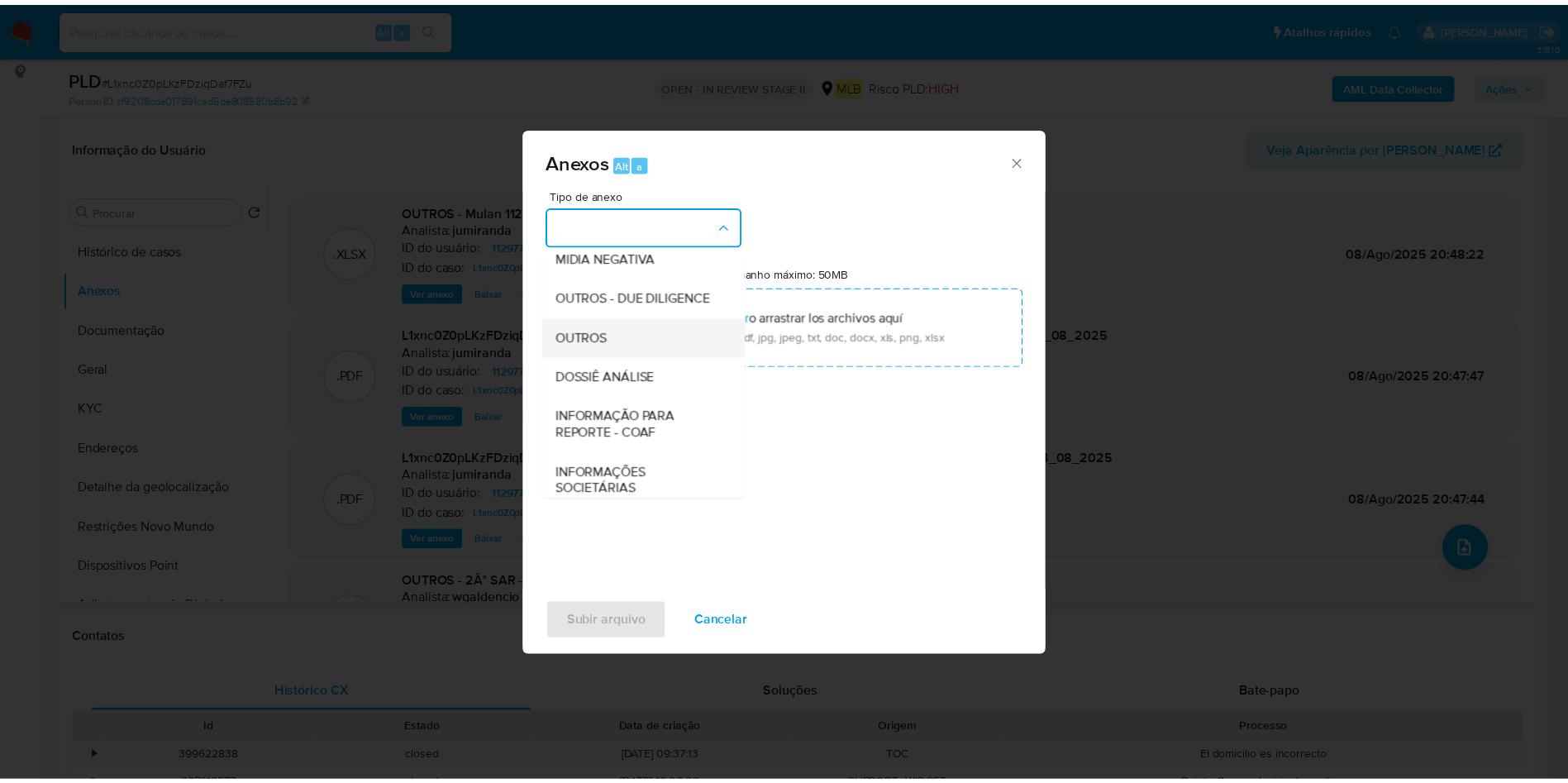
scroll to position [255, 0]
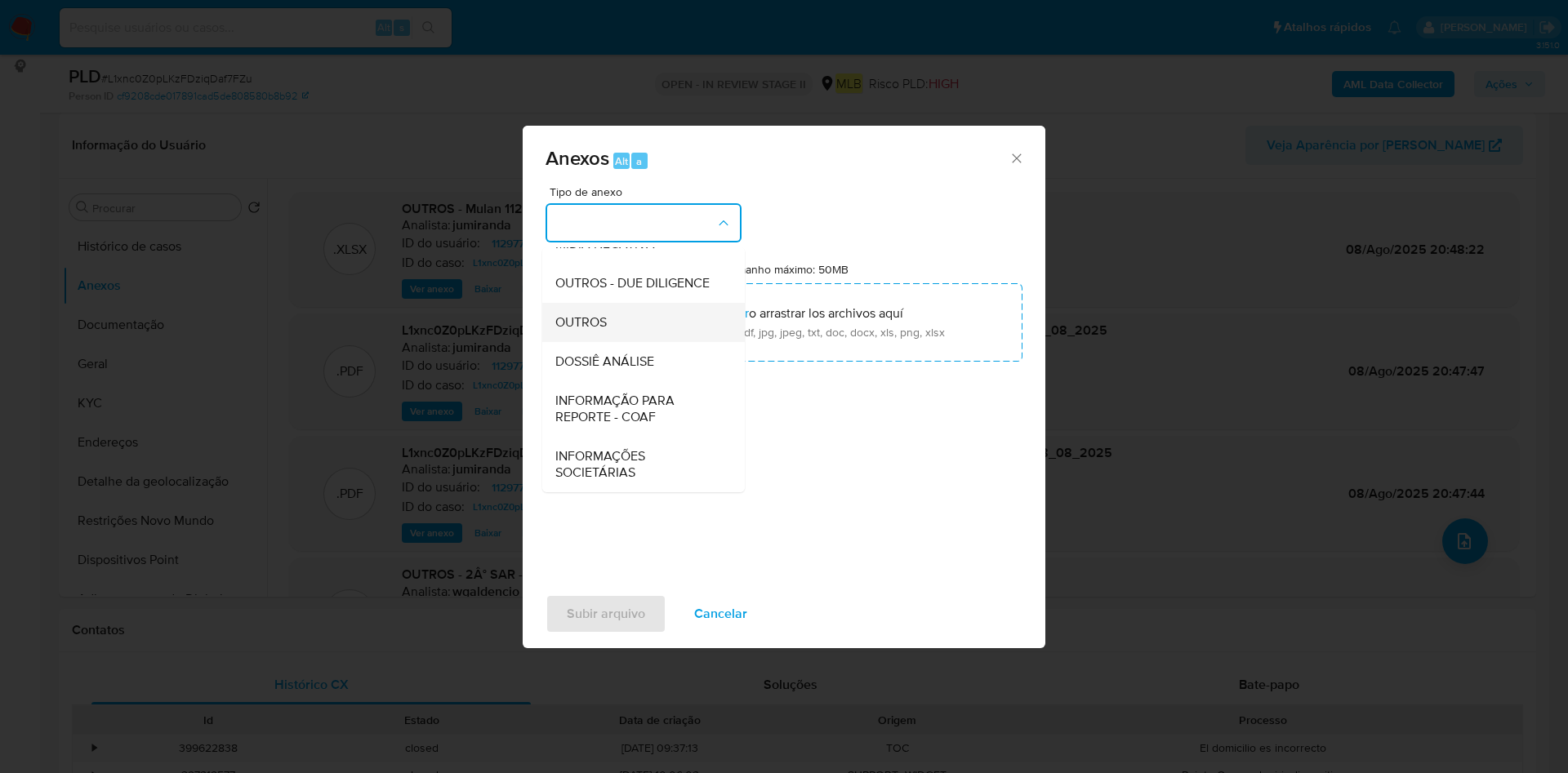
click at [613, 307] on div "OUTROS" at bounding box center [639, 322] width 166 height 39
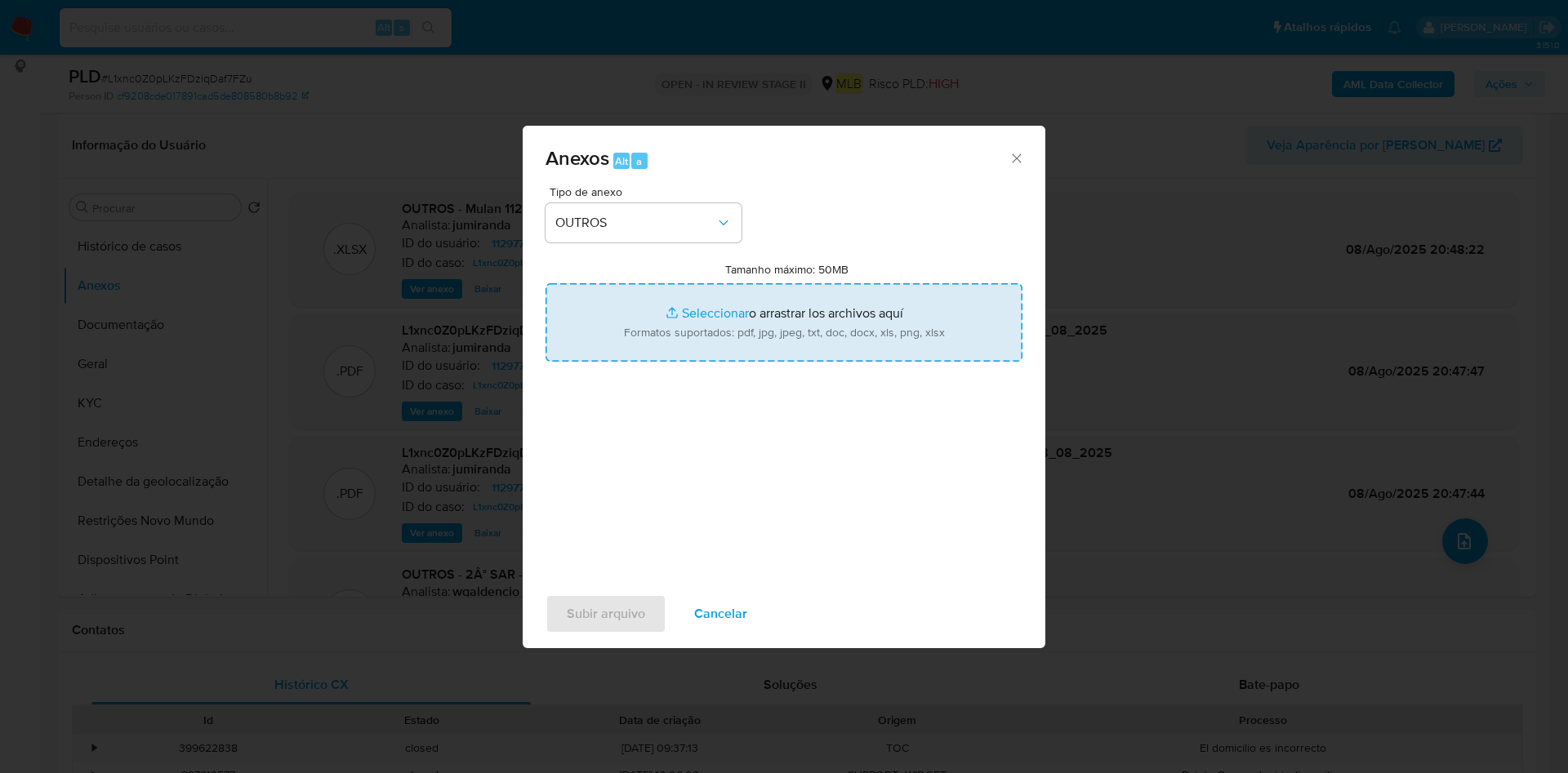
click at [762, 314] on input "Tamanho máximo: 50MB Seleccionar archivos" at bounding box center [784, 322] width 477 height 78
type input "C:\fakepath\DECLÍNIO - CPF 06216502182 - CLISLEY DE SOUZA SANTO.pdf"
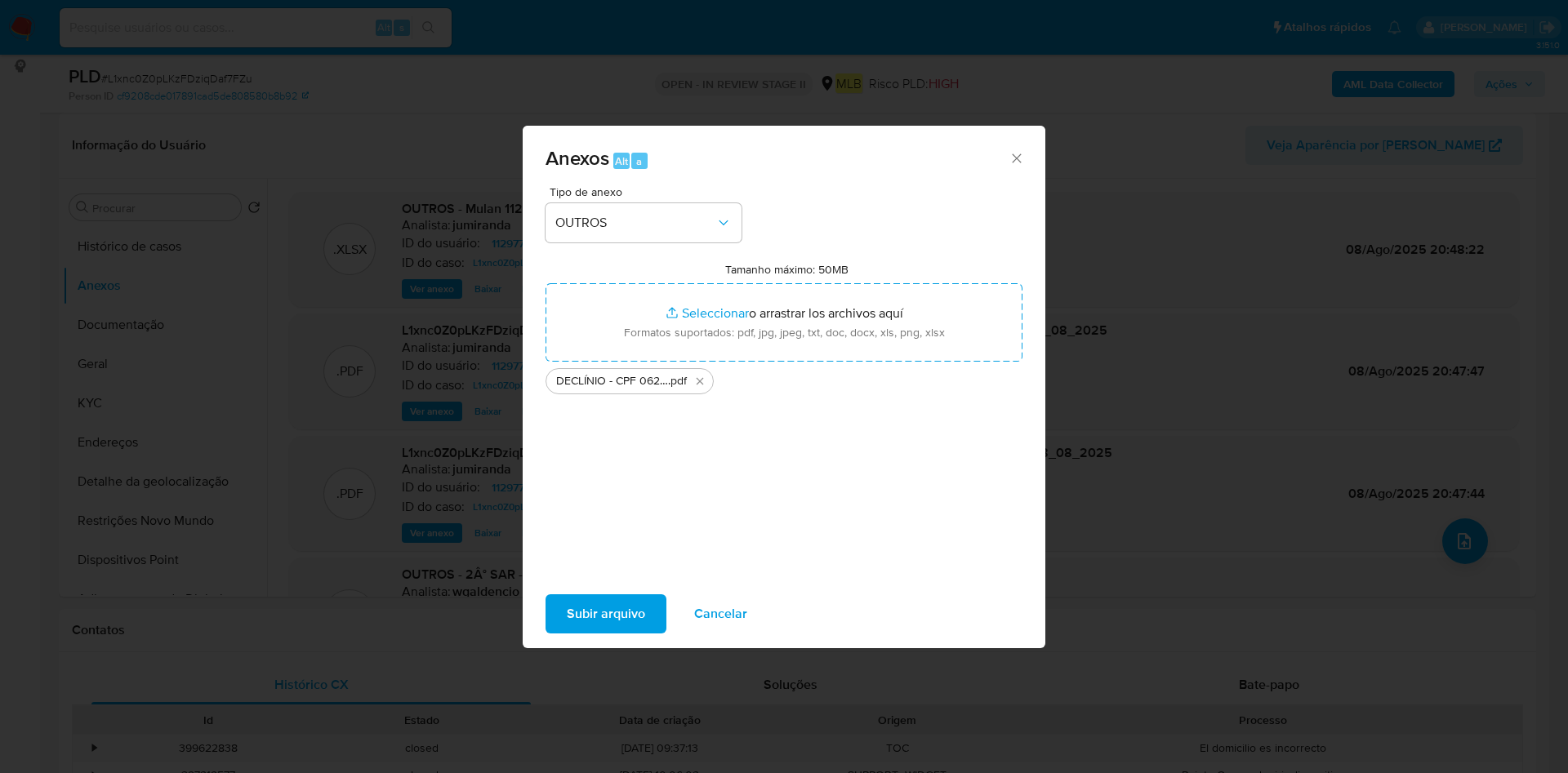
click at [629, 602] on span "Subir arquivo" at bounding box center [606, 613] width 78 height 36
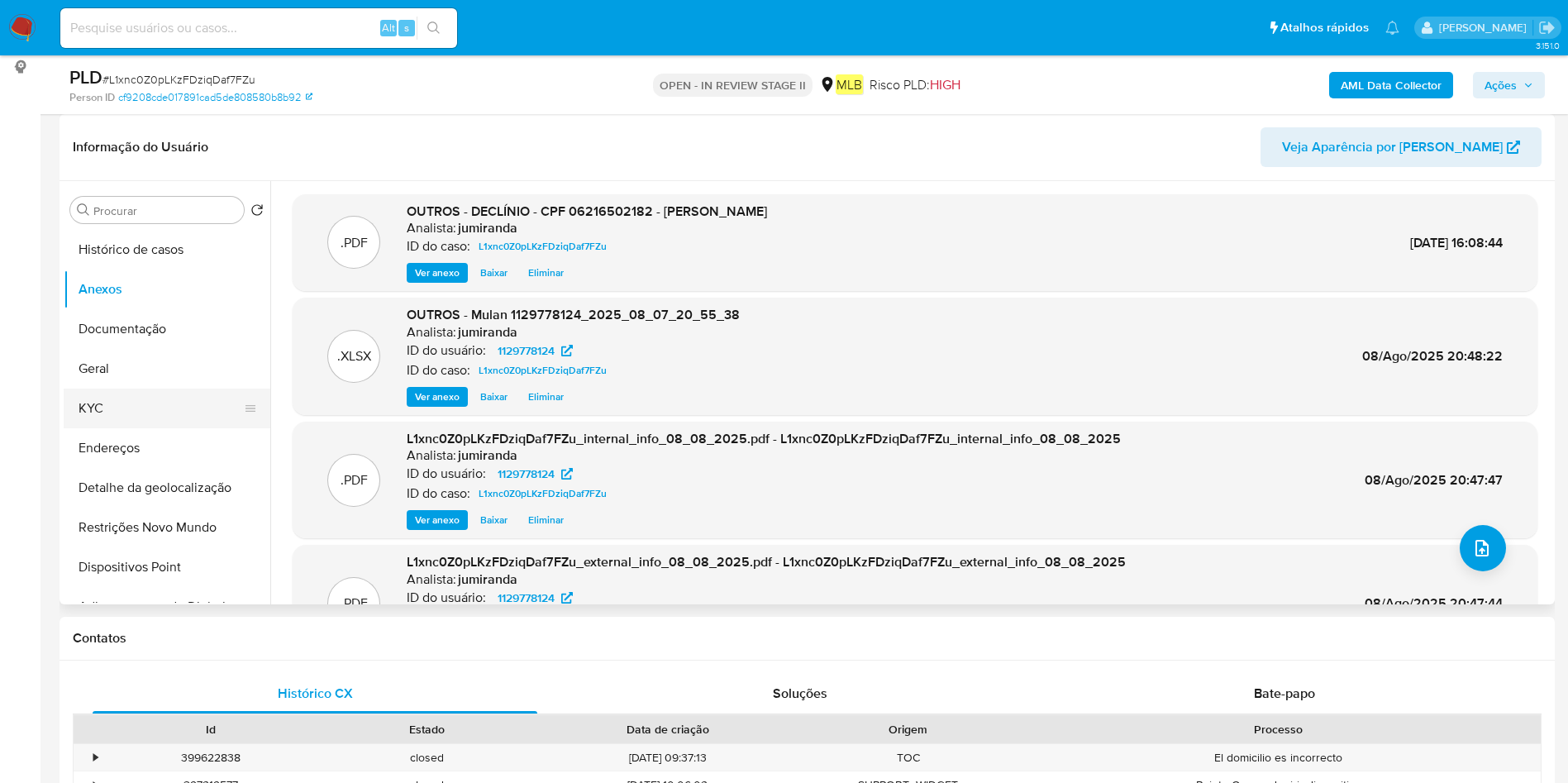
click at [154, 404] on button "KYC" at bounding box center [161, 408] width 194 height 40
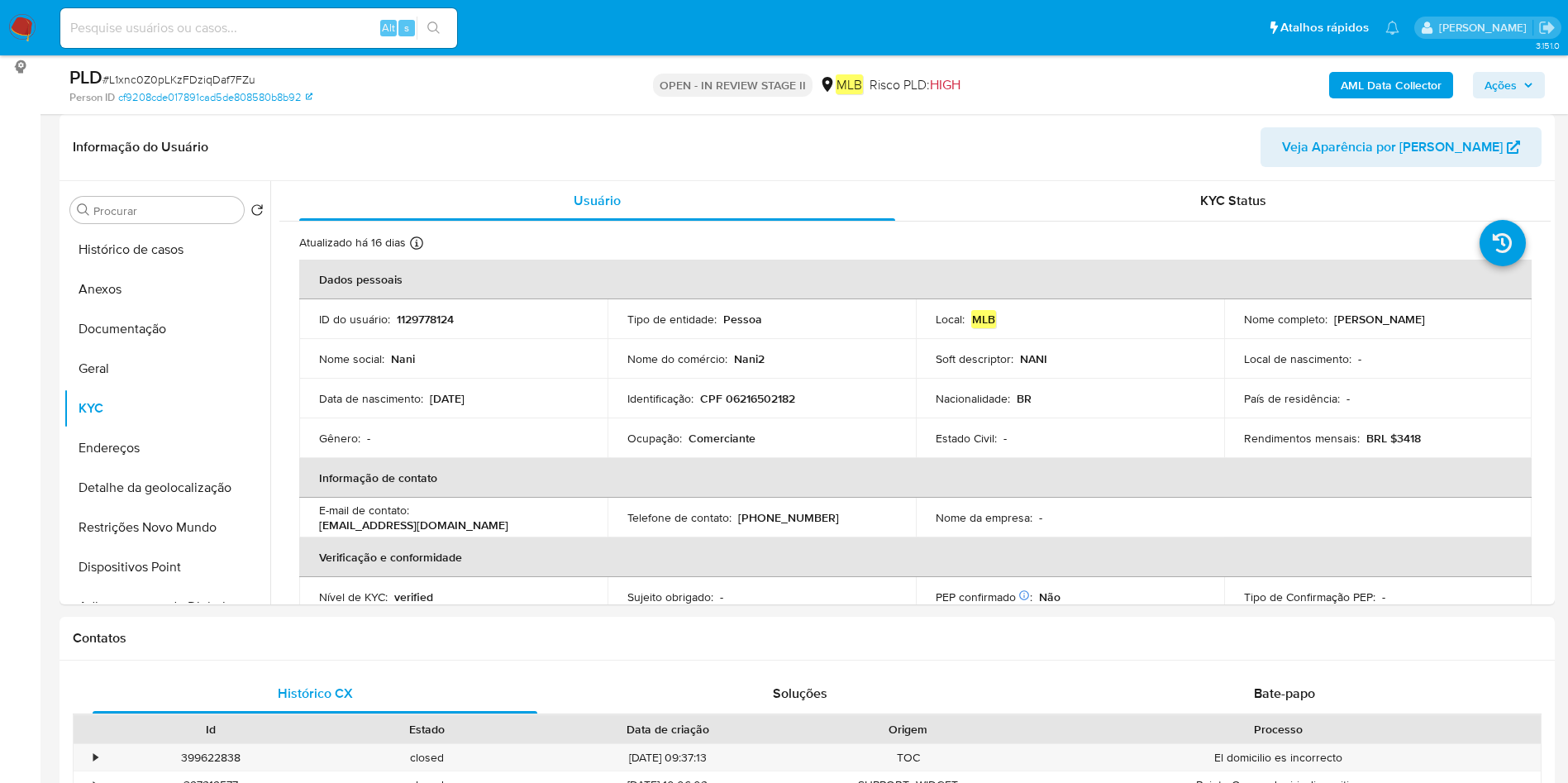
click at [1504, 76] on span "Ações" at bounding box center [1501, 84] width 32 height 26
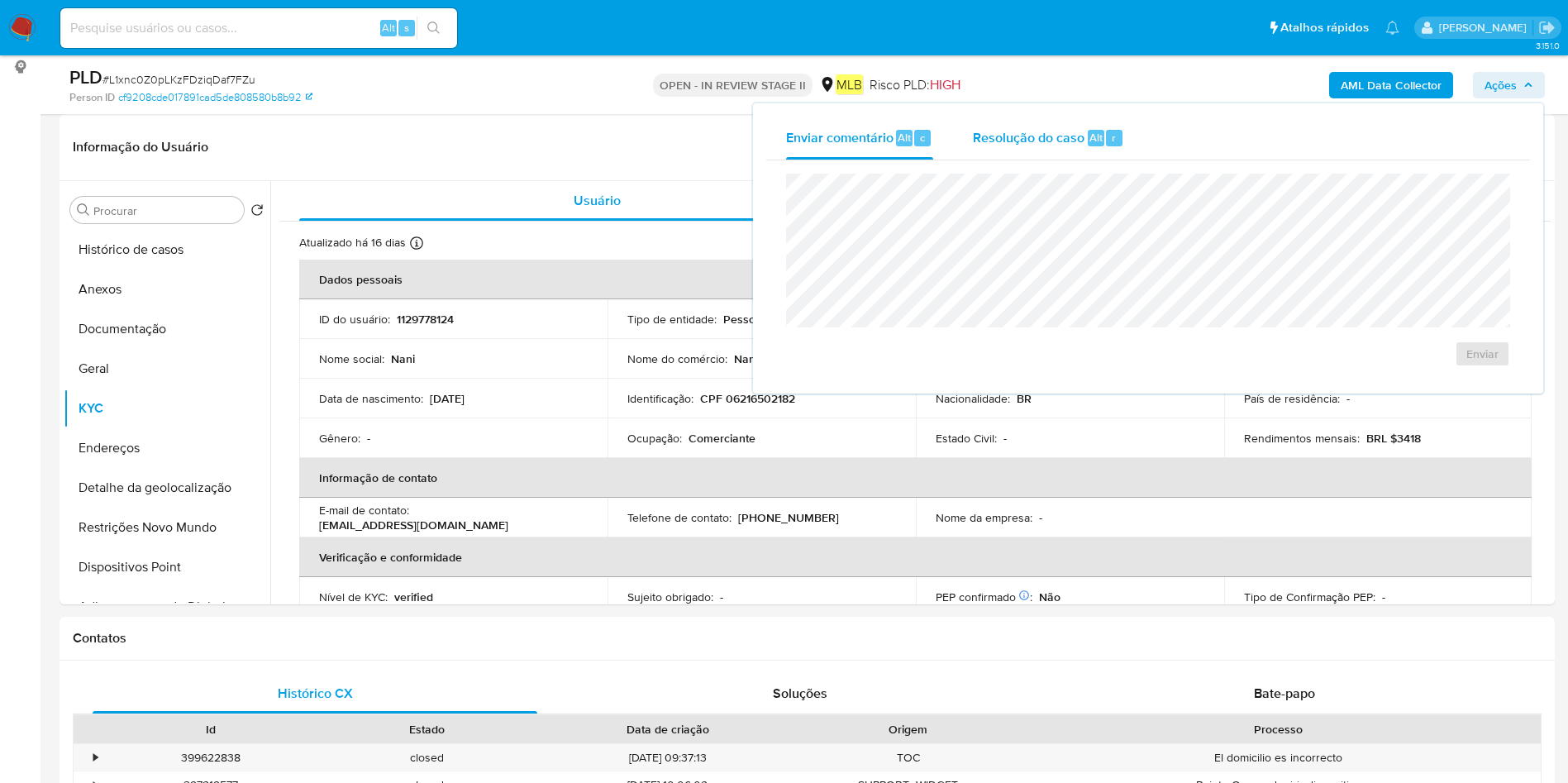
click at [1001, 129] on span "Resolução do caso" at bounding box center [1029, 136] width 112 height 19
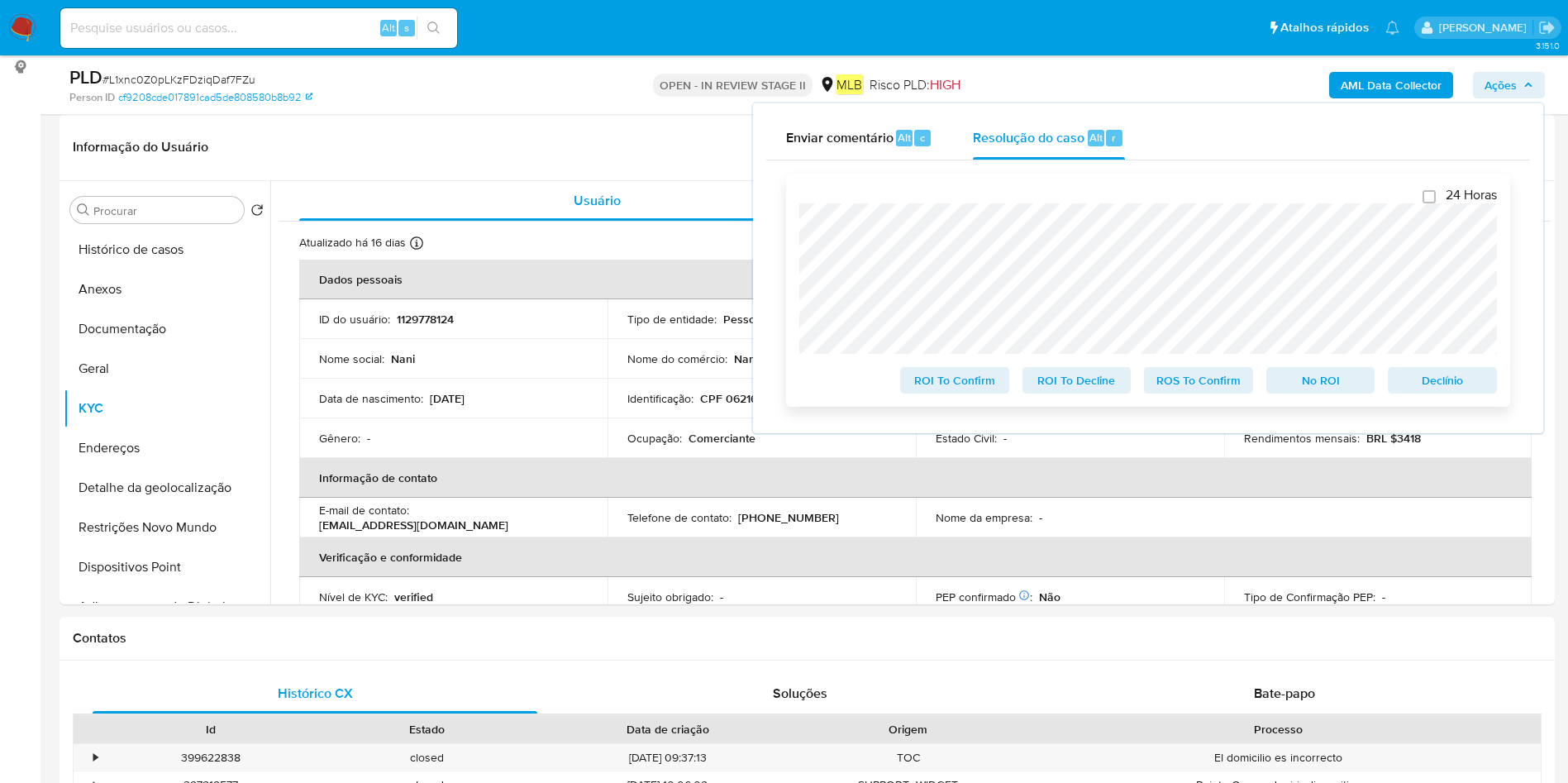
click at [1328, 386] on span "No ROI" at bounding box center [1321, 381] width 86 height 24
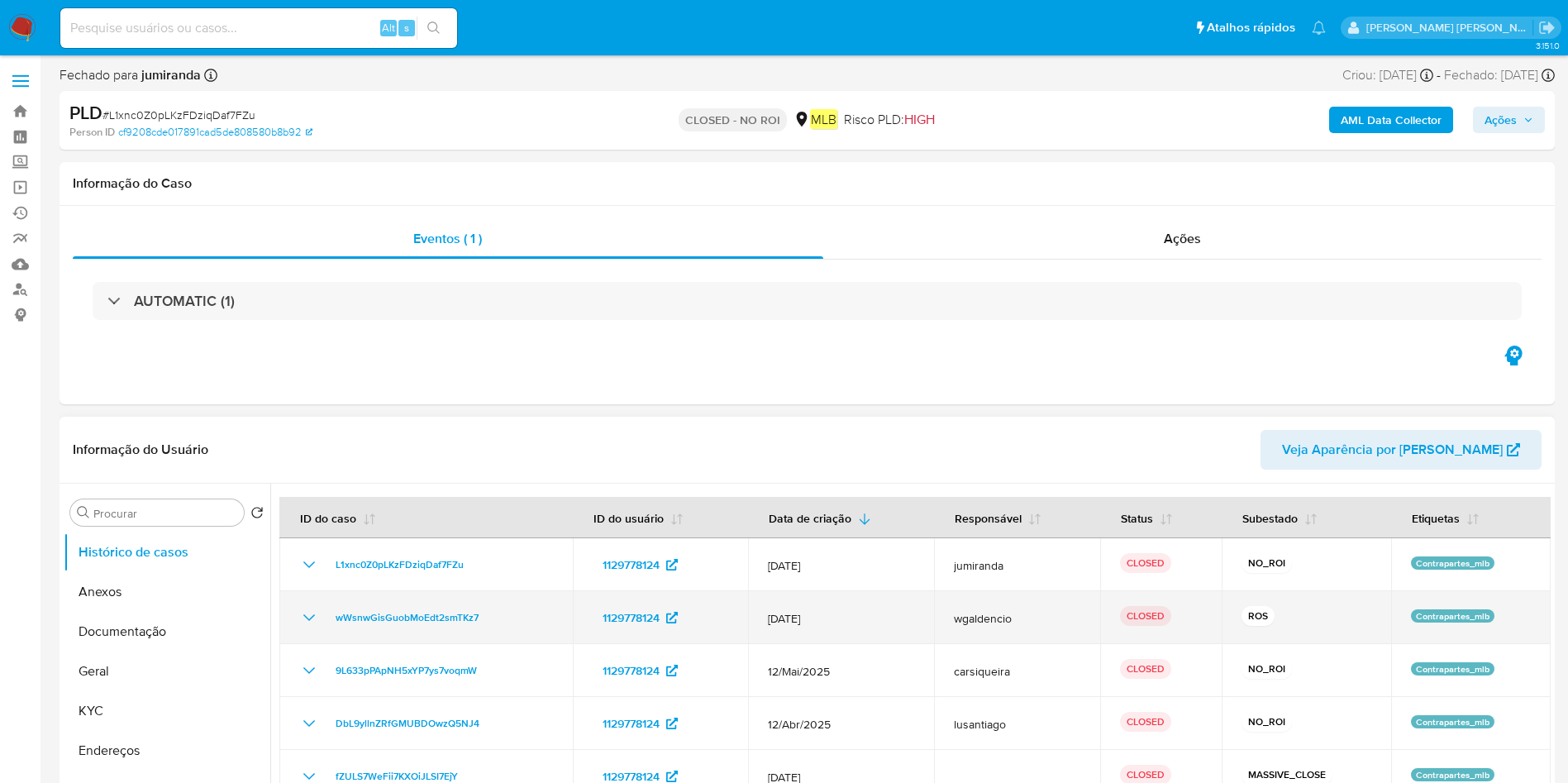
select select "10"
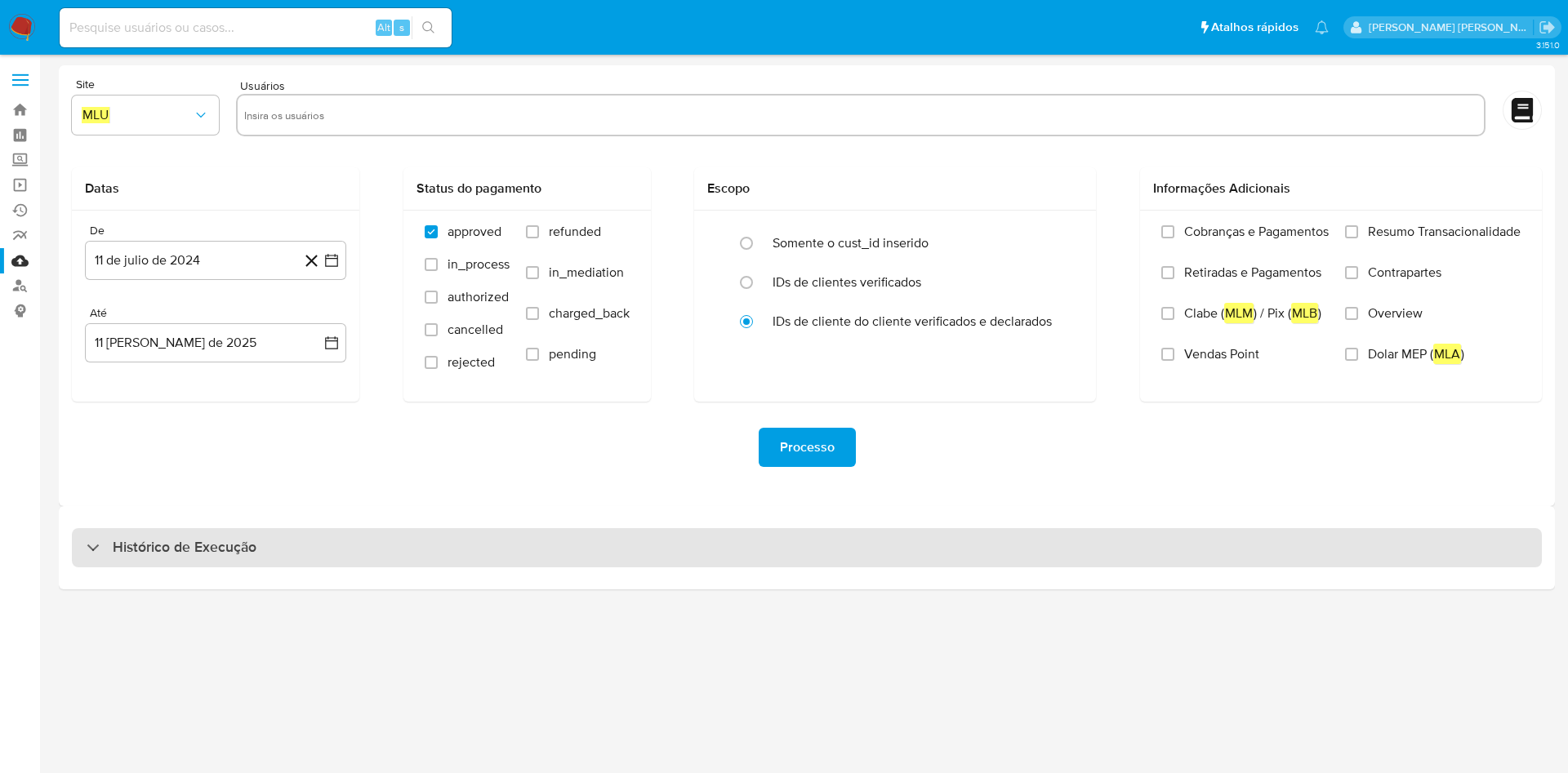
click at [340, 559] on div "Histórico de Execução" at bounding box center [806, 548] width 1470 height 39
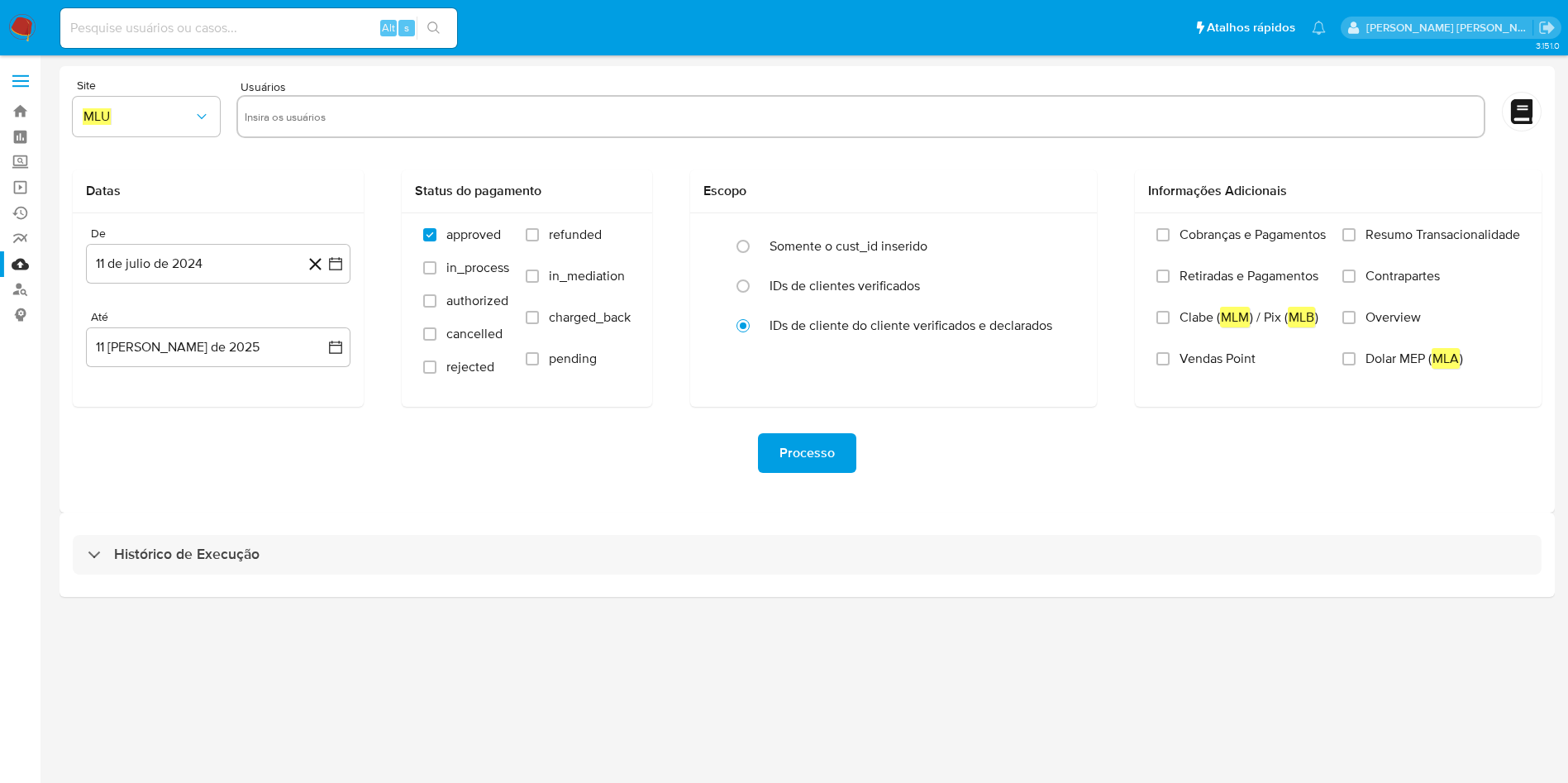
select select "10"
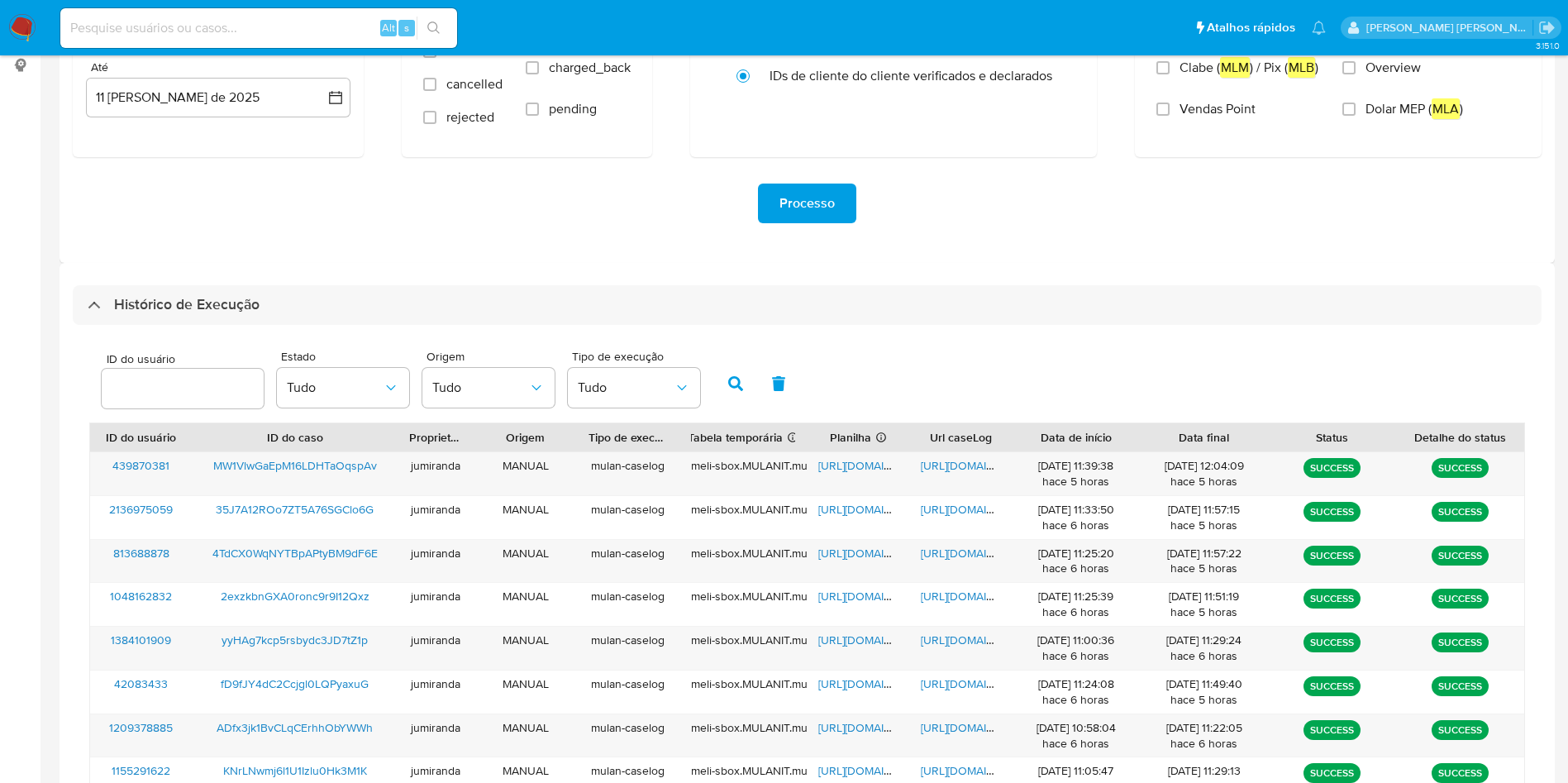
scroll to position [450, 0]
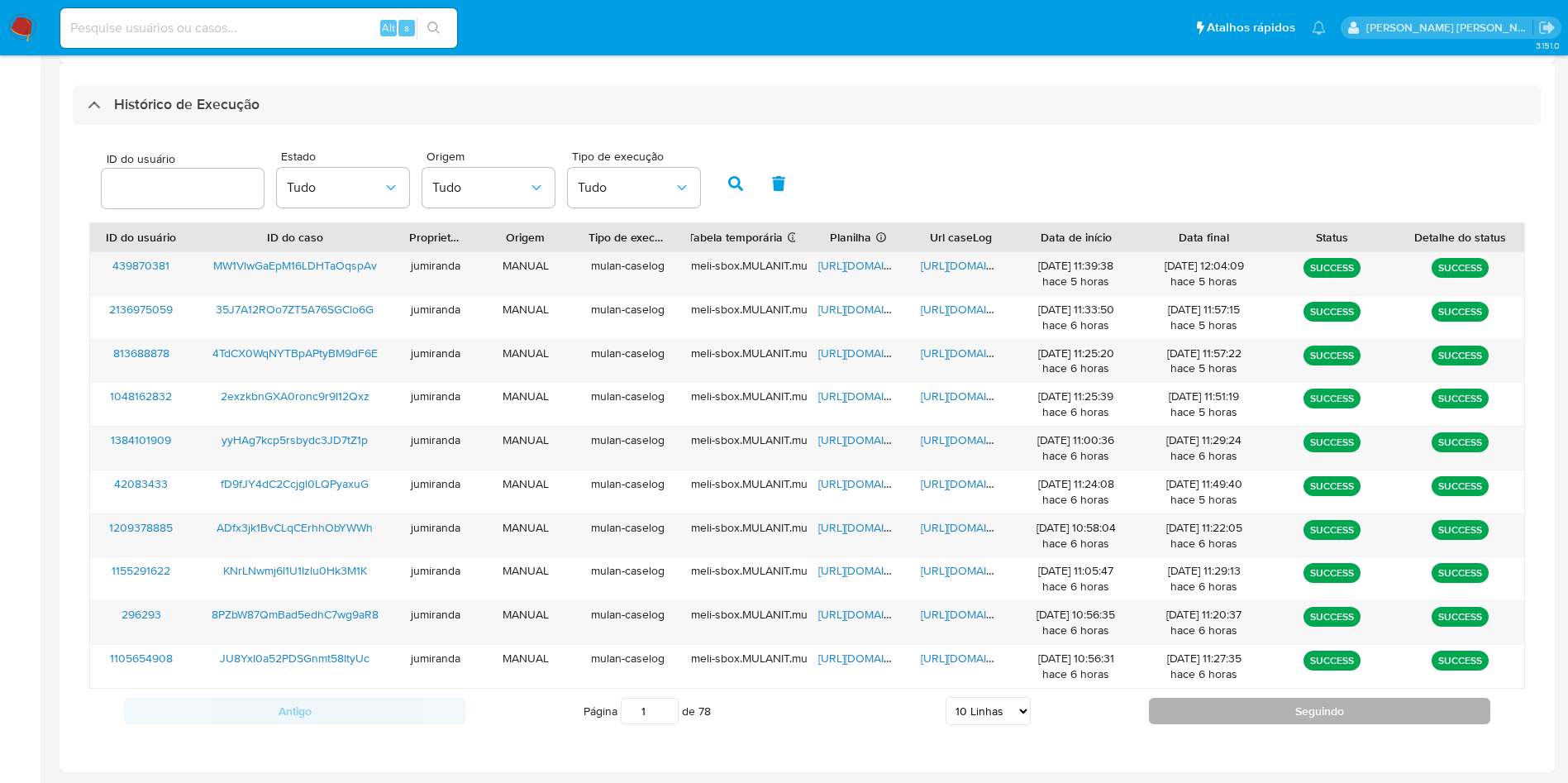
click at [1167, 710] on button "Seguindo" at bounding box center [1320, 711] width 342 height 26
type input "3"
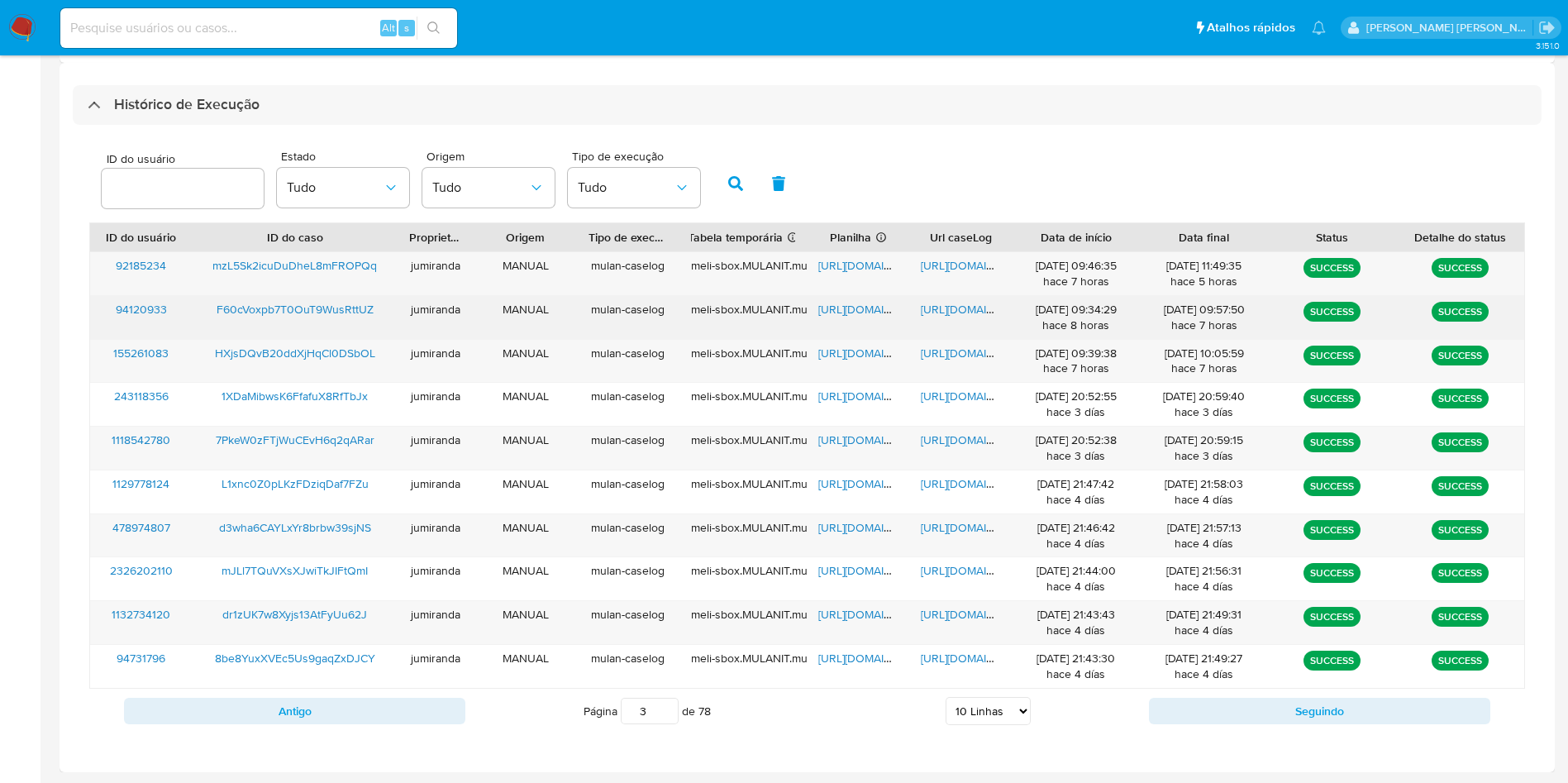
click at [844, 302] on span "[URL][DOMAIN_NAME]" at bounding box center [875, 310] width 114 height 17
click at [932, 302] on span "[URL][DOMAIN_NAME]" at bounding box center [978, 310] width 114 height 17
click at [327, 313] on span "F60cVoxpb7T0OuT9WusRttUZ" at bounding box center [295, 310] width 157 height 17
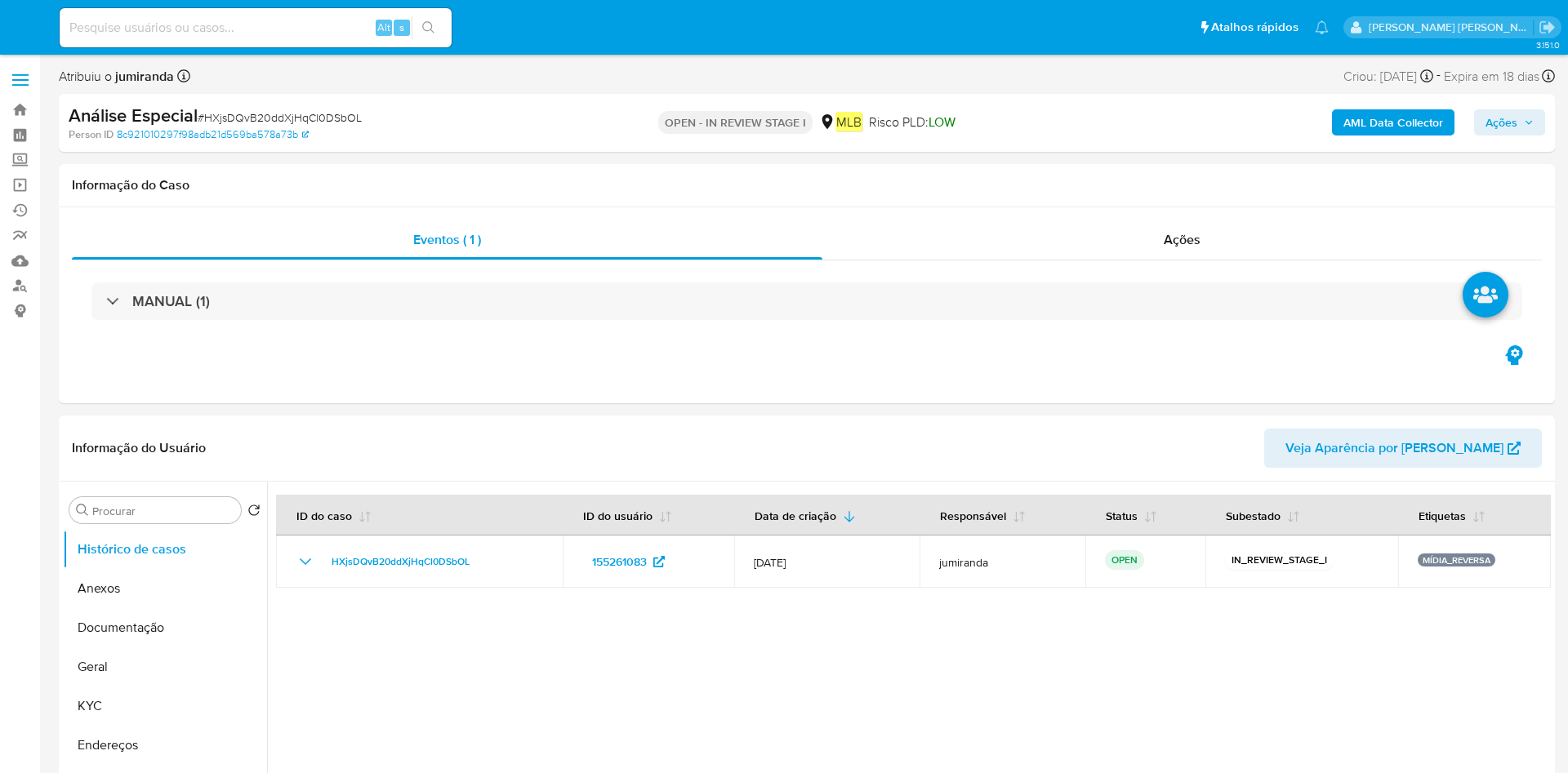
select select "10"
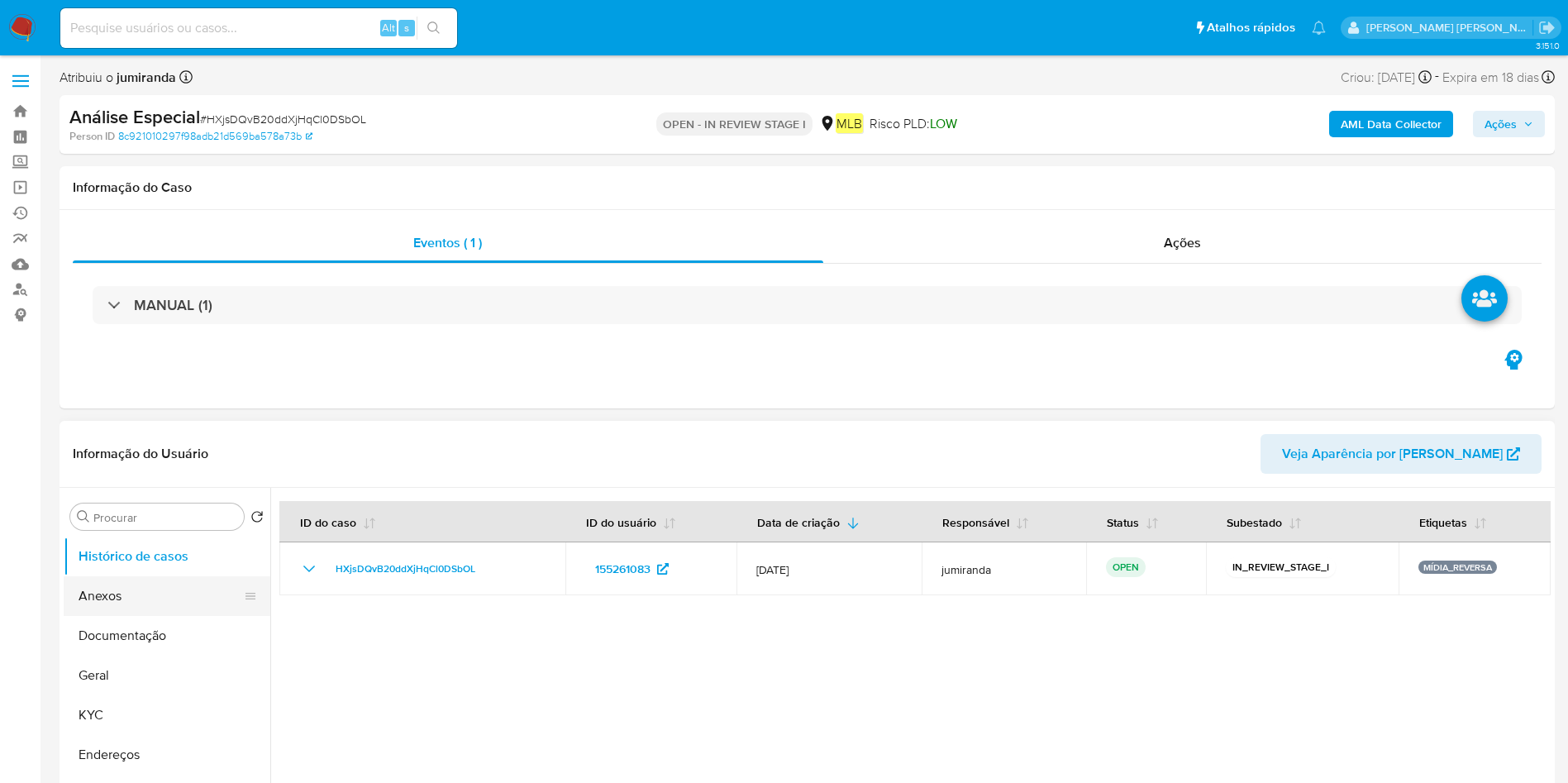
click at [102, 586] on button "Anexos" at bounding box center [161, 596] width 194 height 40
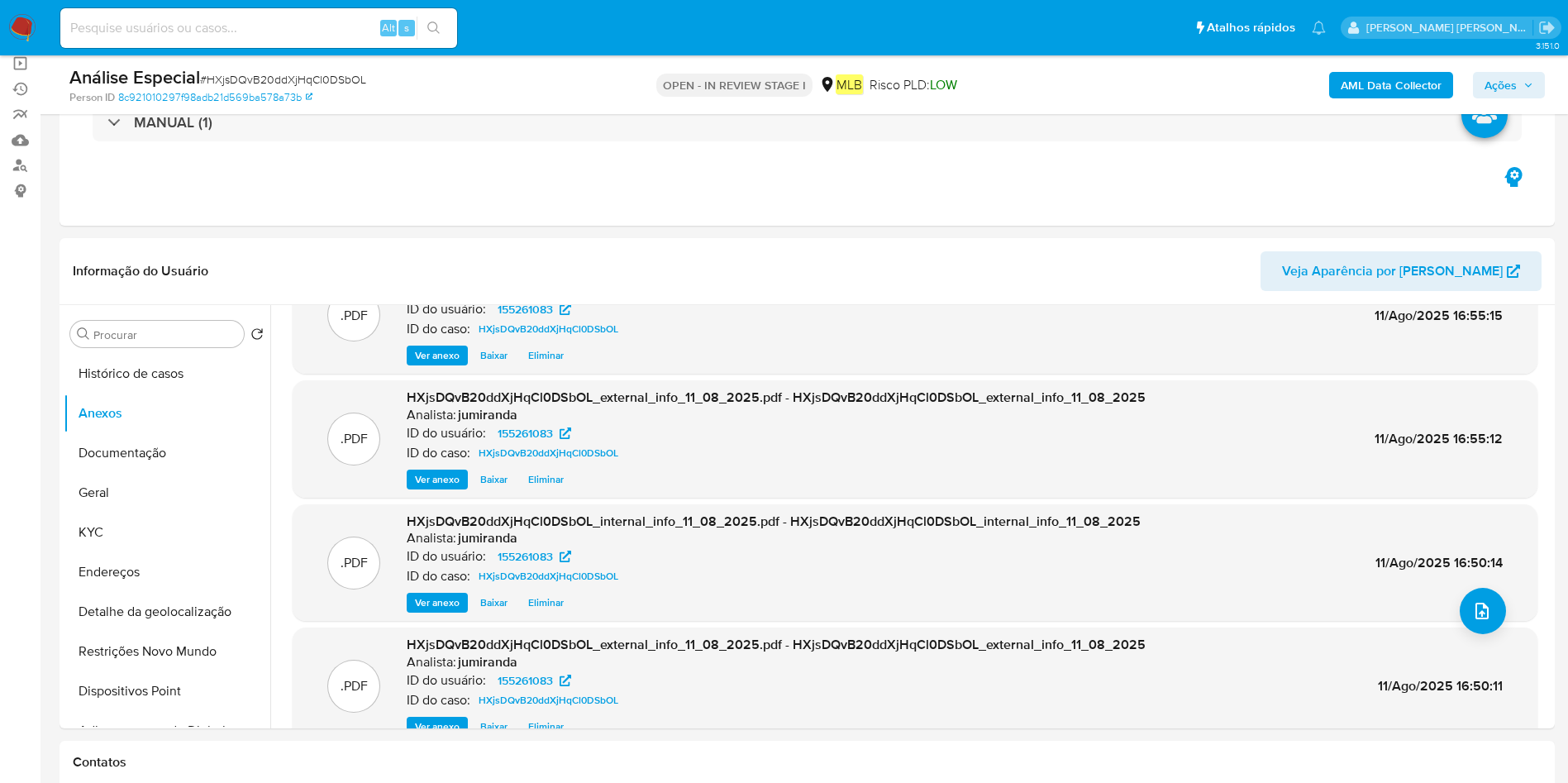
scroll to position [93, 0]
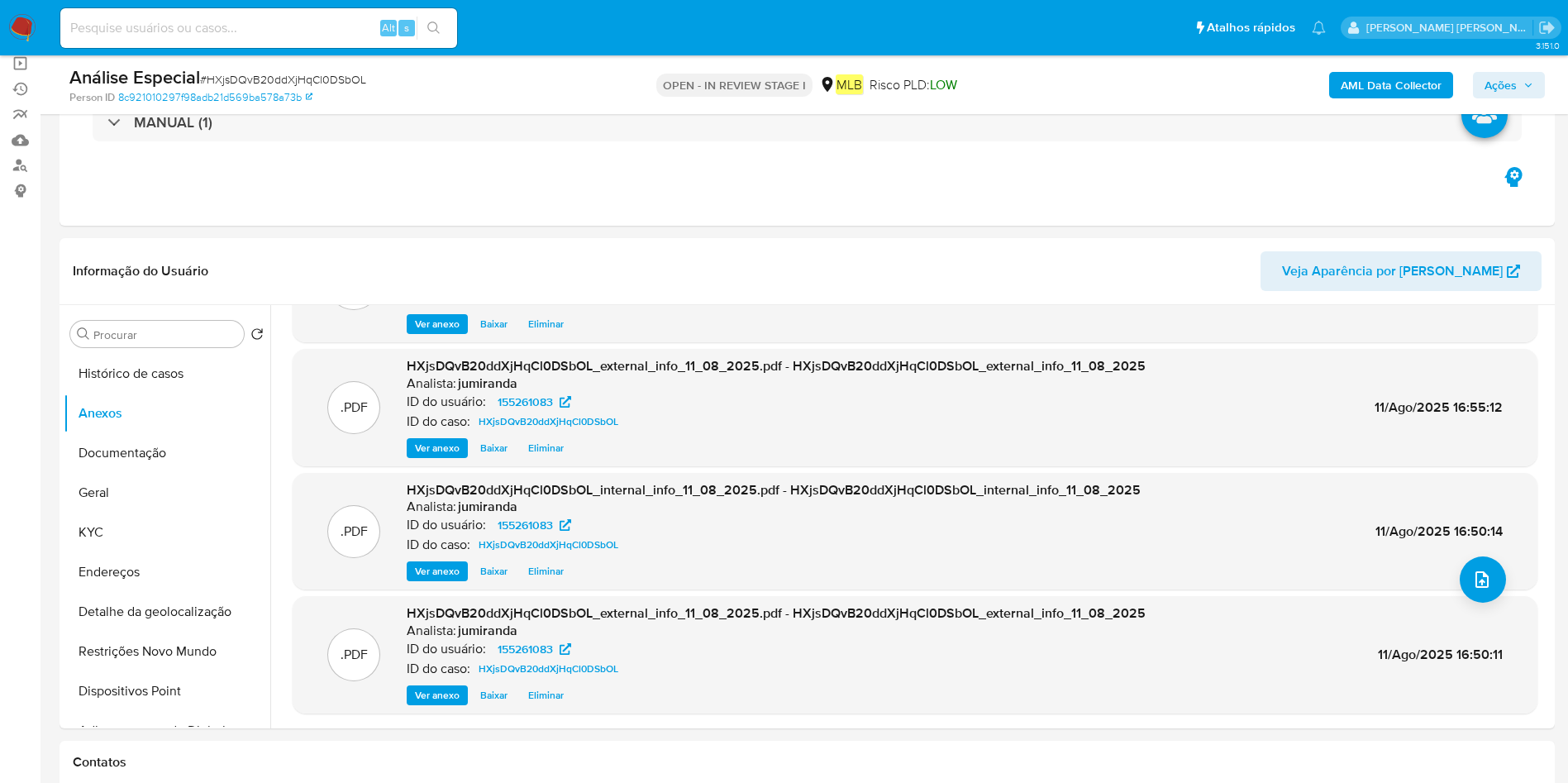
click at [1504, 77] on span "Ações" at bounding box center [1501, 84] width 32 height 26
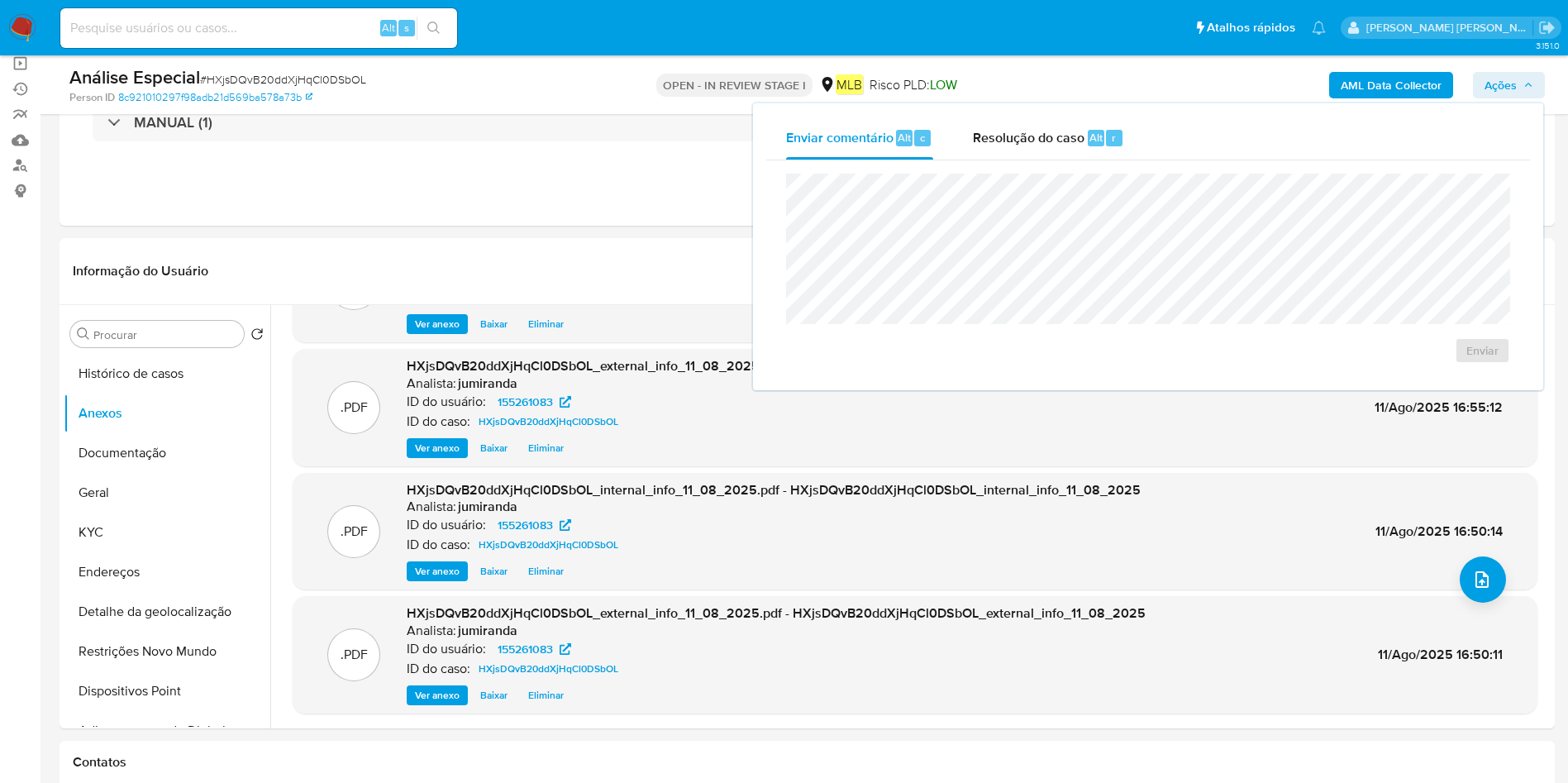
drag, startPoint x: 1088, startPoint y: 156, endPoint x: 1085, endPoint y: 171, distance: 15.3
click at [1088, 155] on div "Resolução do caso Alt r" at bounding box center [1049, 137] width 151 height 43
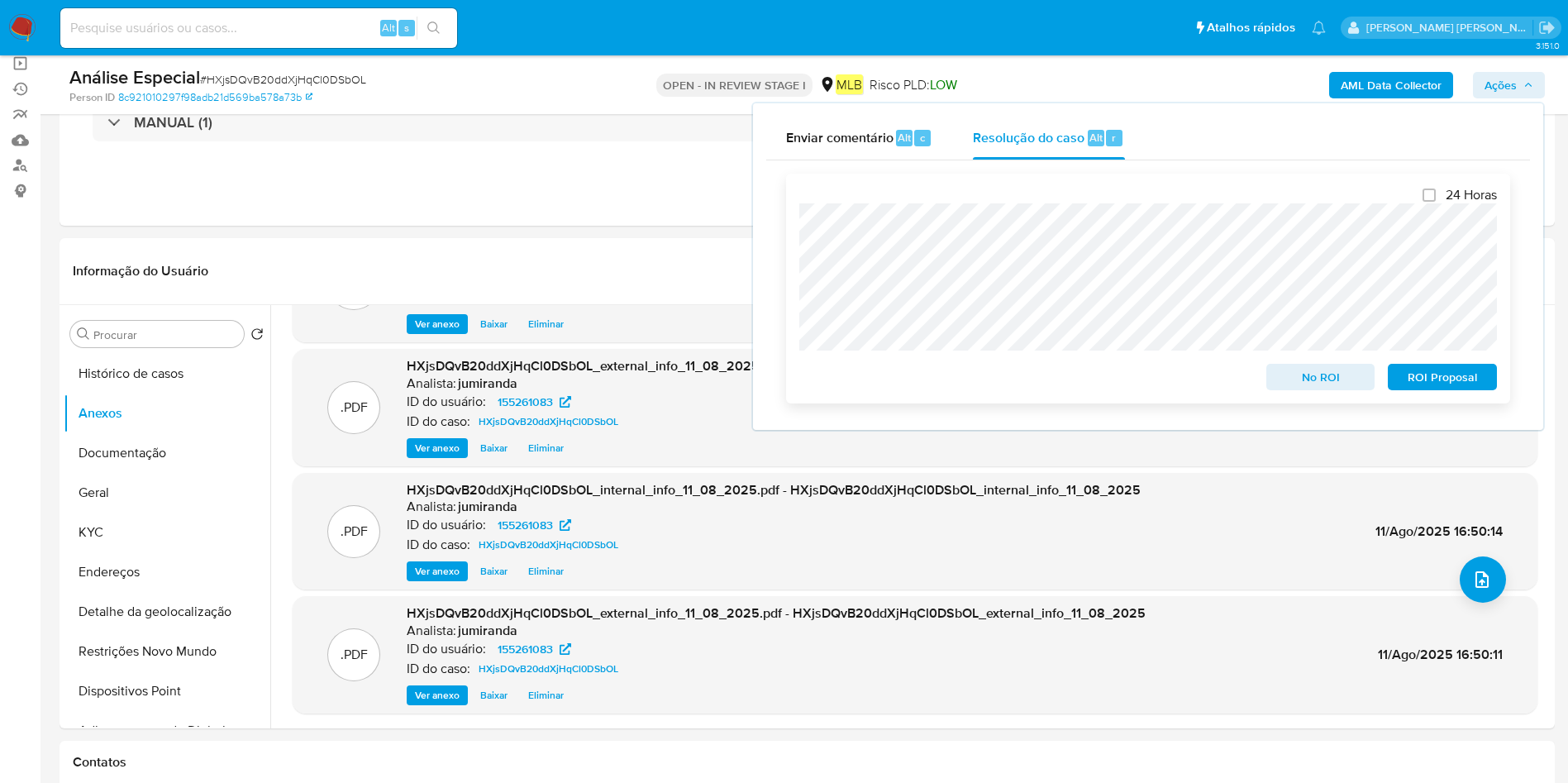
click at [1437, 376] on span "ROI Proposal" at bounding box center [1443, 377] width 86 height 24
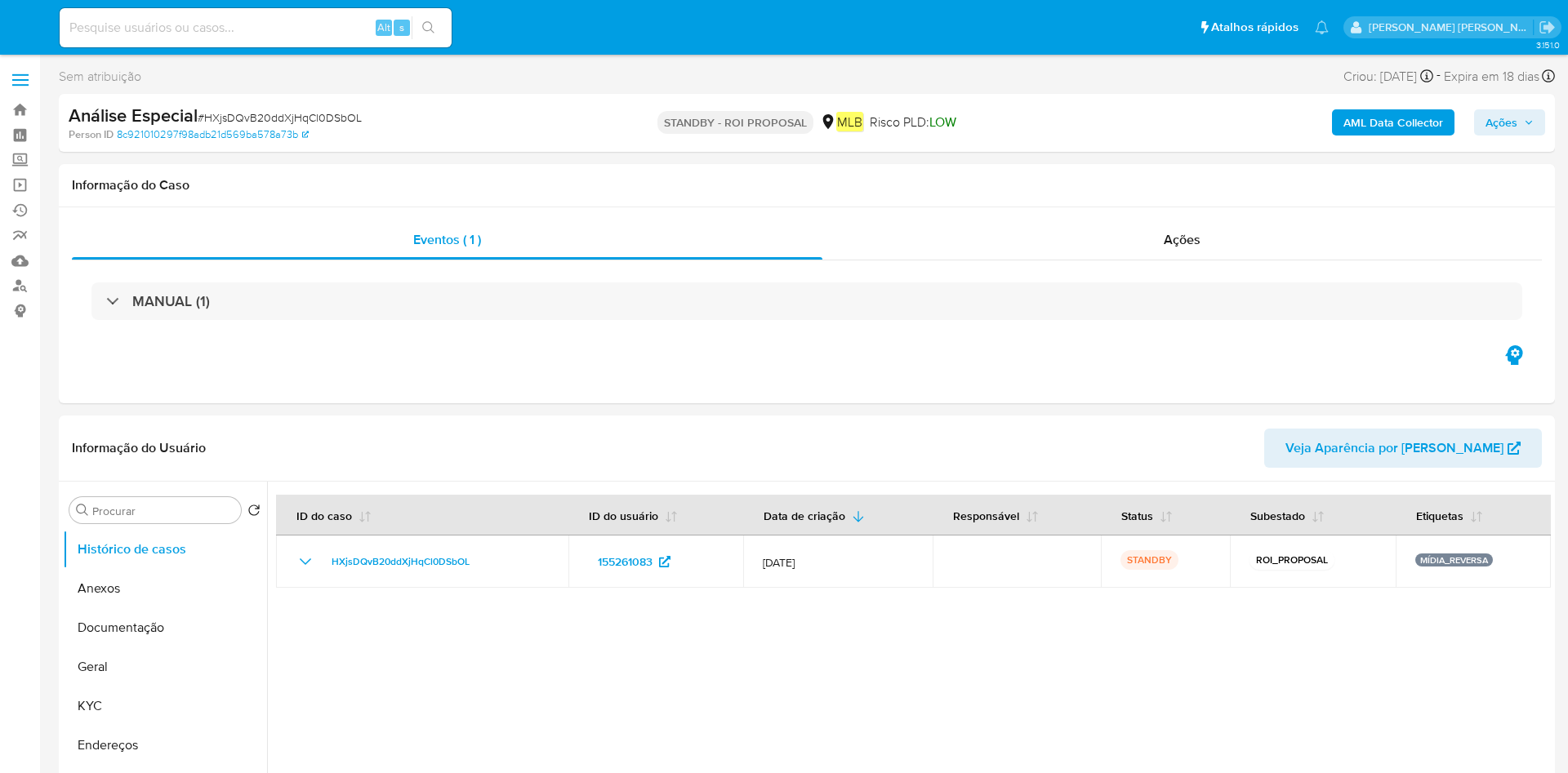
select select "10"
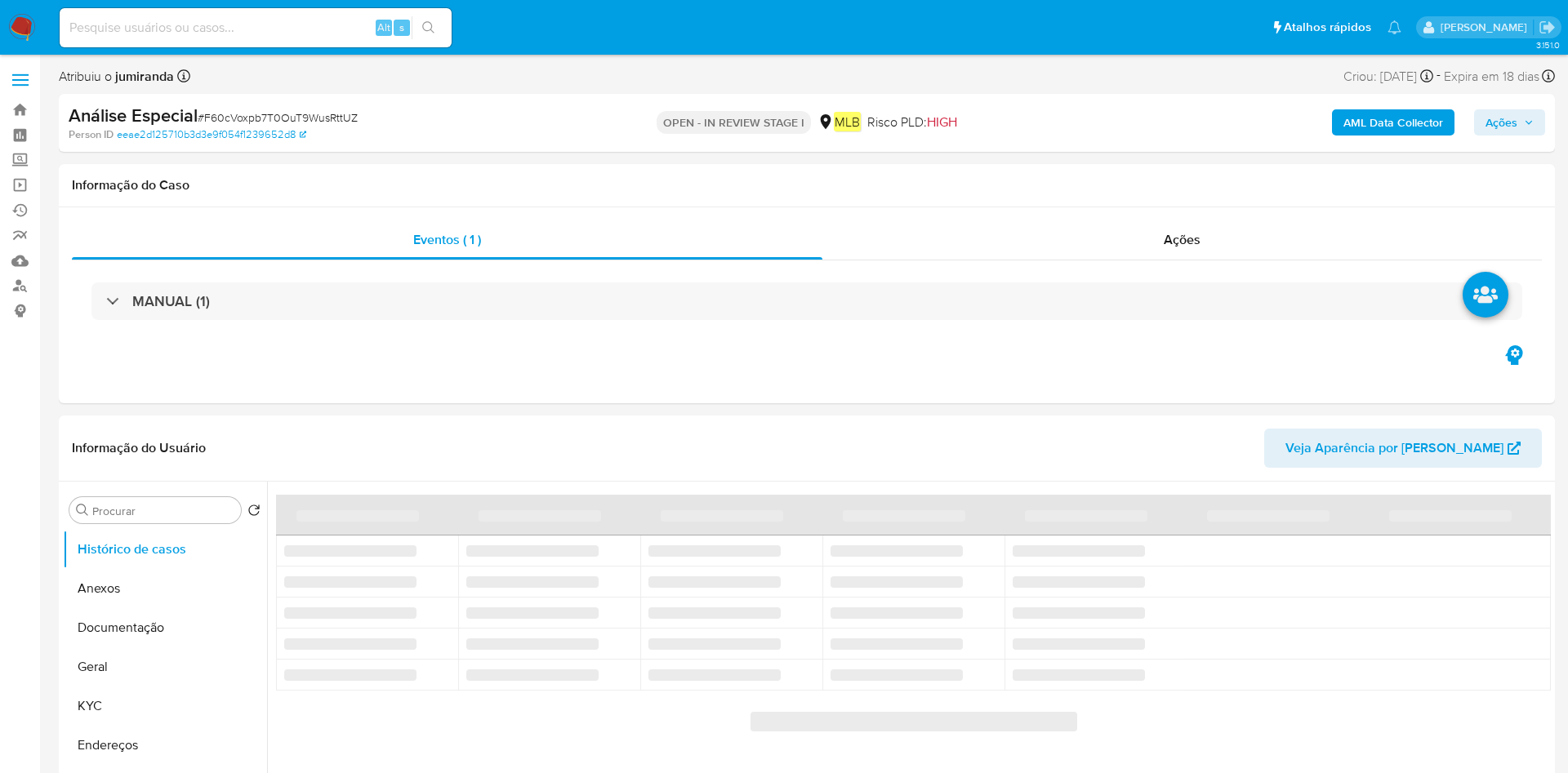
select select "10"
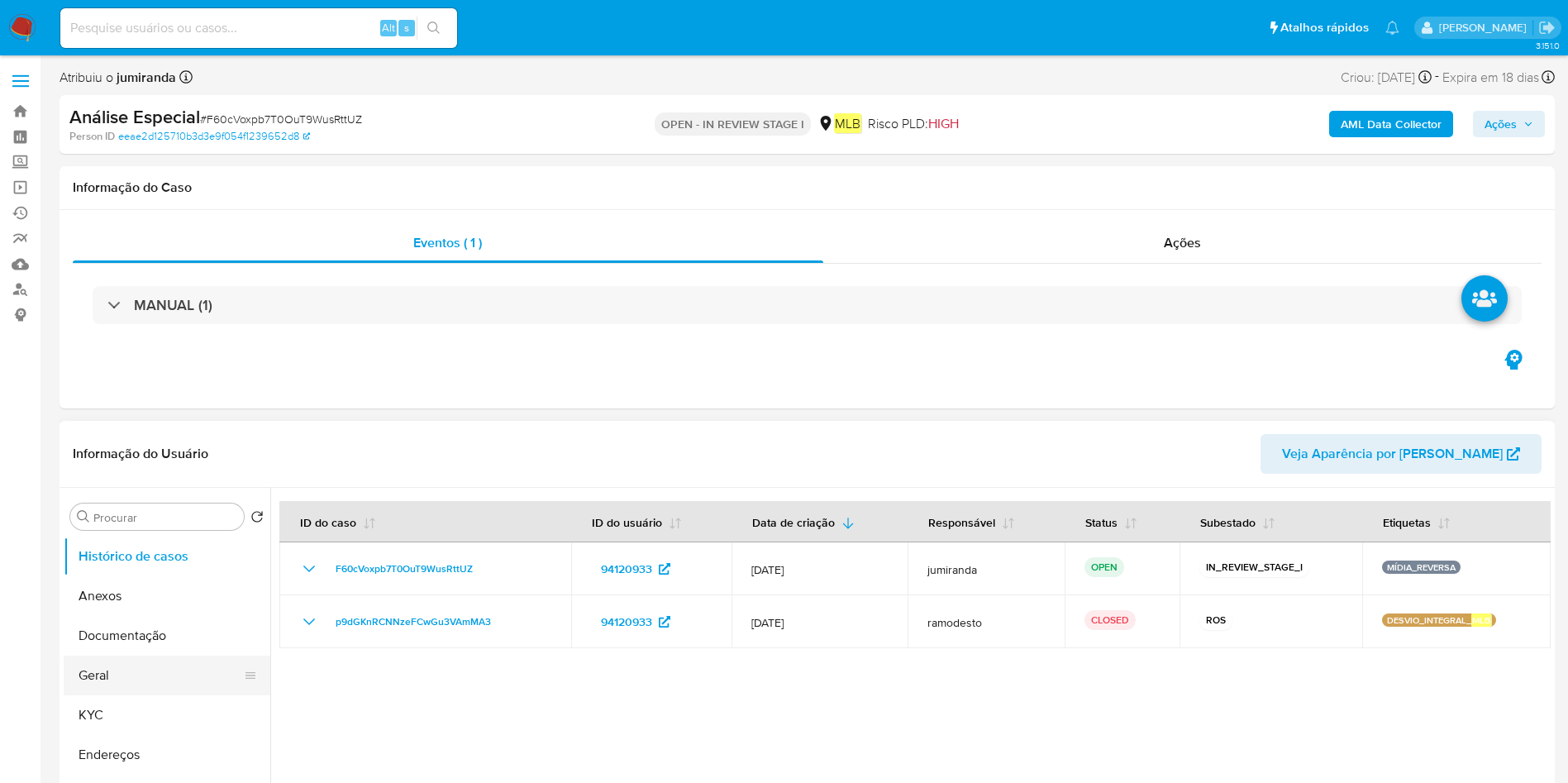
click at [104, 663] on button "Geral" at bounding box center [161, 675] width 194 height 40
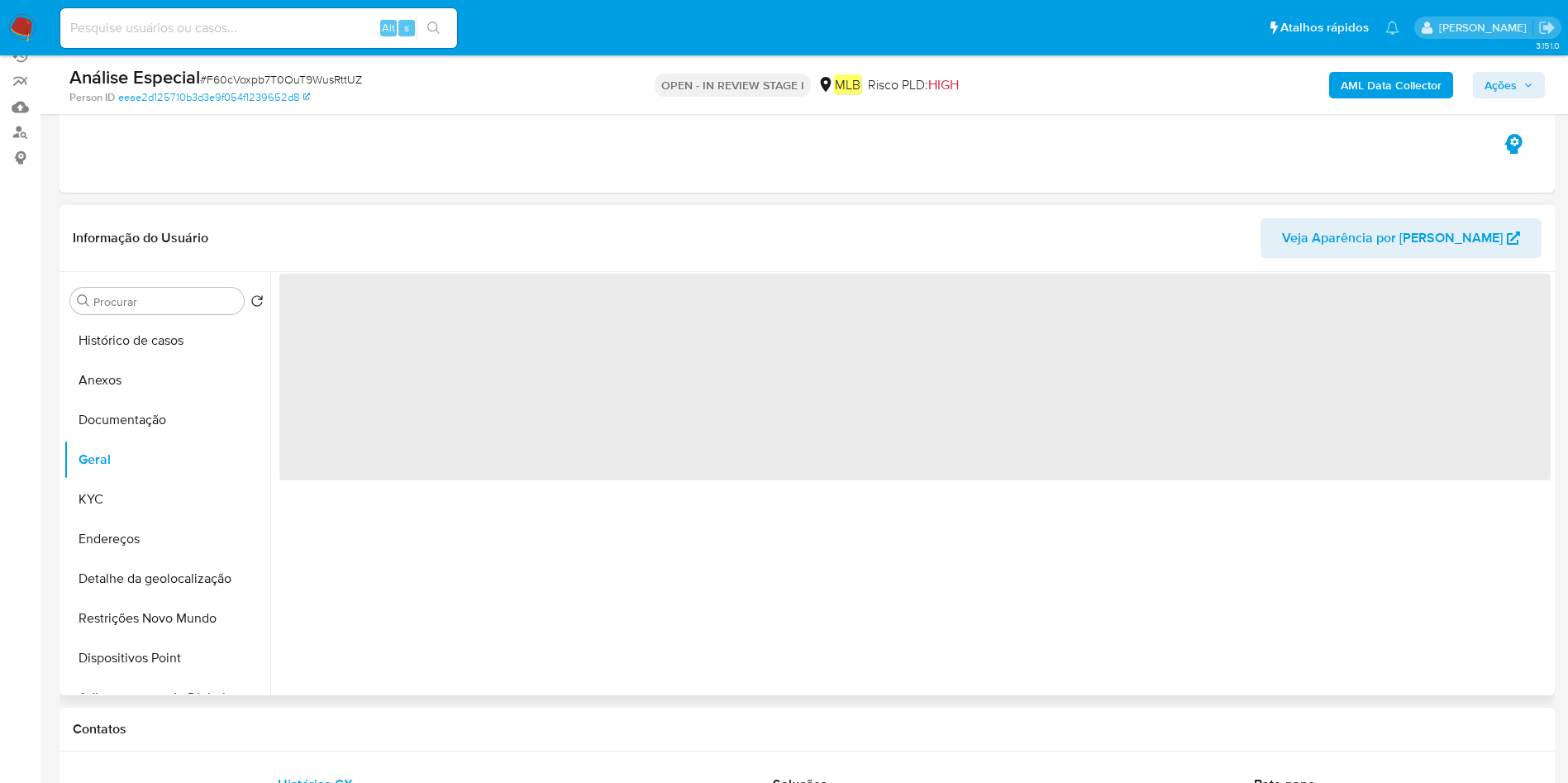
scroll to position [248, 0]
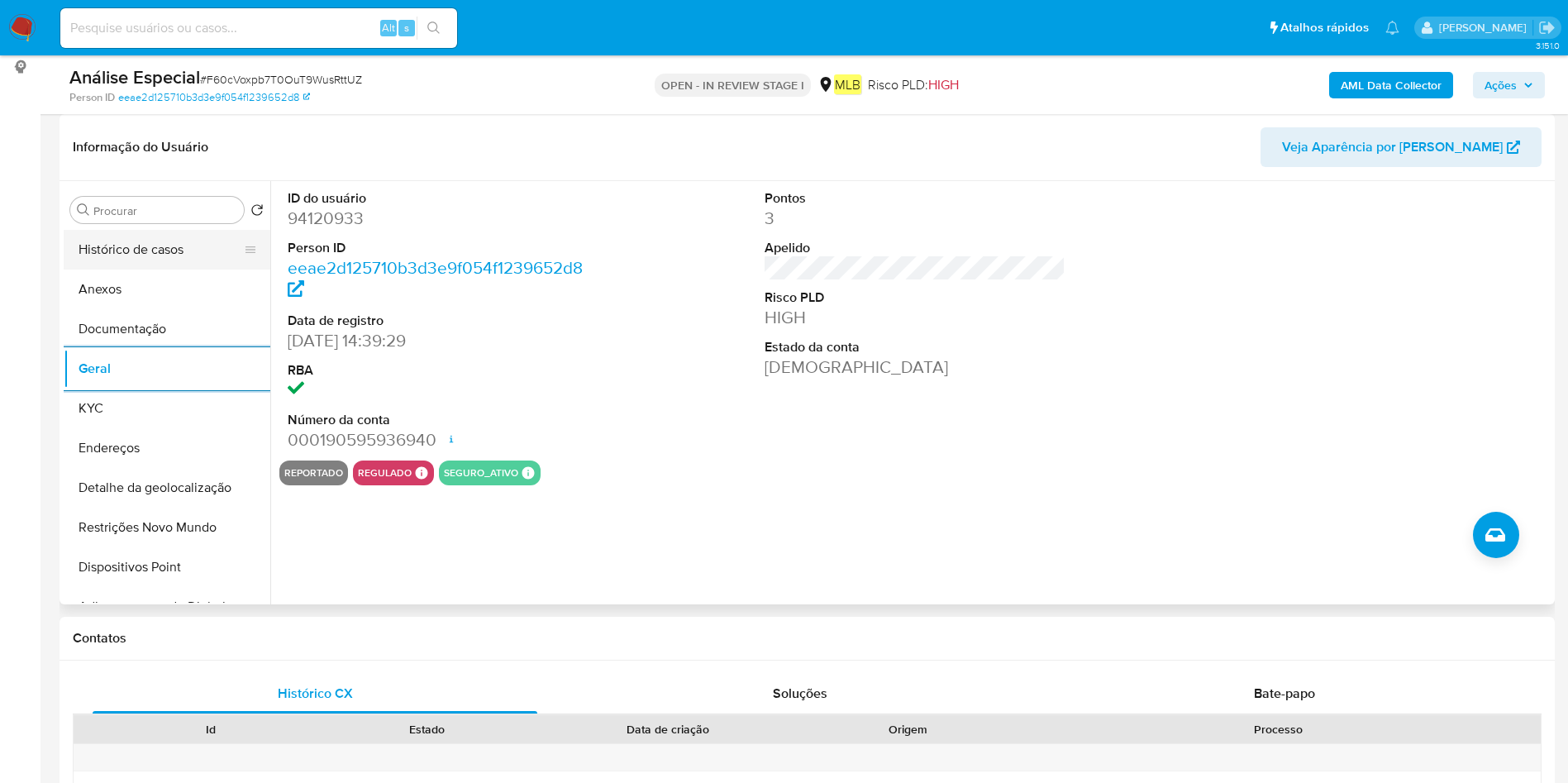
click at [111, 258] on button "Histórico de casos" at bounding box center [161, 249] width 194 height 40
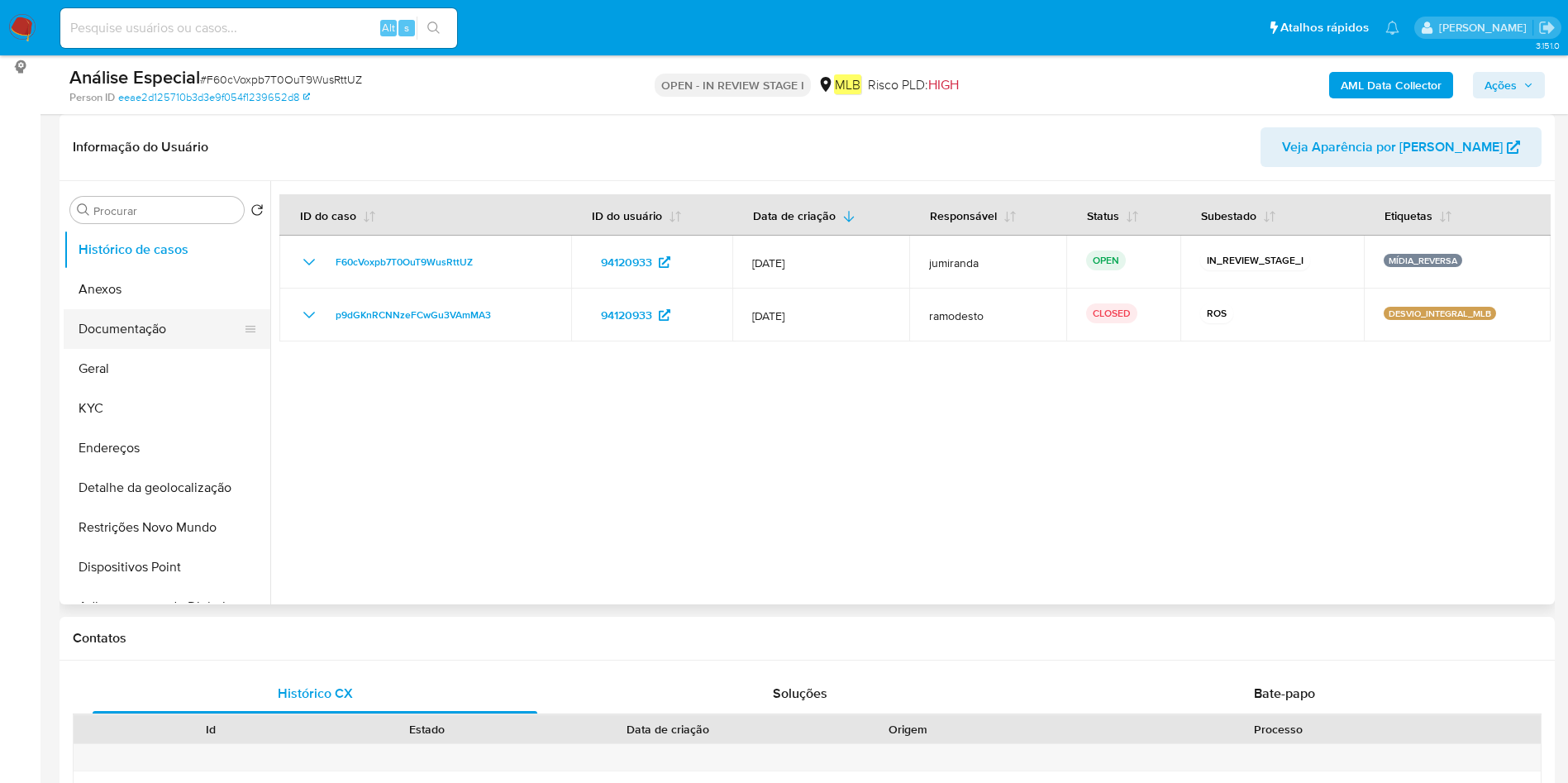
click at [100, 324] on button "Documentação" at bounding box center [161, 328] width 194 height 40
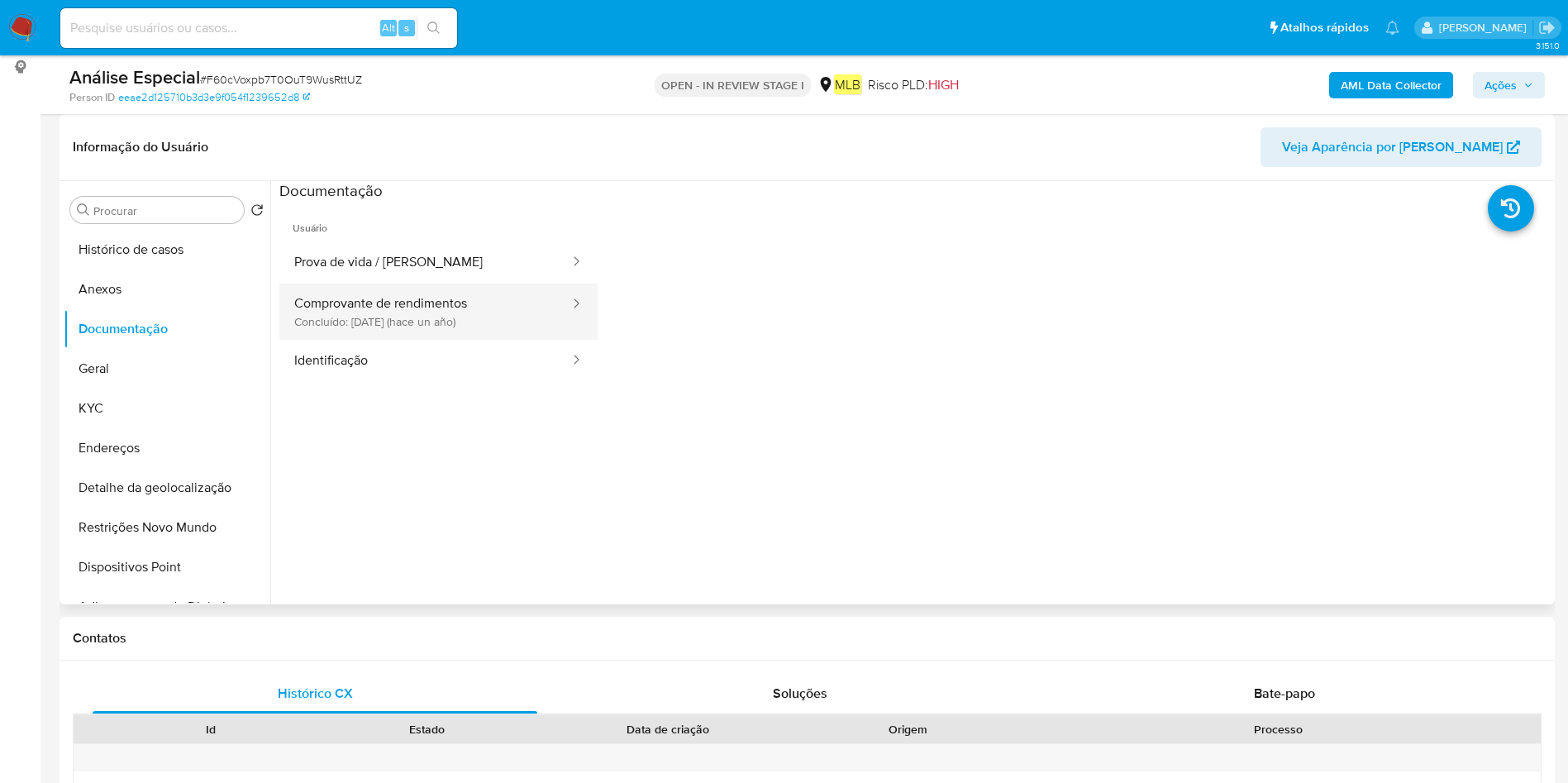
click at [382, 327] on button "Comprovante de rendimentos Concluído: 30/03/2024 (hace un año)" at bounding box center [425, 312] width 292 height 56
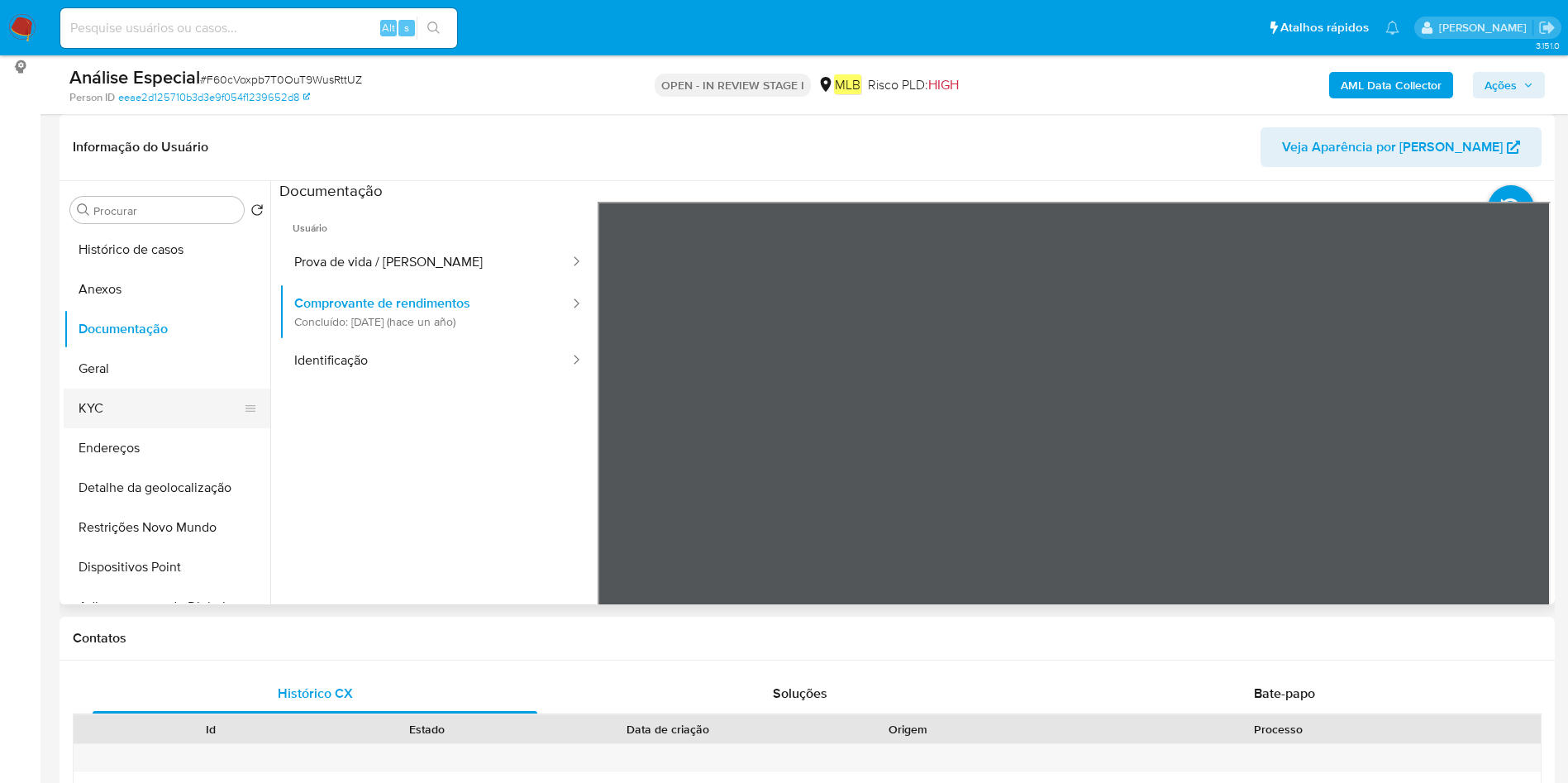
drag, startPoint x: 210, startPoint y: 362, endPoint x: 194, endPoint y: 392, distance: 34.0
click at [209, 363] on button "Geral" at bounding box center [167, 369] width 207 height 40
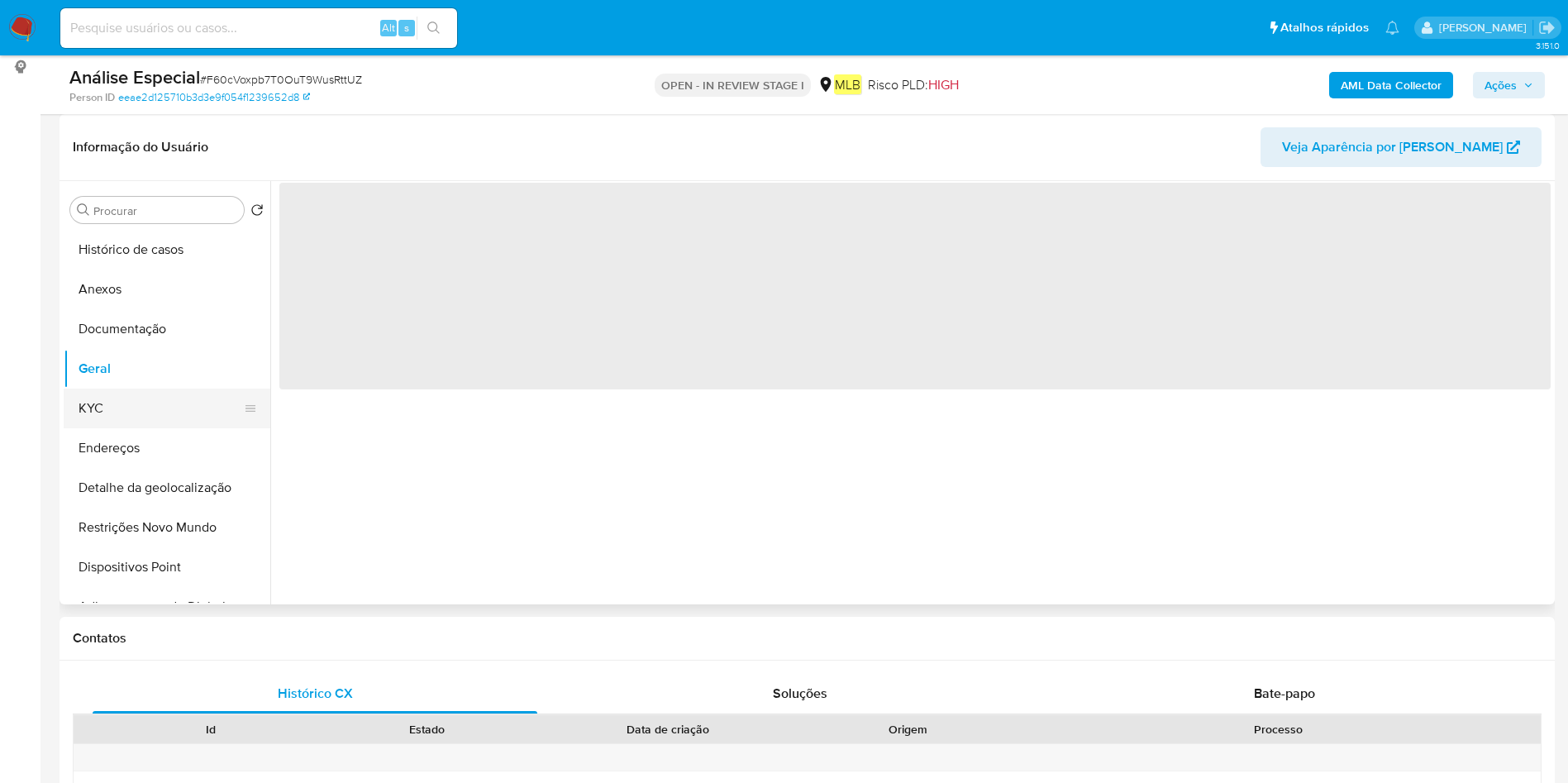
click at [125, 412] on button "KYC" at bounding box center [161, 408] width 194 height 40
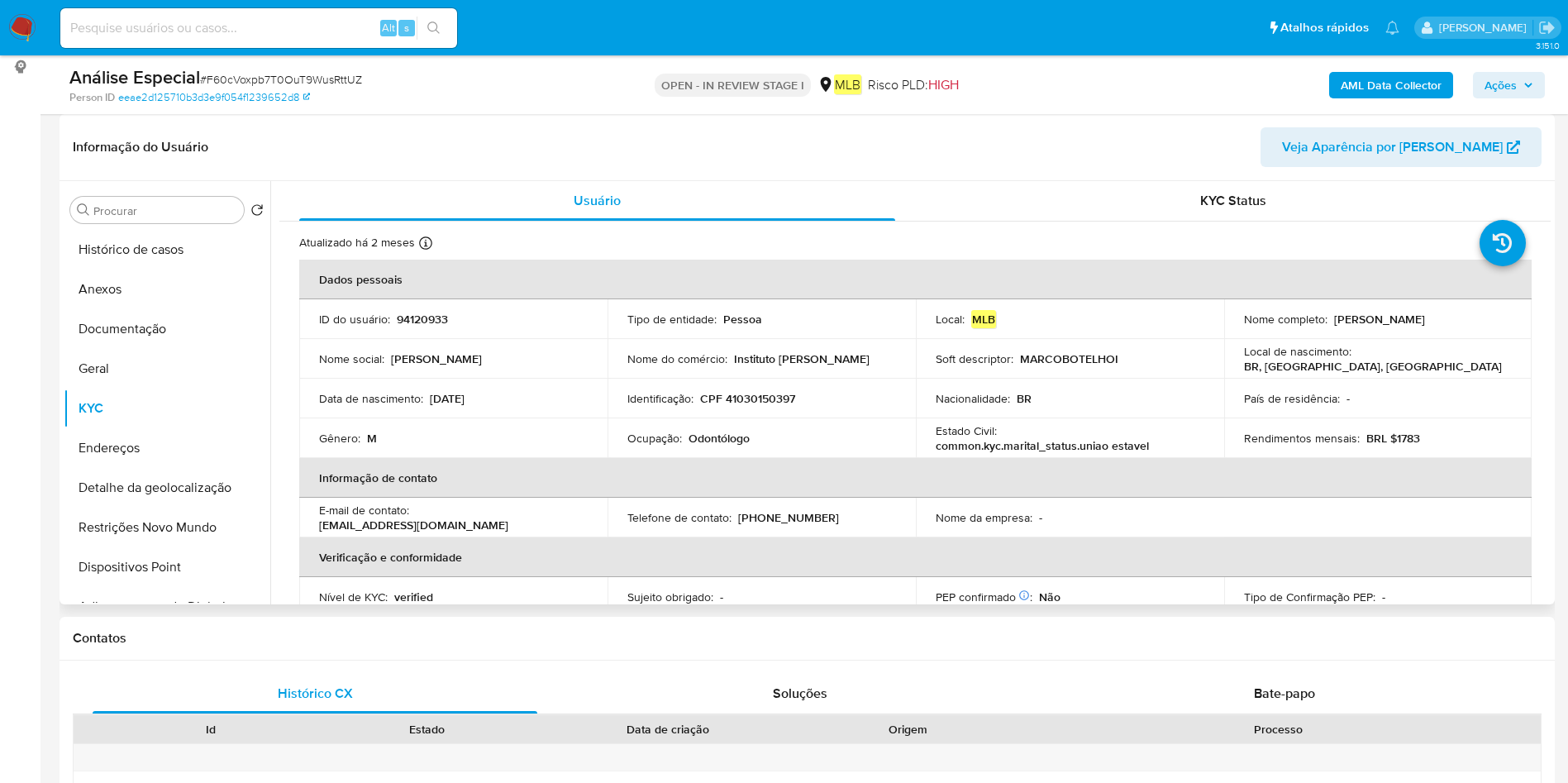
click at [674, 443] on p "Ocupação :" at bounding box center [655, 439] width 55 height 15
copy div "Ocupação : Odontólogo"
